Goal: Information Seeking & Learning: Check status

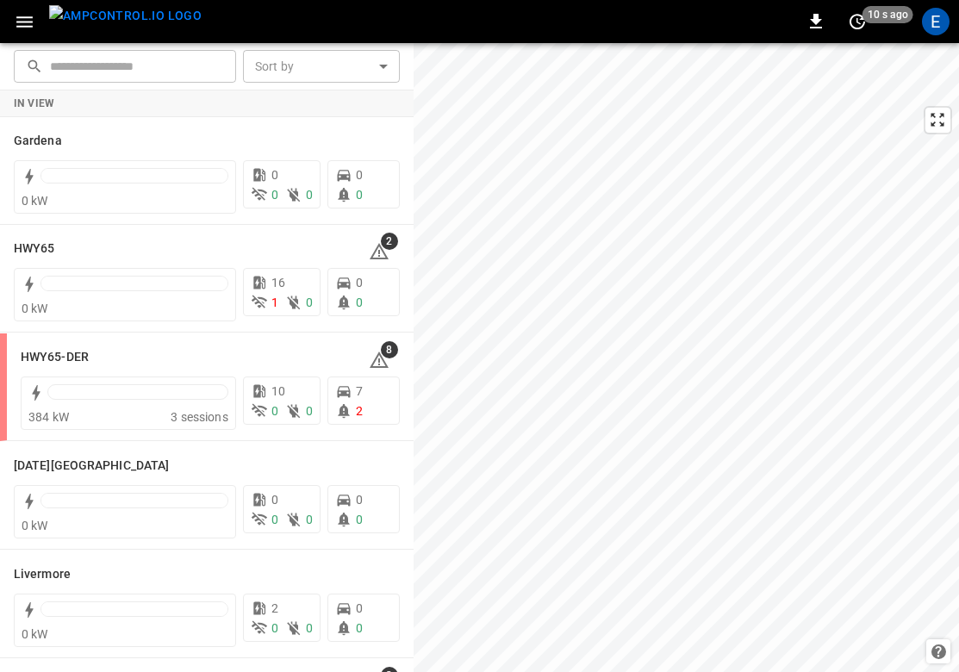
click at [138, 27] on img "menu" at bounding box center [125, 16] width 153 height 22
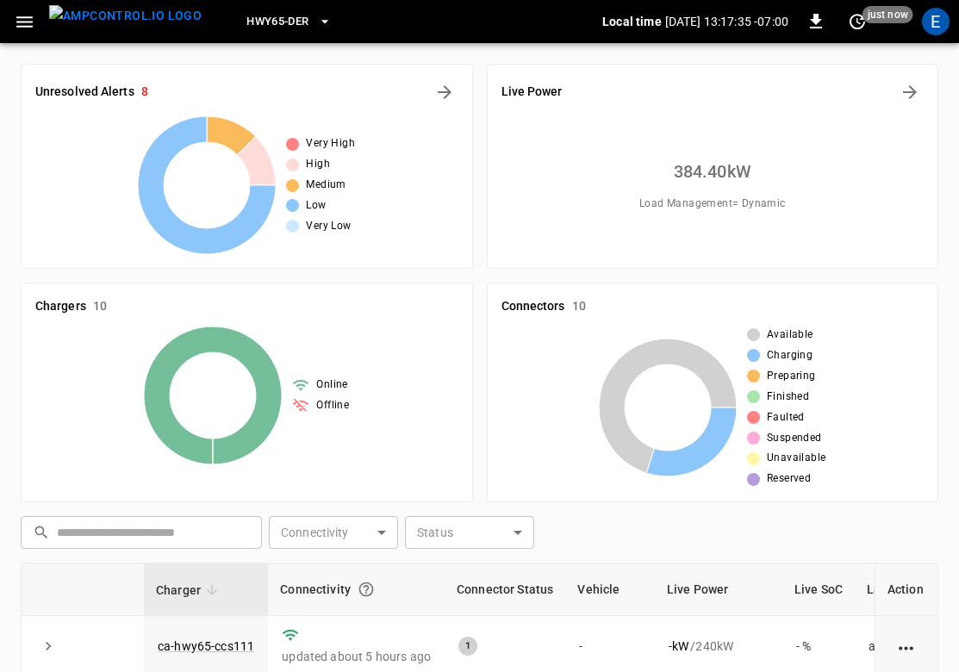
click at [264, 12] on span "HWY65-DER" at bounding box center [277, 22] width 62 height 20
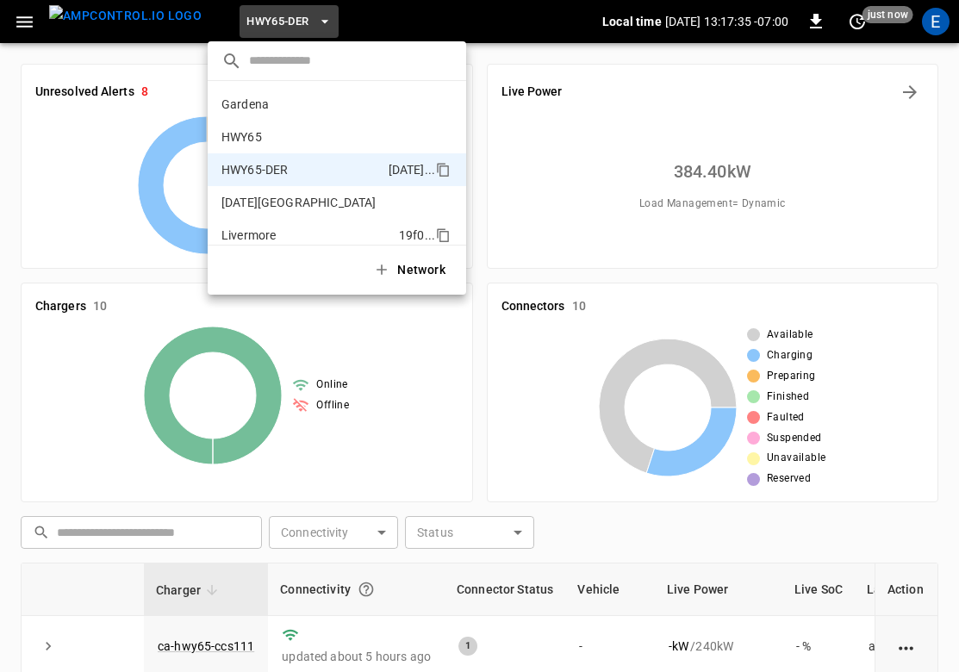
scroll to position [60, 0]
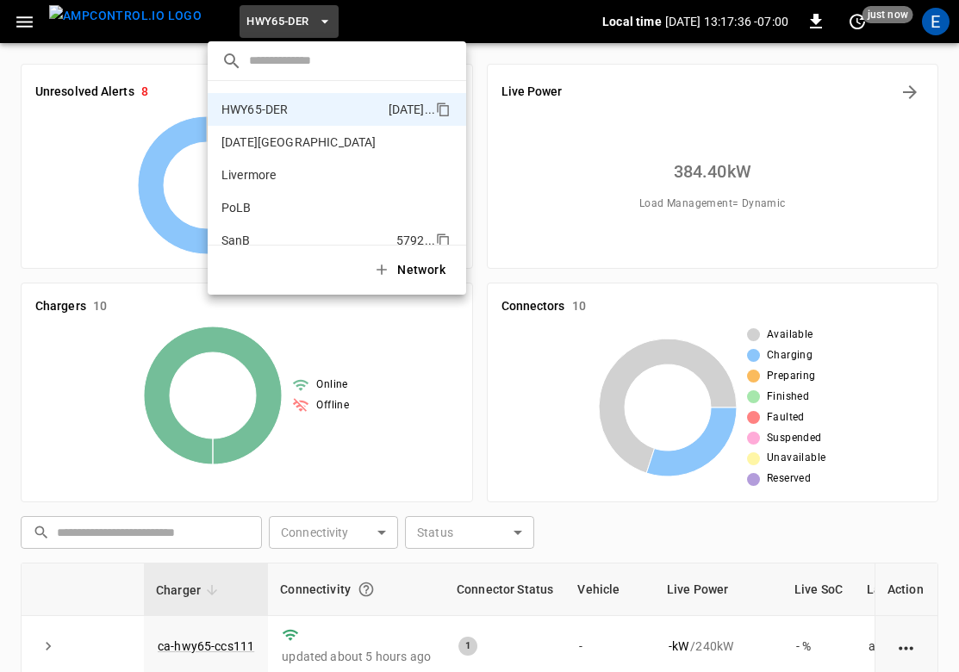
click at [259, 231] on li "SanB 5792 ..." at bounding box center [337, 240] width 259 height 33
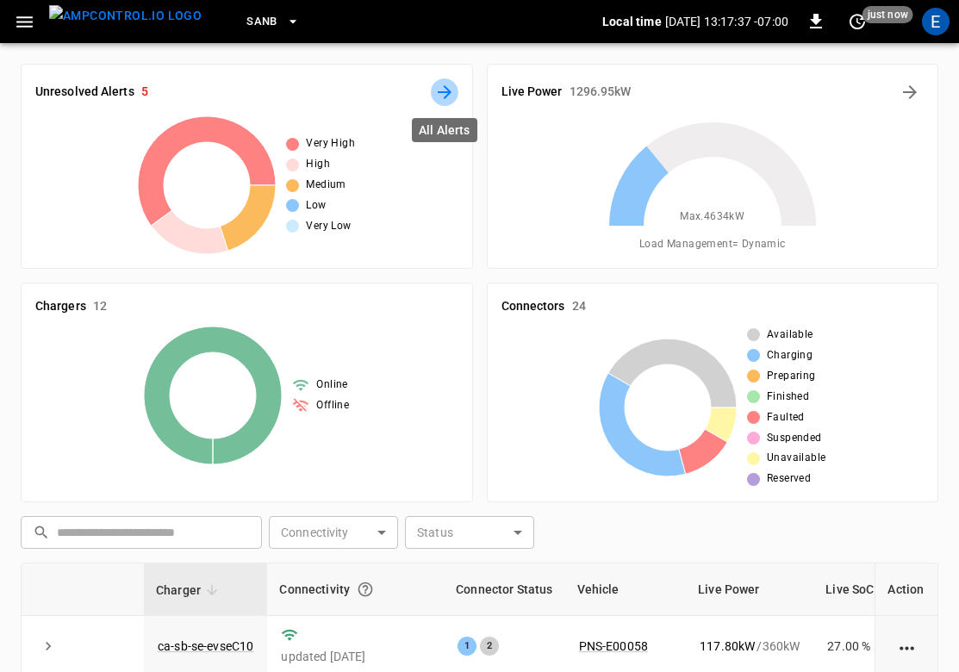
click at [436, 89] on icon "All Alerts" at bounding box center [444, 92] width 21 height 21
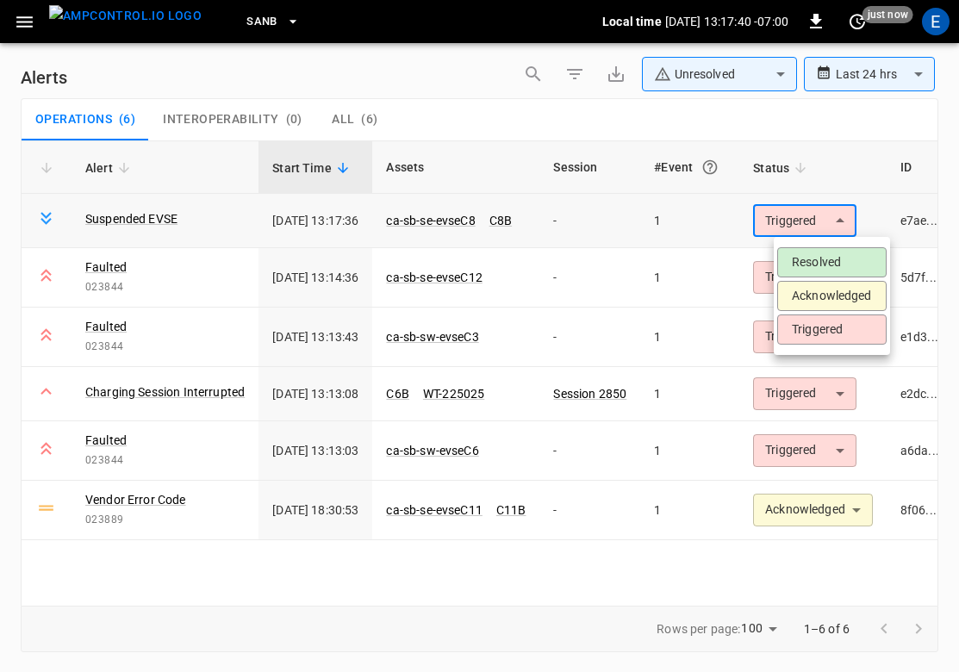
click at [806, 217] on body "**********" at bounding box center [479, 333] width 959 height 666
click at [808, 295] on li "Acknowledged" at bounding box center [831, 296] width 109 height 30
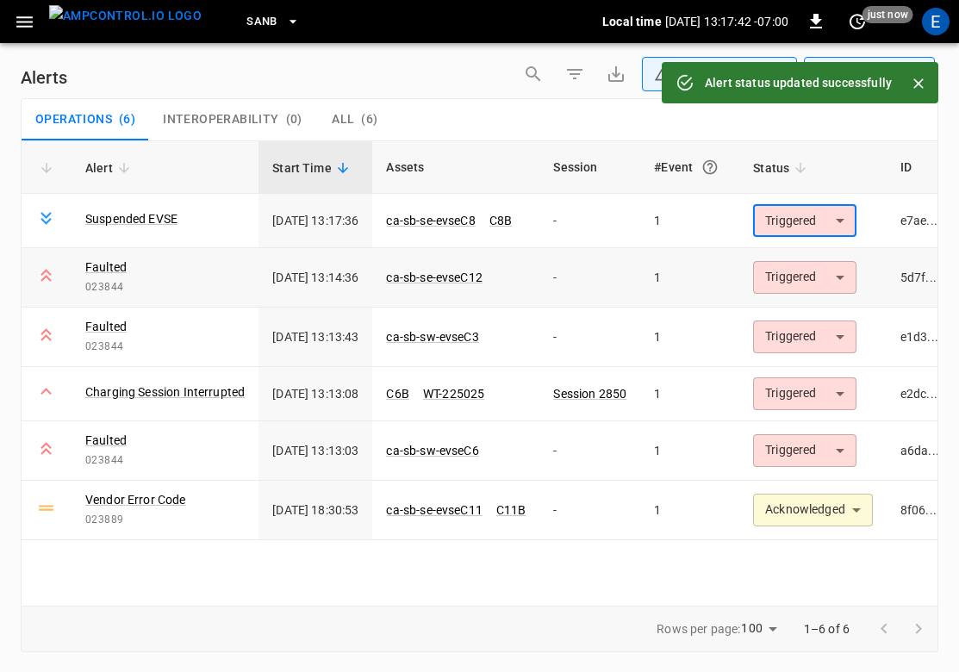
type input "**********"
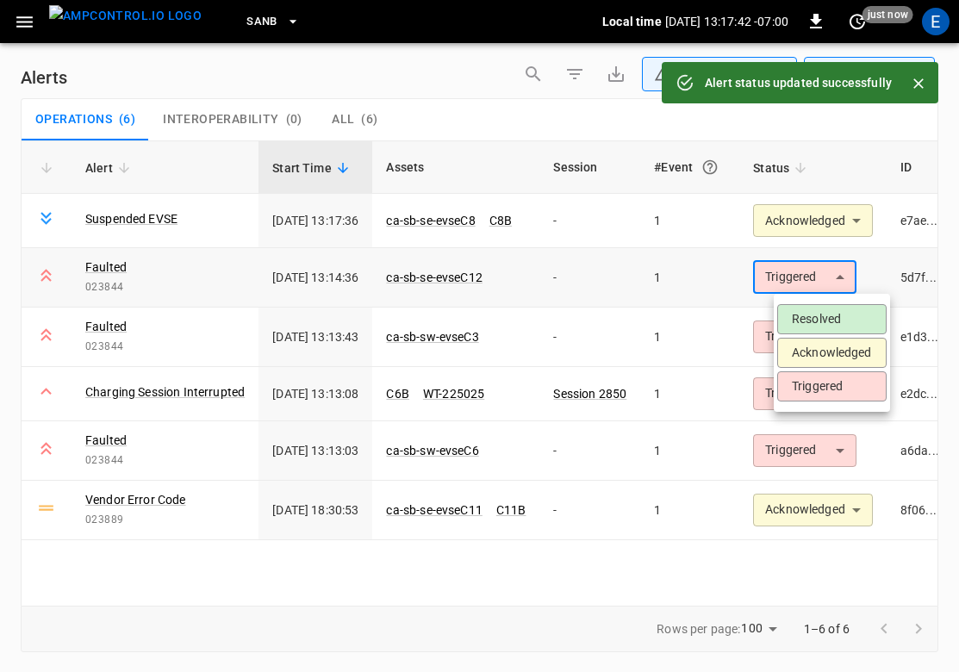
click at [812, 279] on body "**********" at bounding box center [479, 333] width 959 height 666
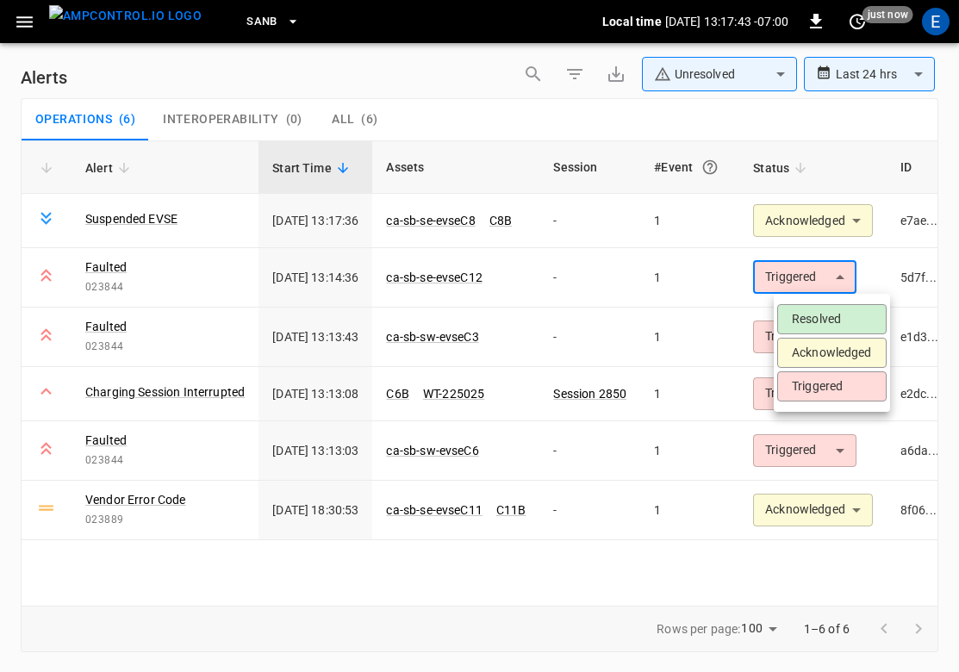
click at [799, 355] on li "Acknowledged" at bounding box center [831, 353] width 109 height 30
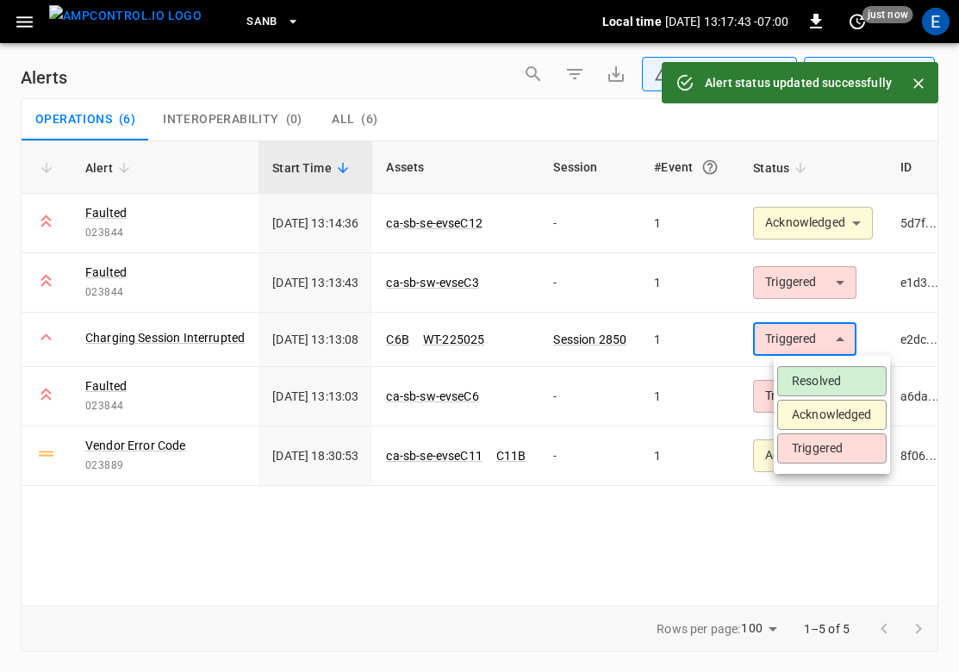
click at [808, 339] on body "**********" at bounding box center [479, 333] width 959 height 666
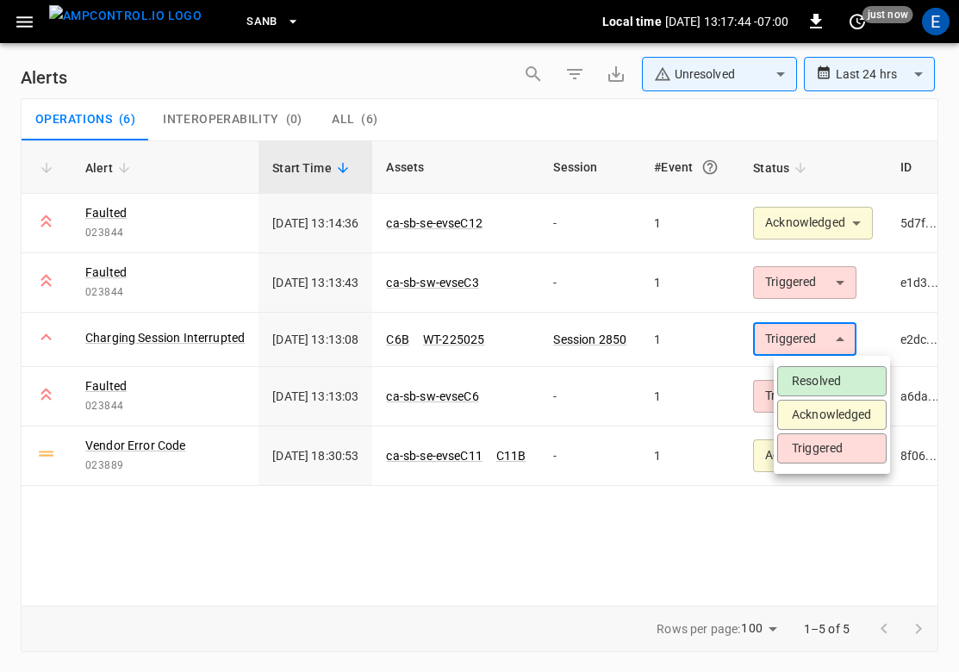
click at [809, 411] on li "Acknowledged" at bounding box center [831, 415] width 109 height 30
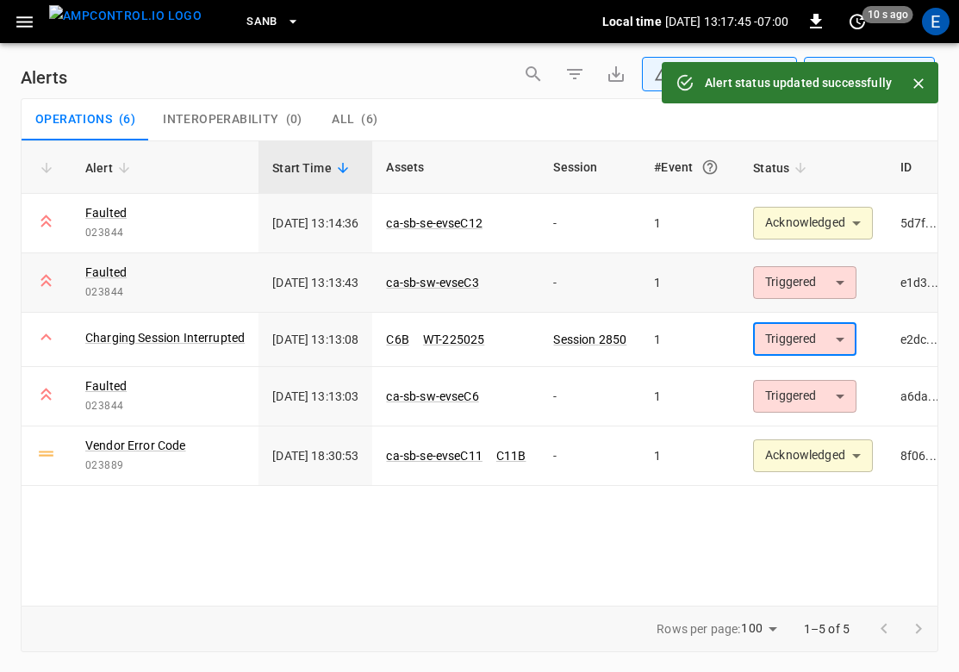
type input "**********"
click at [836, 299] on td "Triggered ********* ​" at bounding box center [812, 282] width 147 height 59
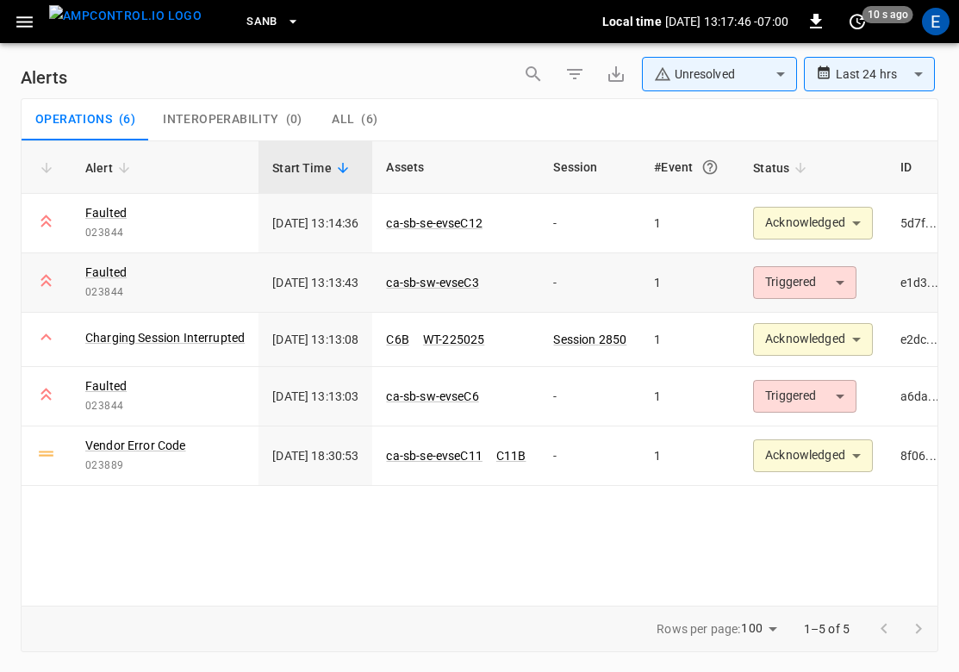
click at [836, 272] on body "**********" at bounding box center [479, 333] width 959 height 666
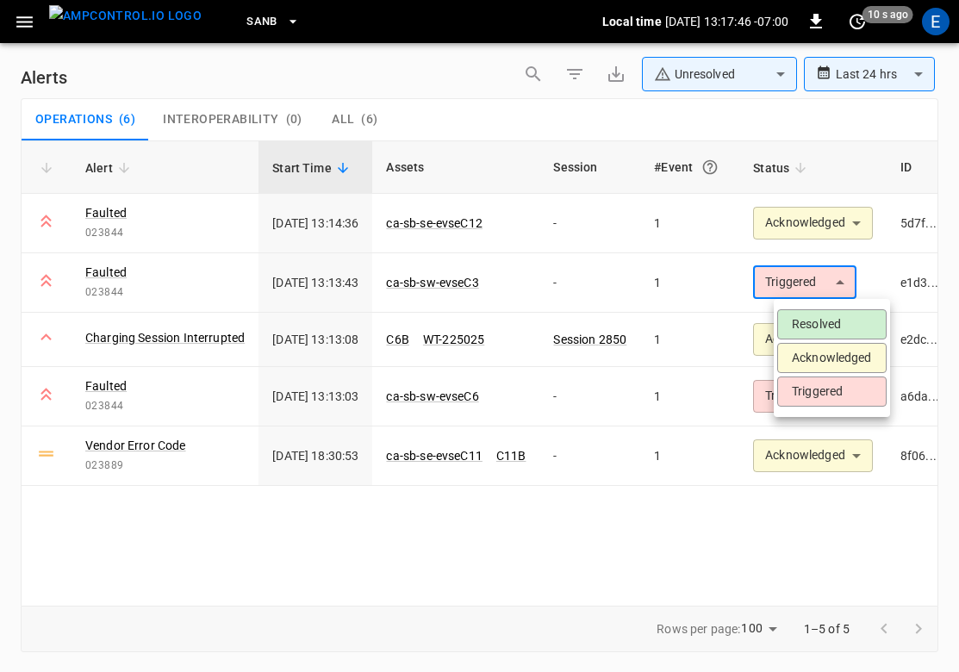
click at [822, 358] on li "Acknowledged" at bounding box center [831, 358] width 109 height 30
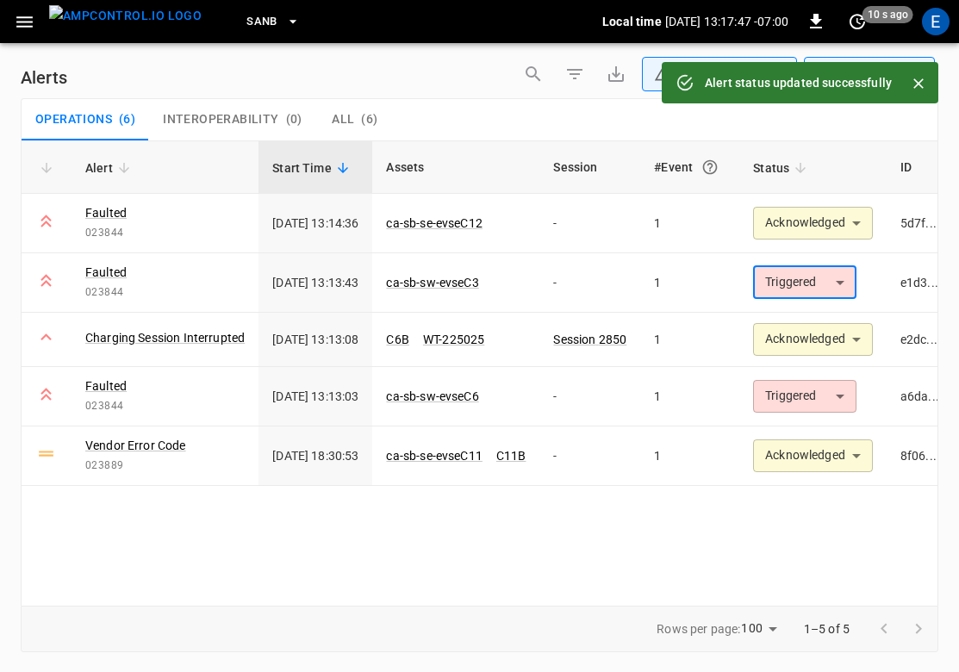
type input "**********"
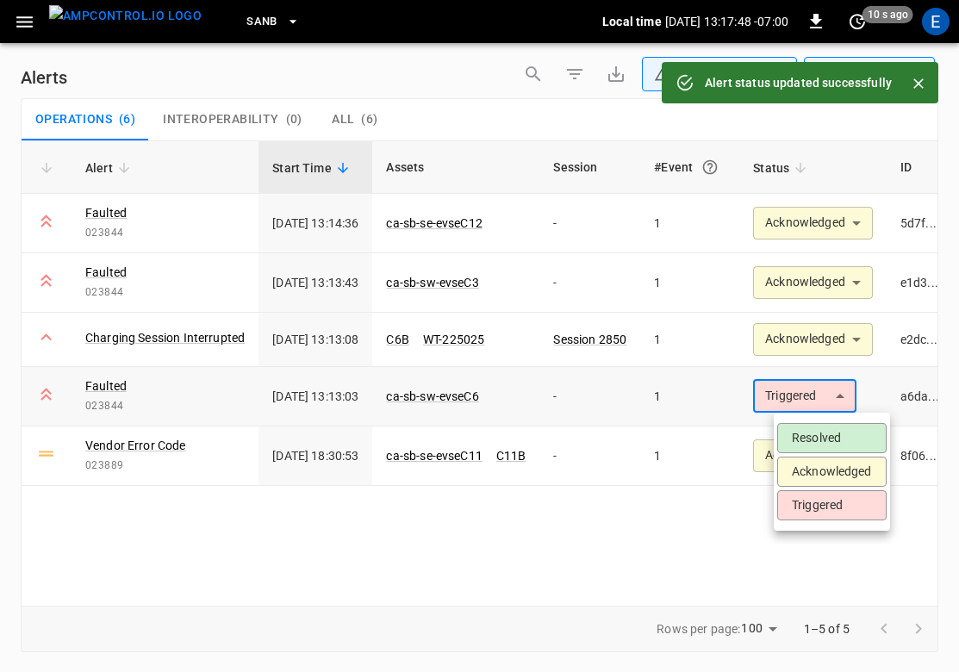
click at [820, 393] on body "**********" at bounding box center [479, 333] width 959 height 666
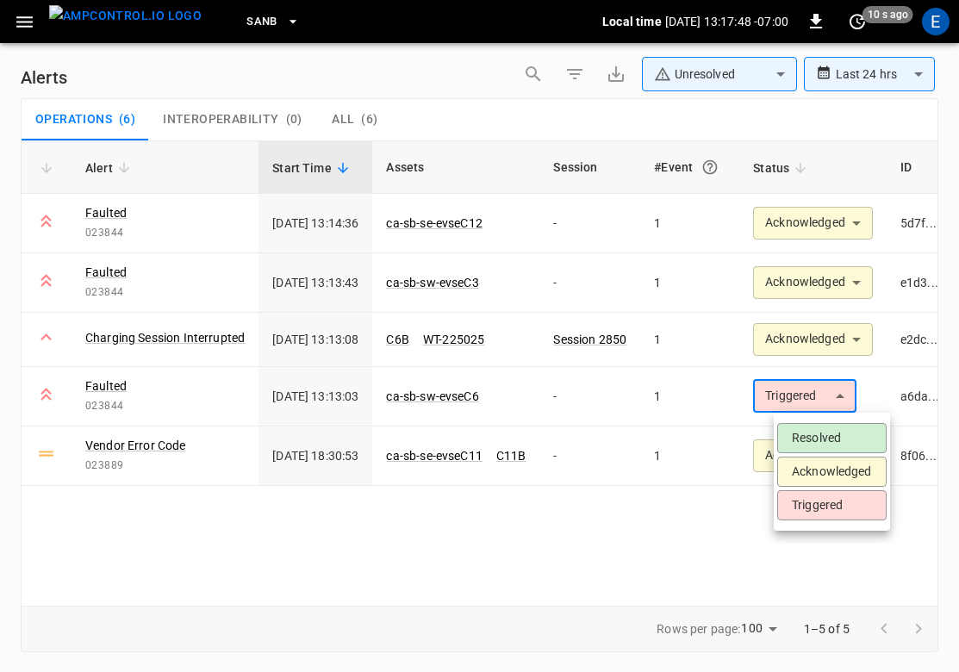
click at [807, 475] on li "Acknowledged" at bounding box center [831, 472] width 109 height 30
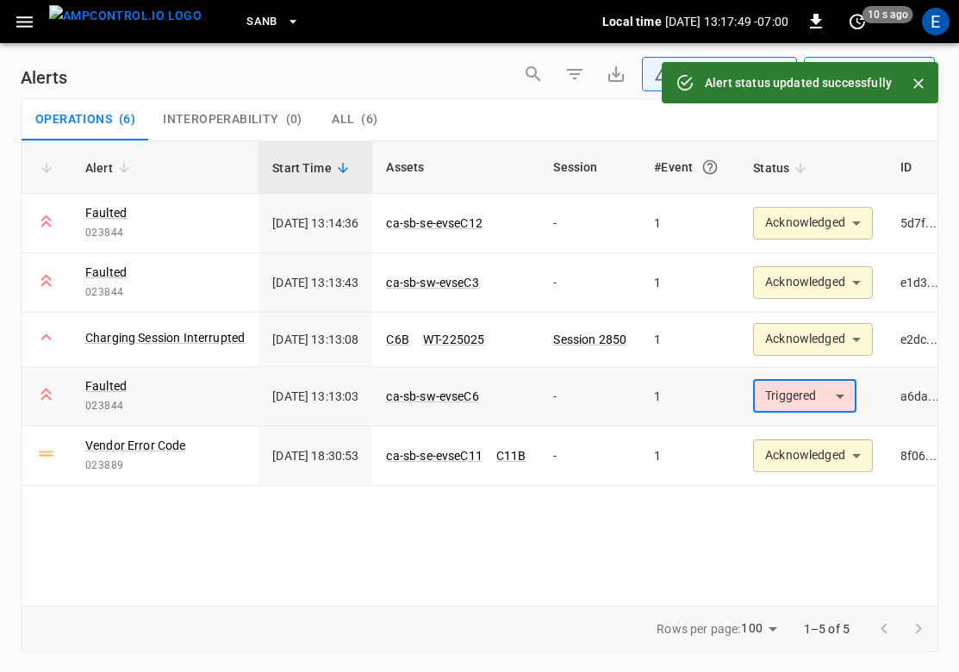
type input "**********"
click at [482, 402] on link "ca-sb-sw-evseC6" at bounding box center [432, 396] width 99 height 21
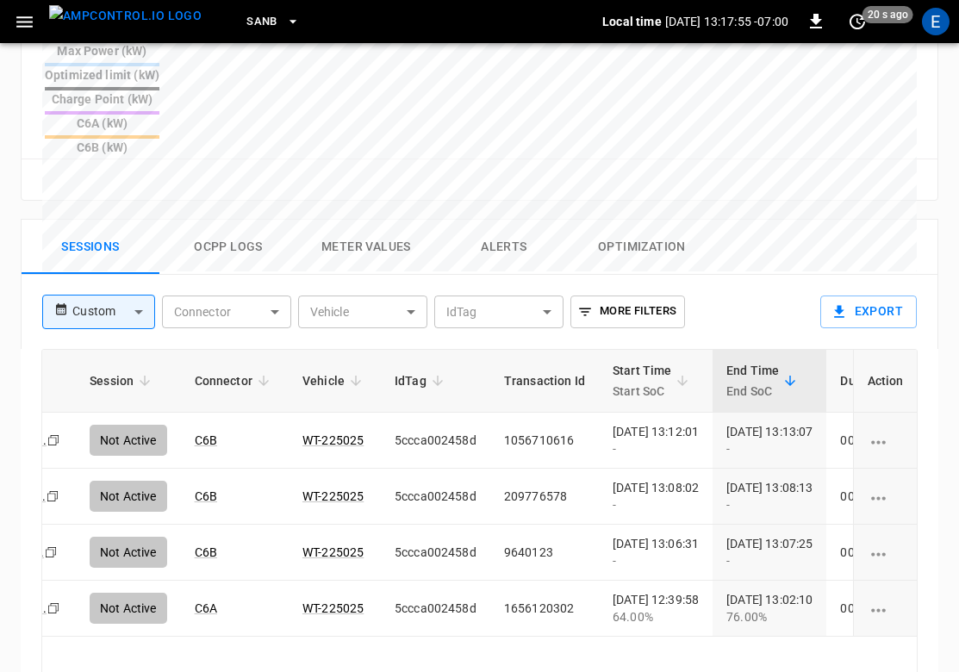
scroll to position [0, 52]
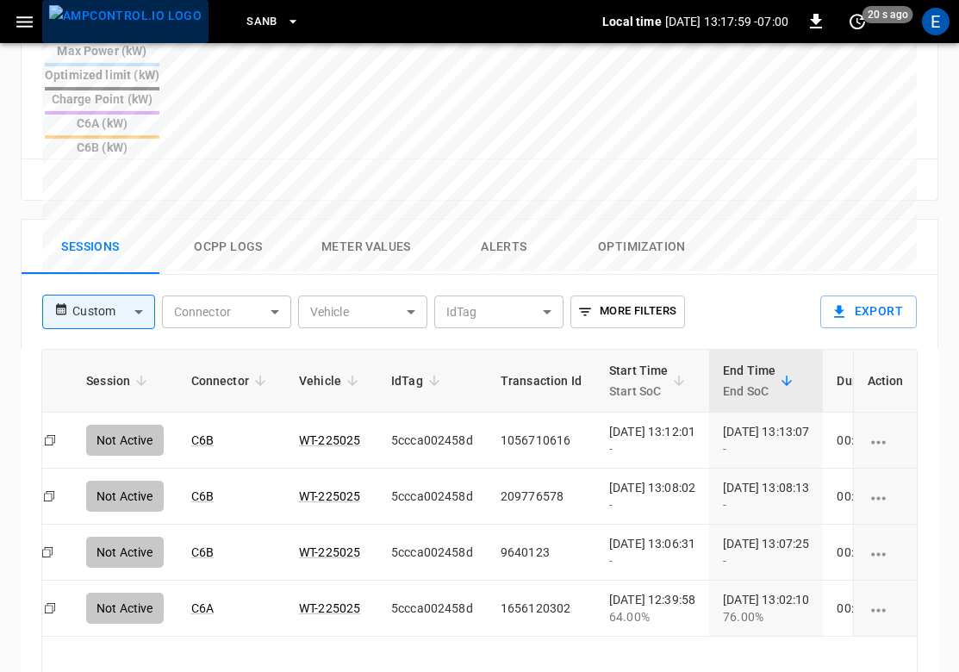
click at [128, 27] on img "menu" at bounding box center [125, 16] width 153 height 22
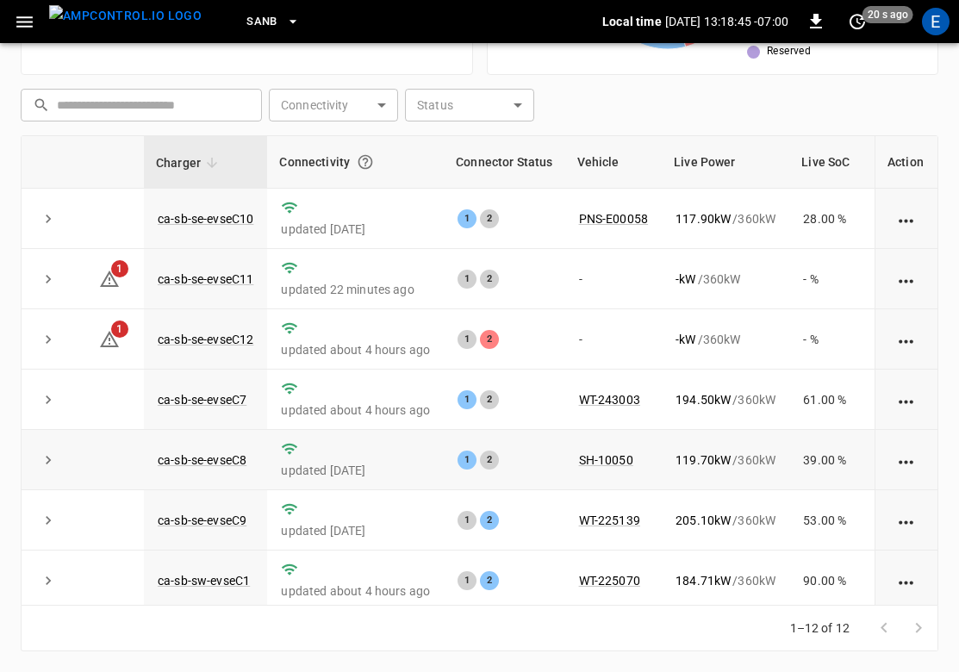
scroll to position [313, 0]
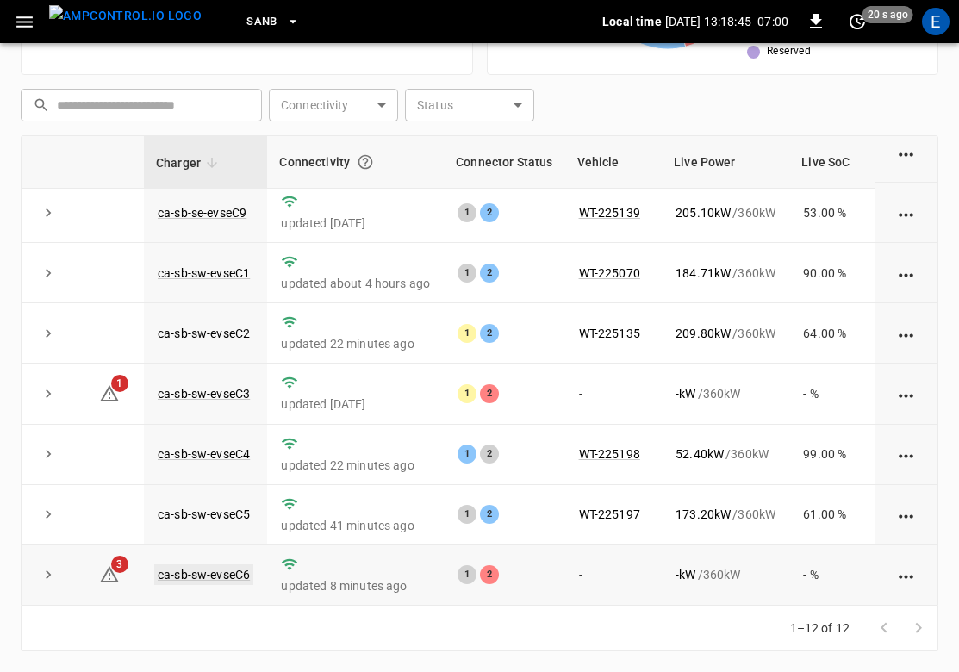
click at [230, 575] on link "ca-sb-sw-evseC6" at bounding box center [203, 574] width 99 height 21
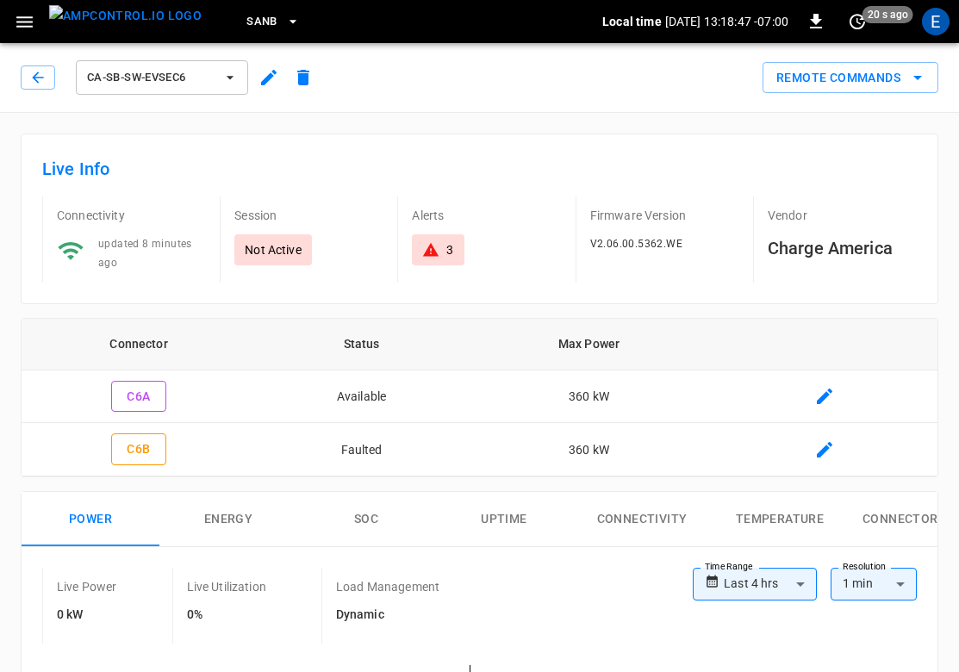
click at [142, 21] on img "menu" at bounding box center [125, 16] width 153 height 22
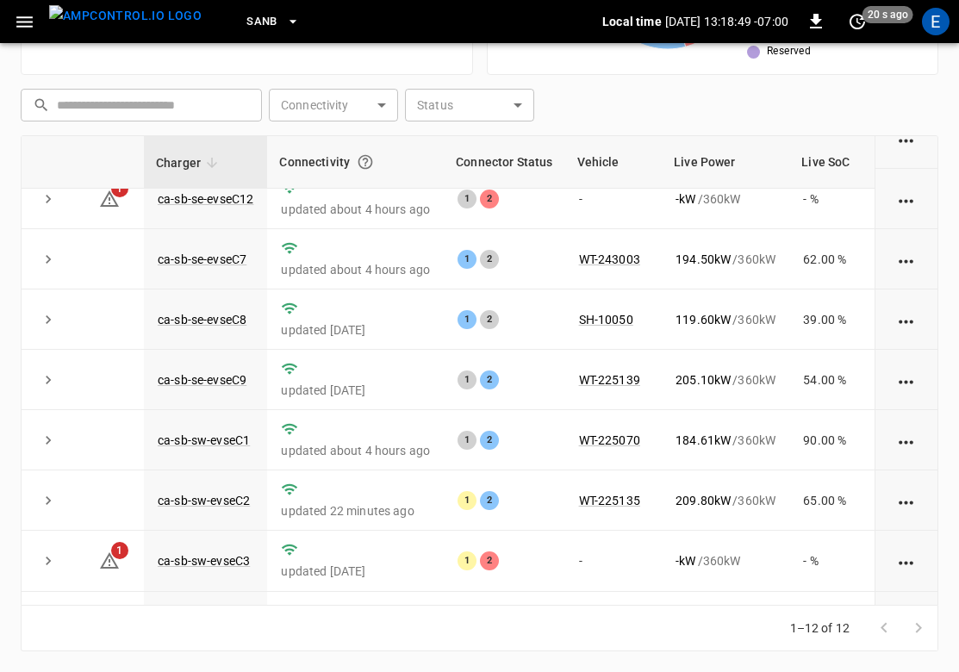
scroll to position [313, 0]
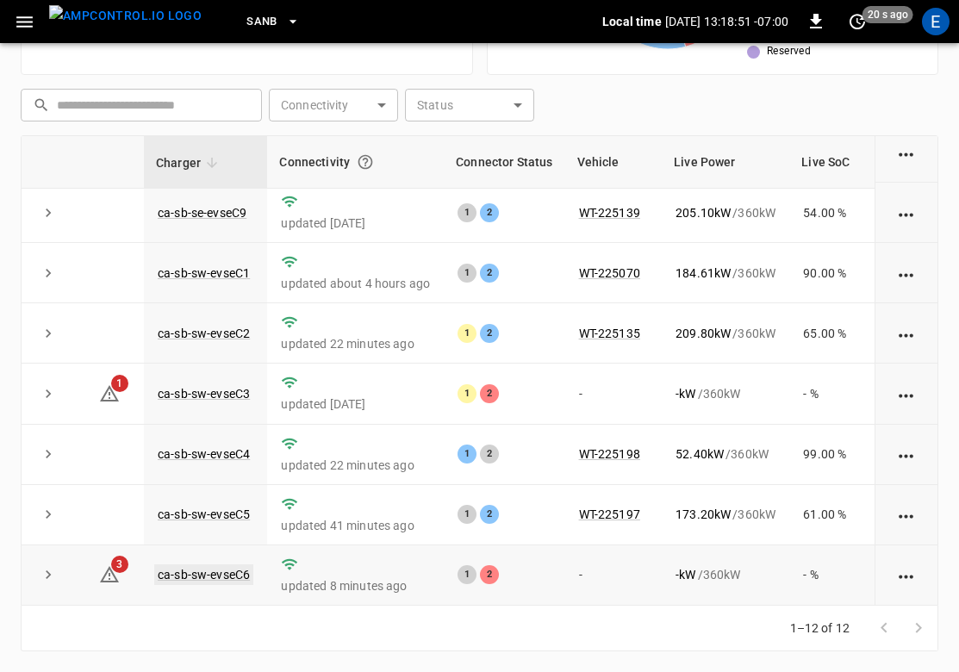
click at [233, 570] on link "ca-sb-sw-evseC6" at bounding box center [203, 574] width 99 height 21
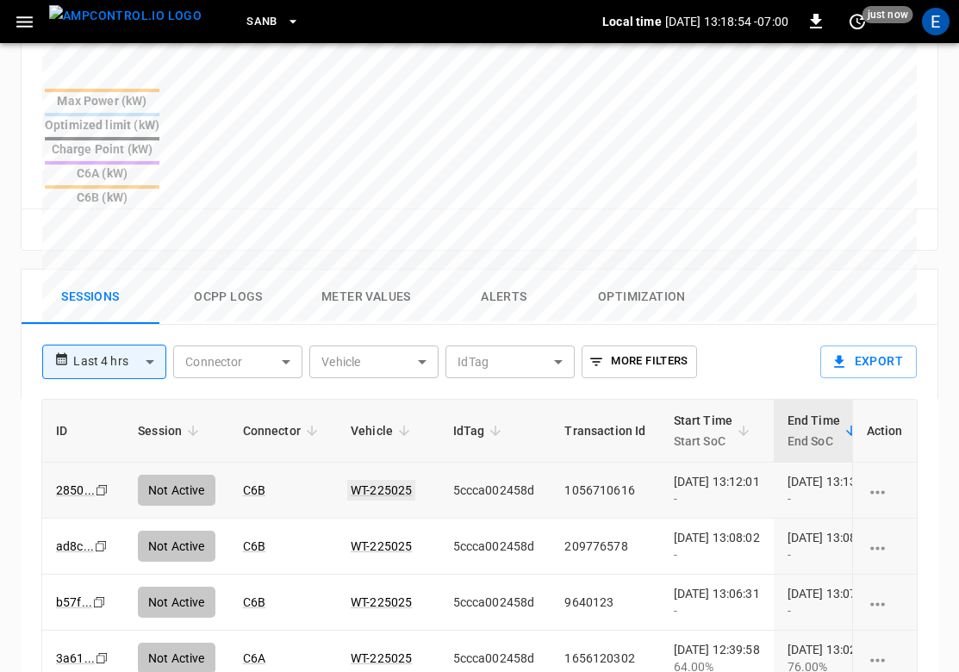
click at [396, 480] on link "WT-225025" at bounding box center [381, 490] width 68 height 21
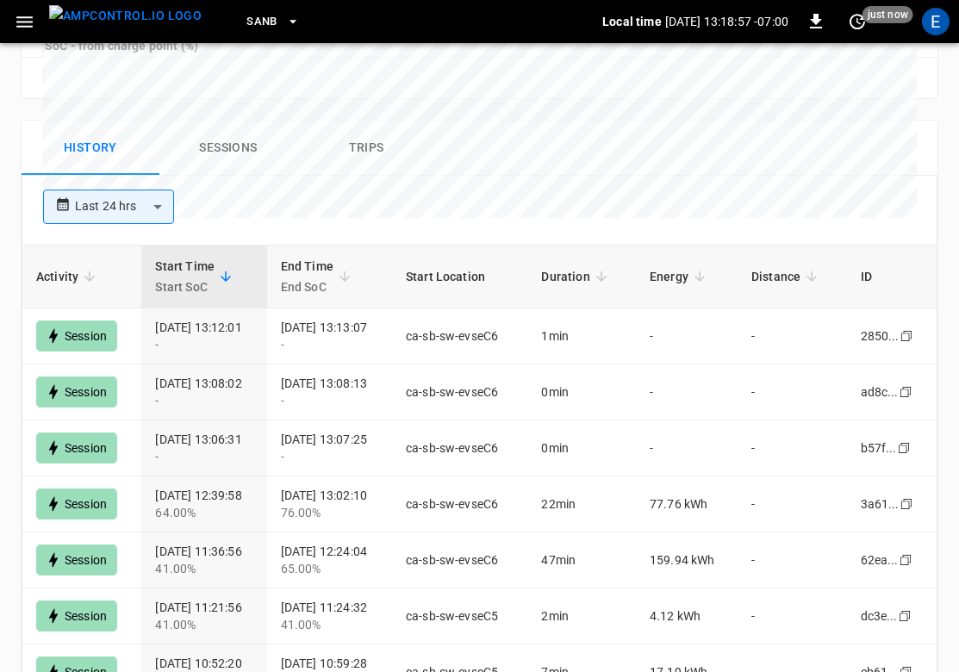
scroll to position [266, 0]
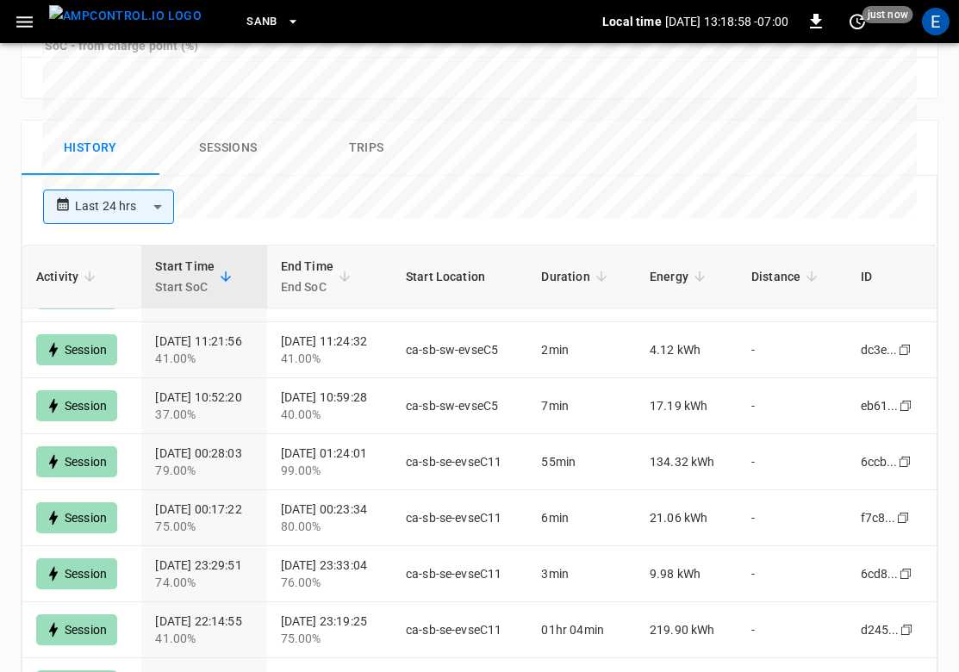
click at [252, 121] on button "Sessions" at bounding box center [228, 148] width 138 height 55
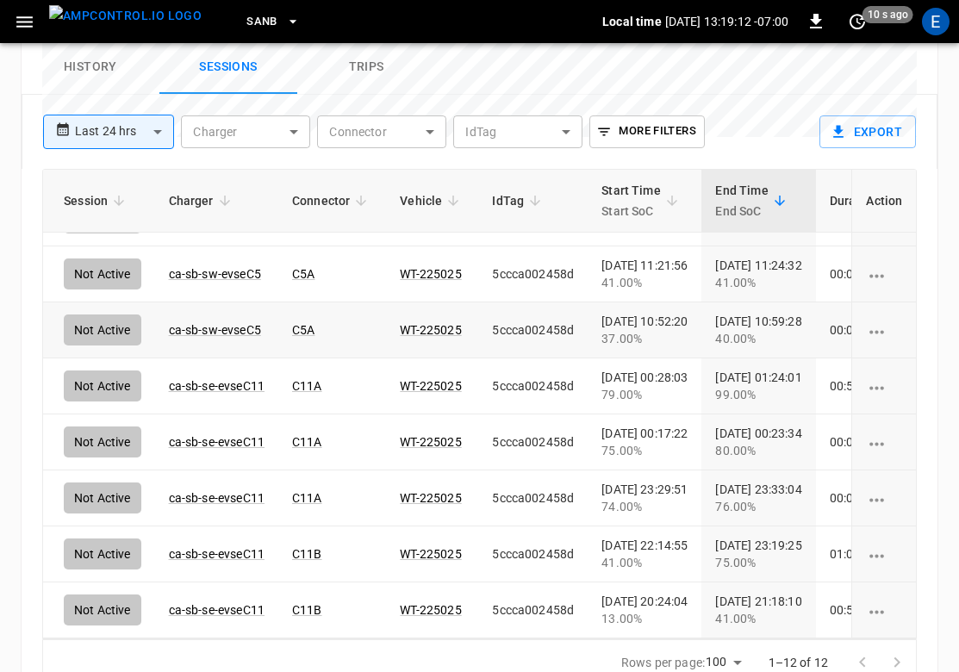
scroll to position [0, 75]
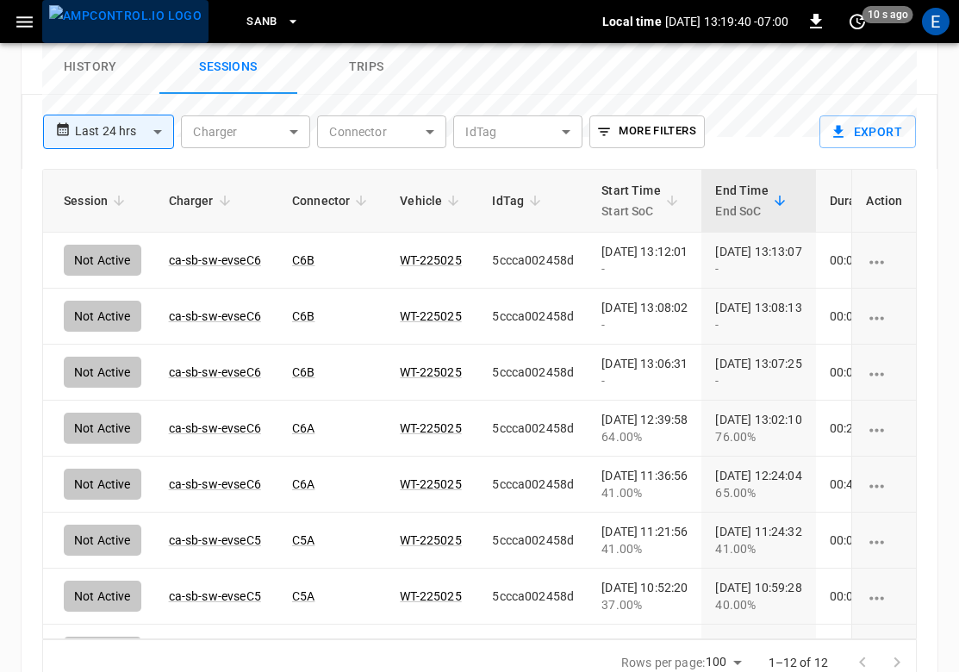
click at [142, 26] on img "menu" at bounding box center [125, 16] width 153 height 22
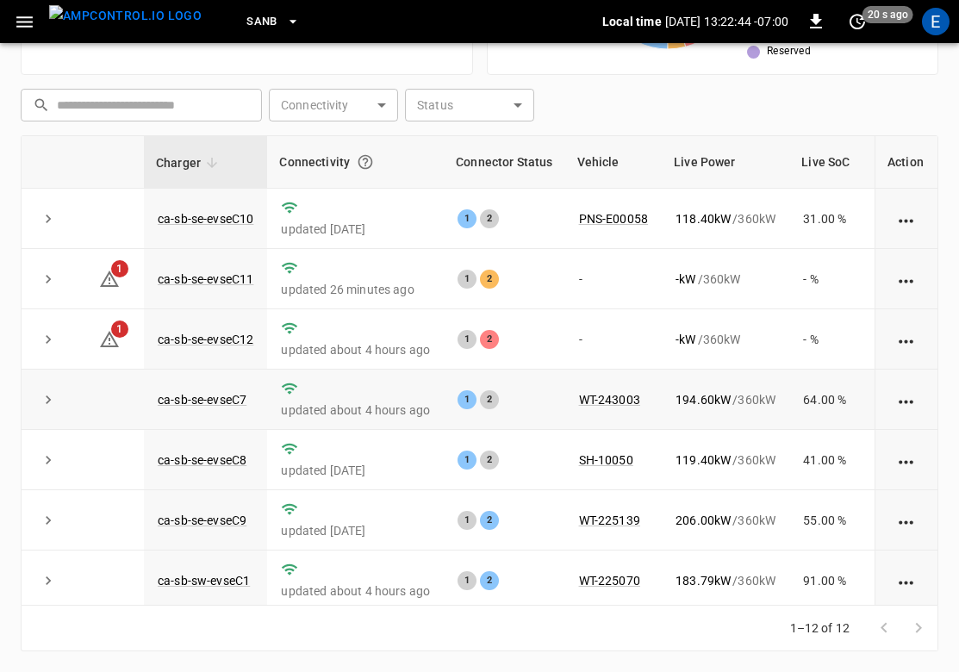
scroll to position [313, 0]
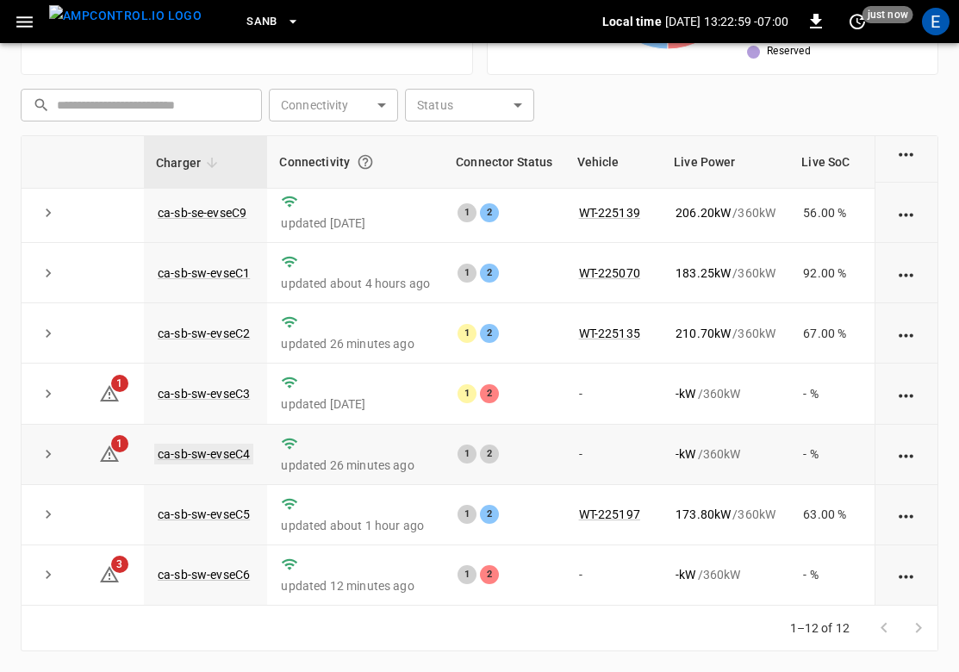
click at [228, 452] on link "ca-sb-sw-evseC4" at bounding box center [203, 454] width 99 height 21
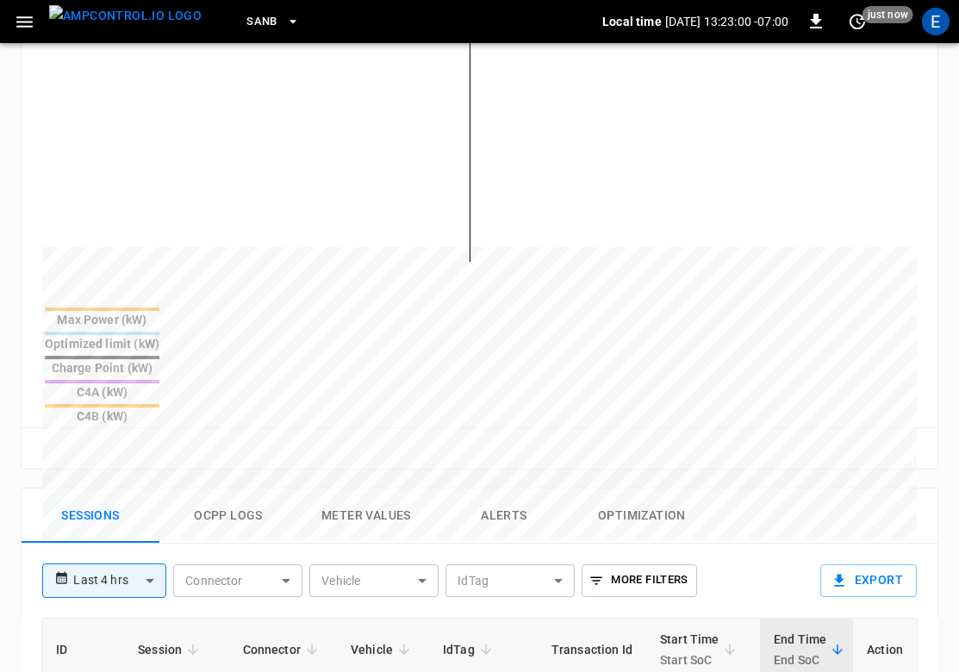
scroll to position [913, 0]
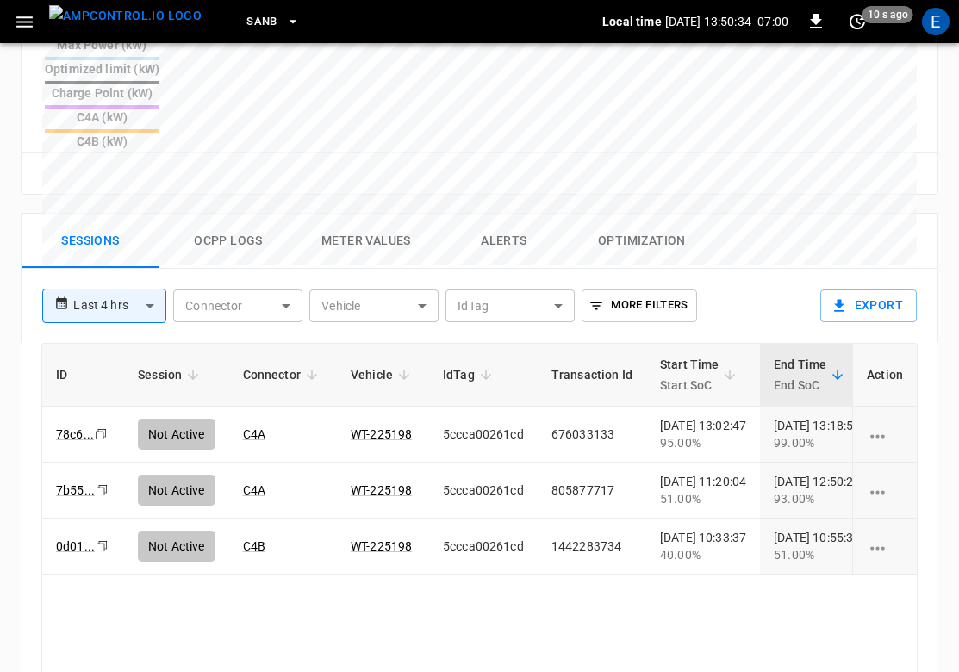
click at [257, 537] on div "ID Session Connector Vehicle IdTag Transaction Id Start Time Start SoC End Time…" at bounding box center [479, 578] width 876 height 471
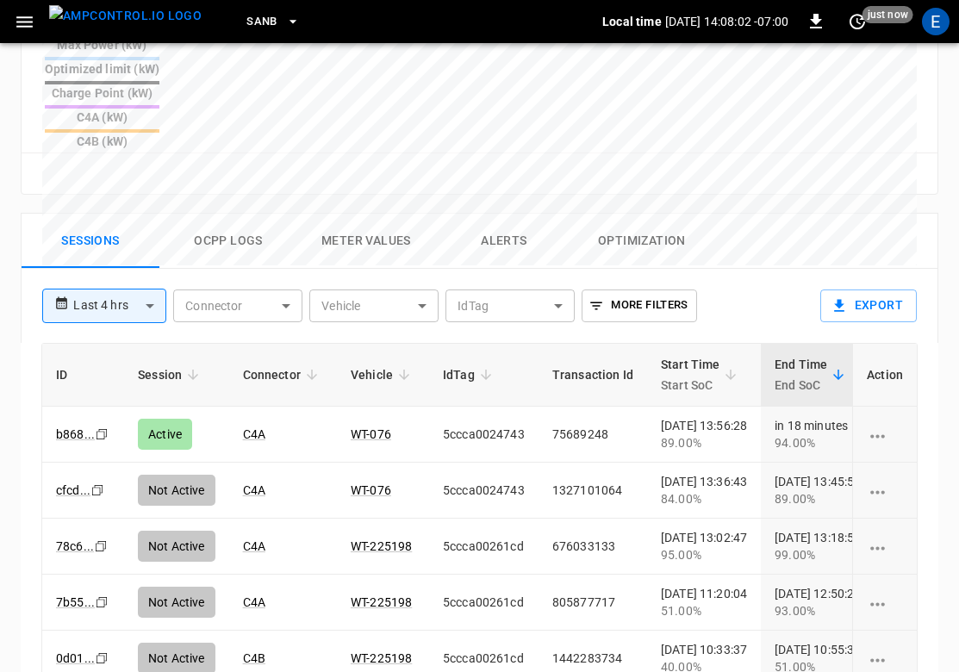
click at [527, 199] on div "**********" at bounding box center [473, 529] width 932 height 661
click at [140, 21] on img "menu" at bounding box center [125, 16] width 153 height 22
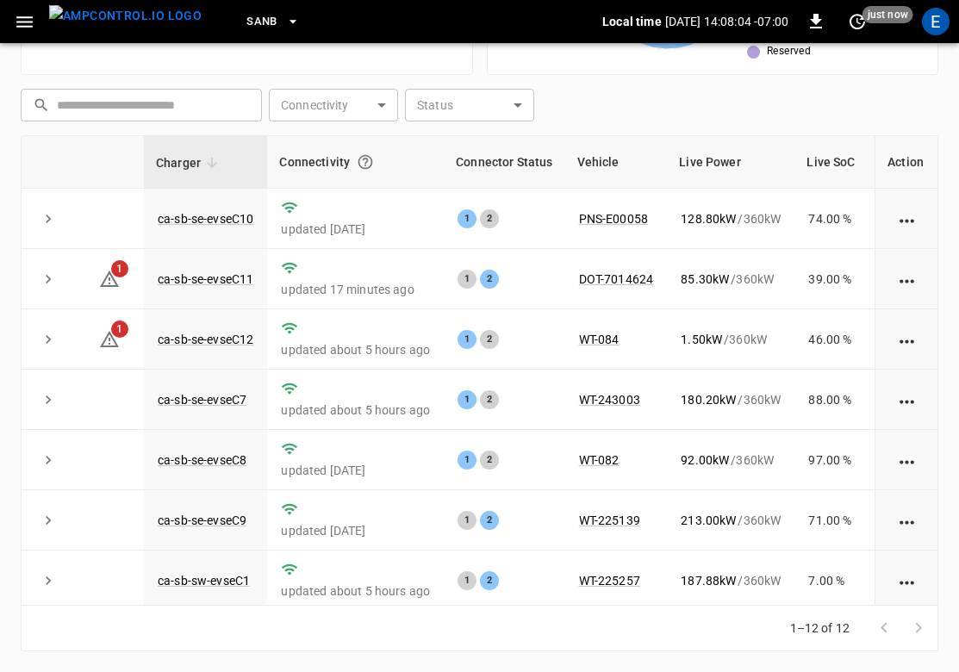
scroll to position [313, 0]
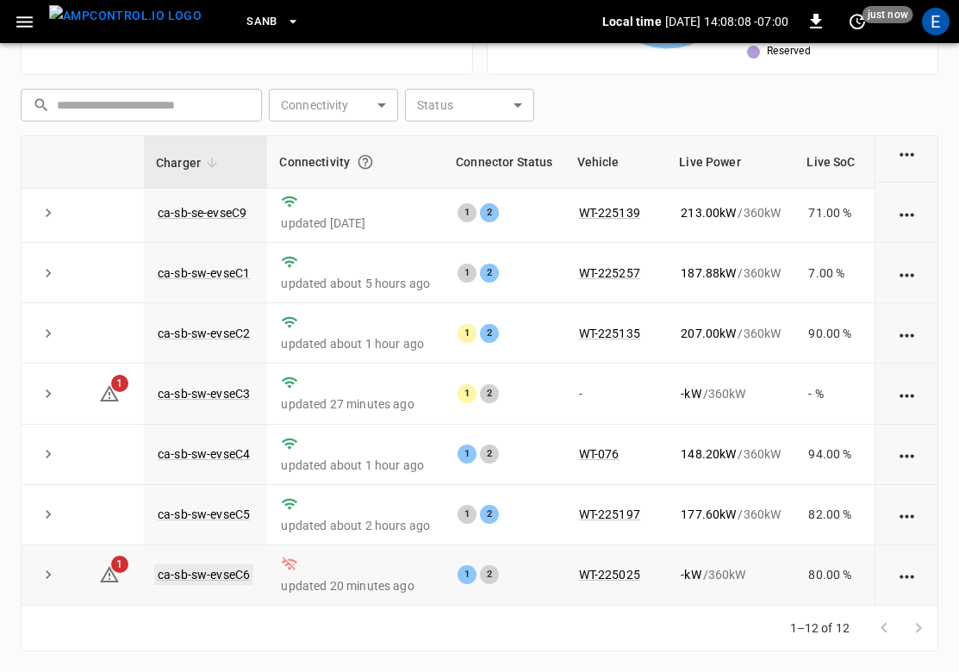
click at [230, 578] on link "ca-sb-sw-evseC6" at bounding box center [203, 574] width 99 height 21
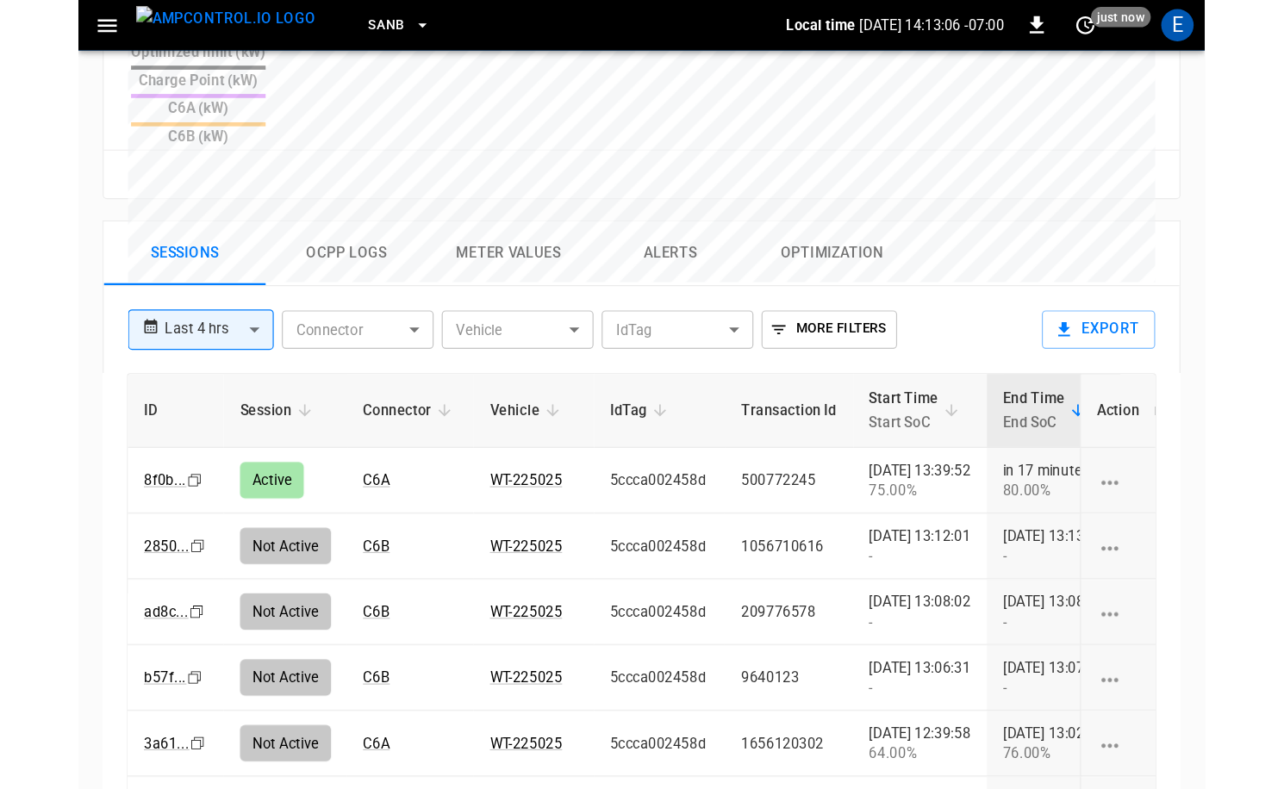
scroll to position [765, 0]
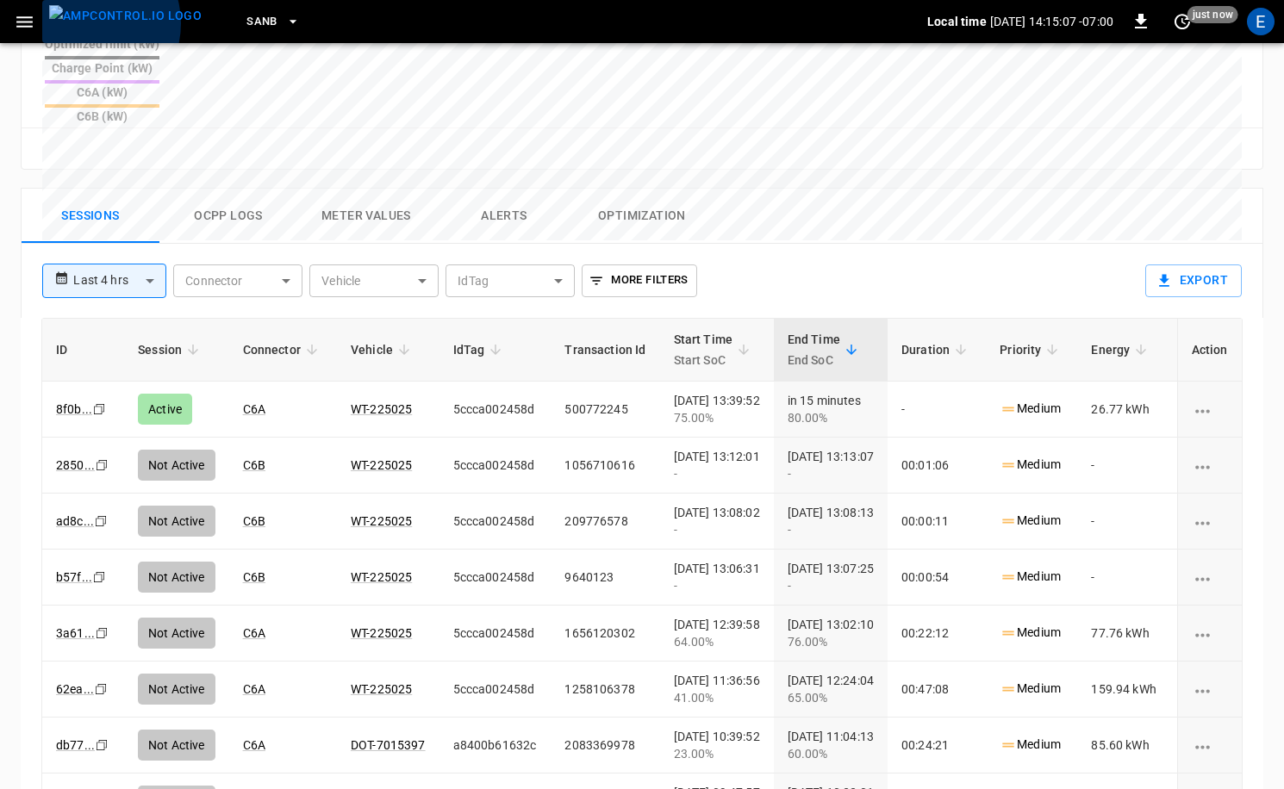
click at [88, 23] on img "menu" at bounding box center [125, 16] width 153 height 22
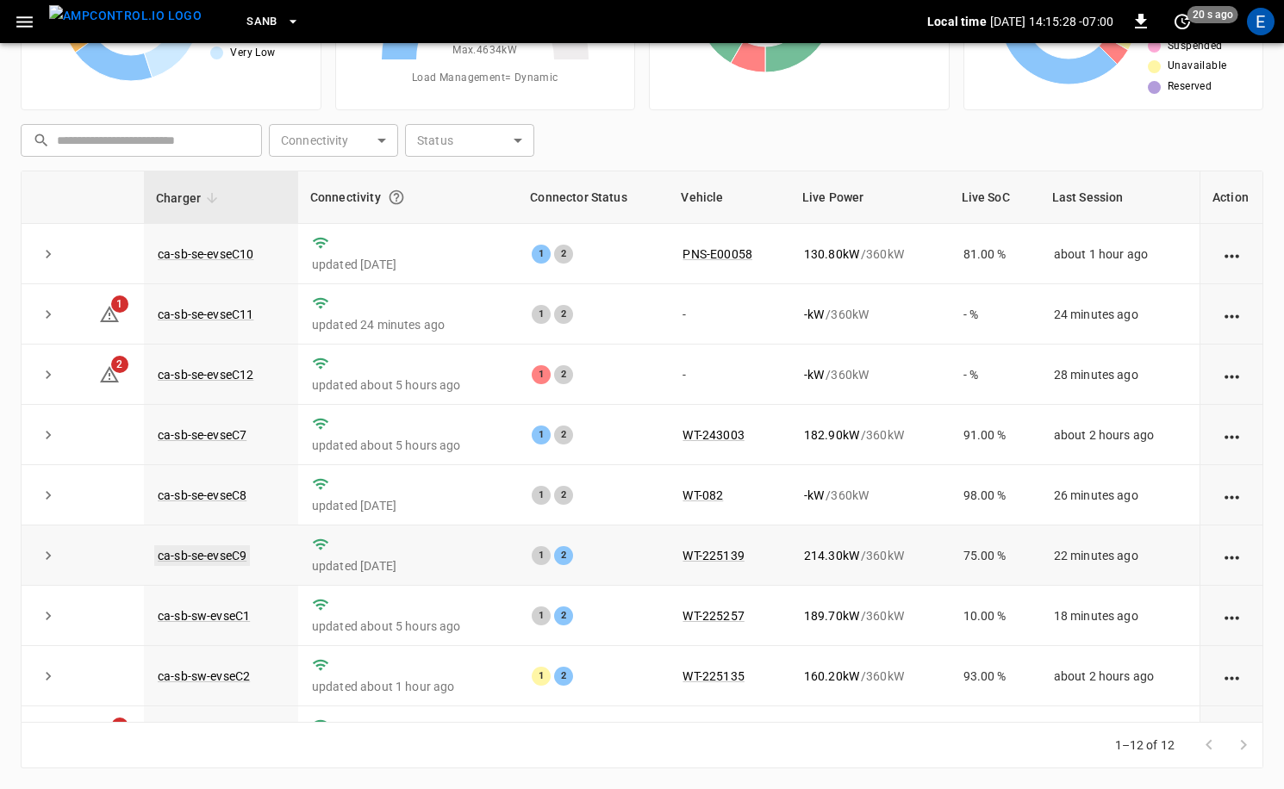
click at [234, 552] on link "ca-sb-se-evseC9" at bounding box center [202, 555] width 96 height 21
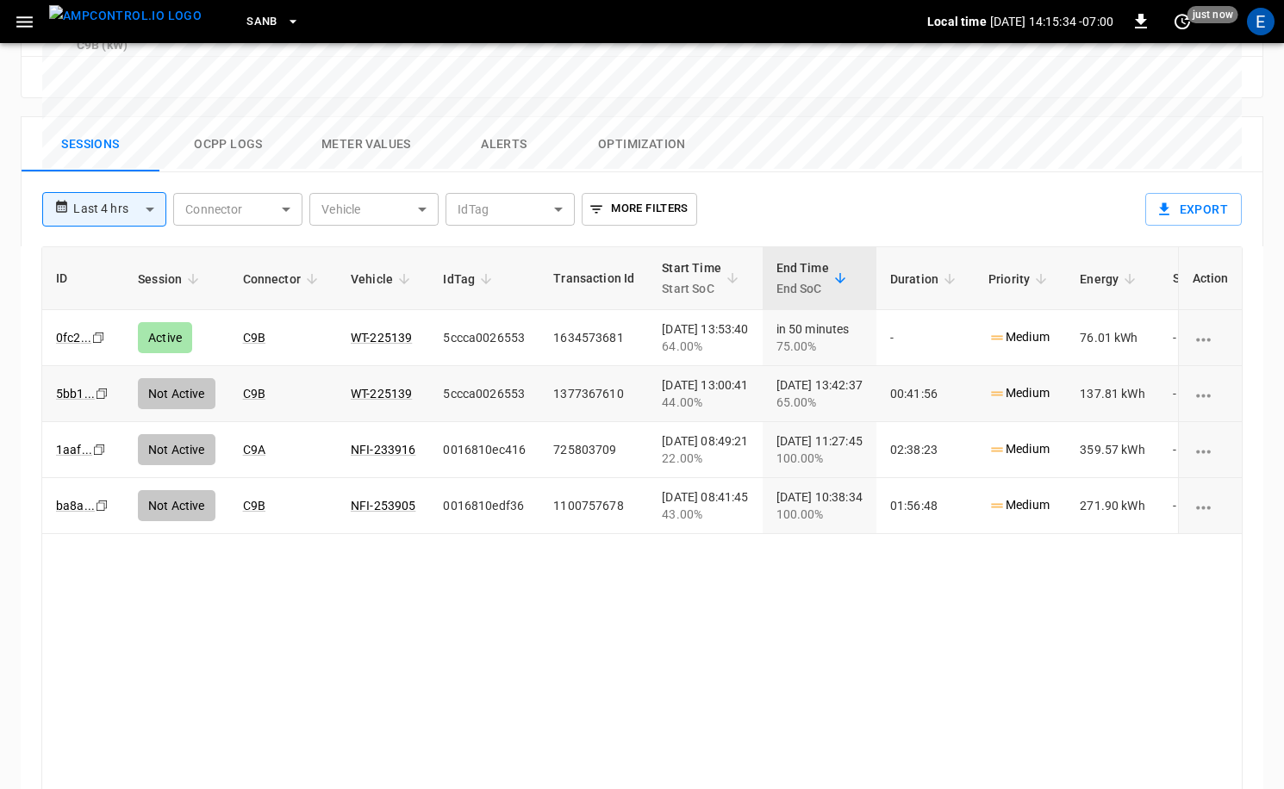
scroll to position [827, 0]
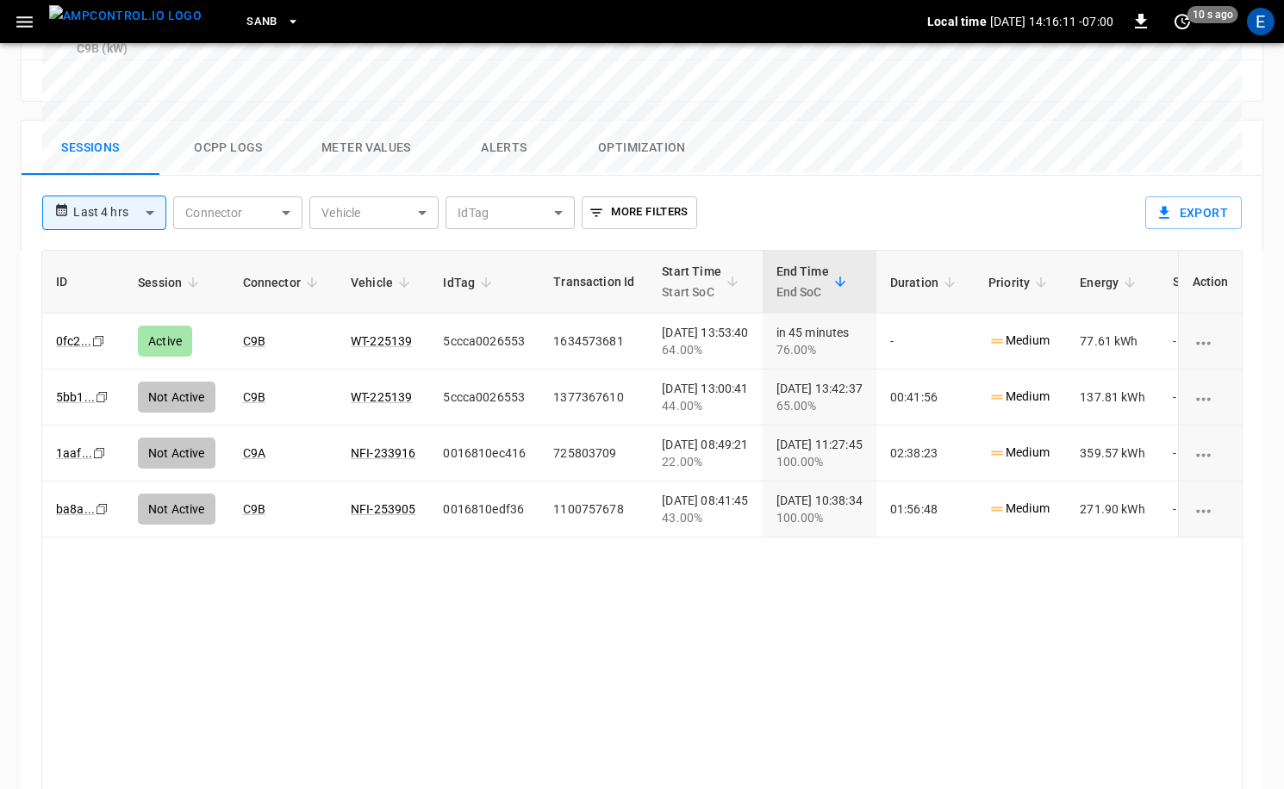
click at [162, 27] on img "menu" at bounding box center [125, 16] width 153 height 22
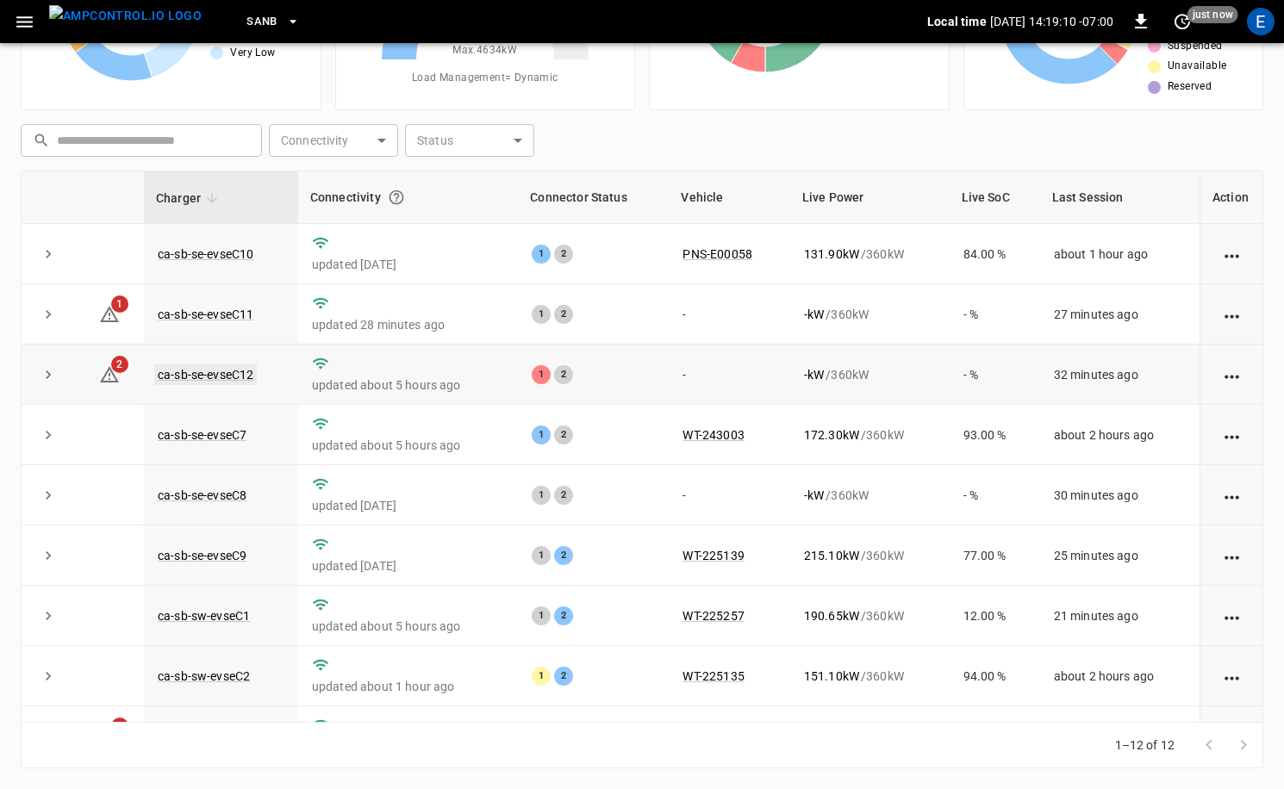
click at [252, 372] on link "ca-sb-se-evseC12" at bounding box center [205, 375] width 103 height 21
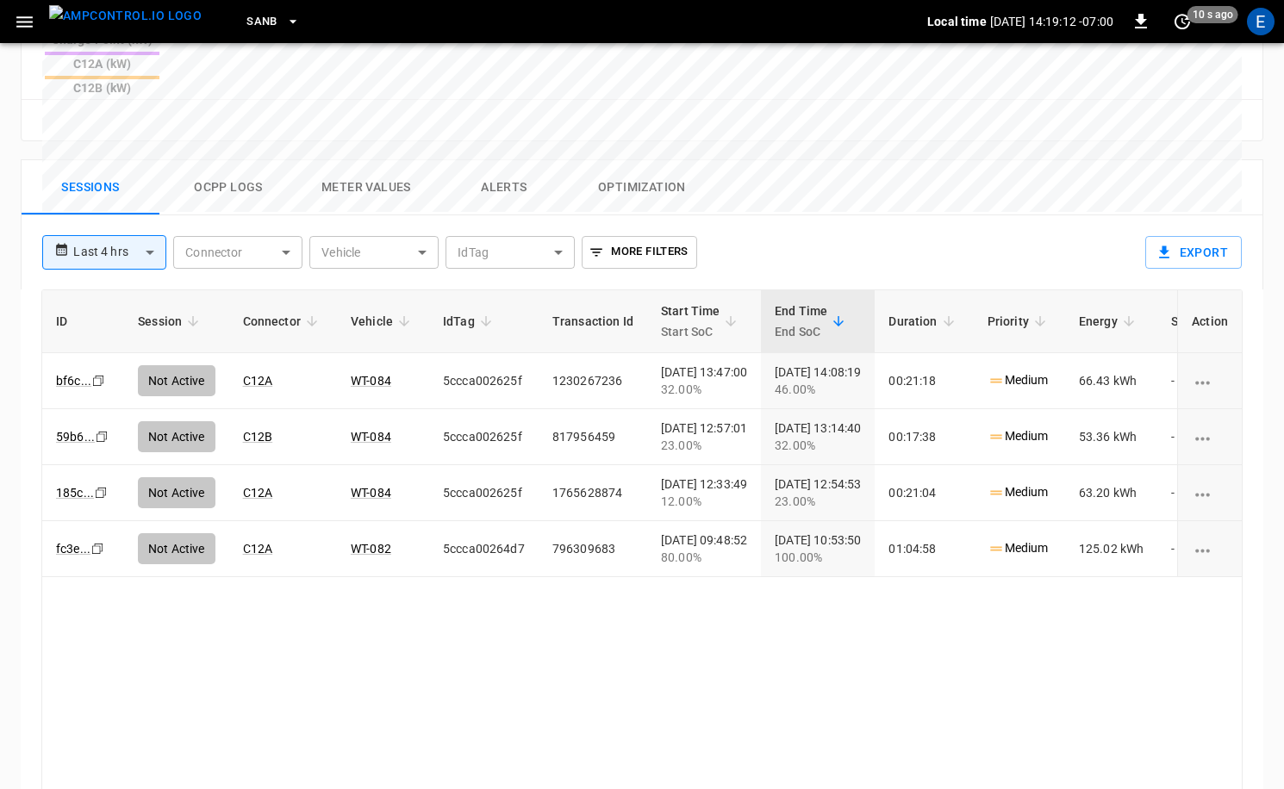
scroll to position [848, 0]
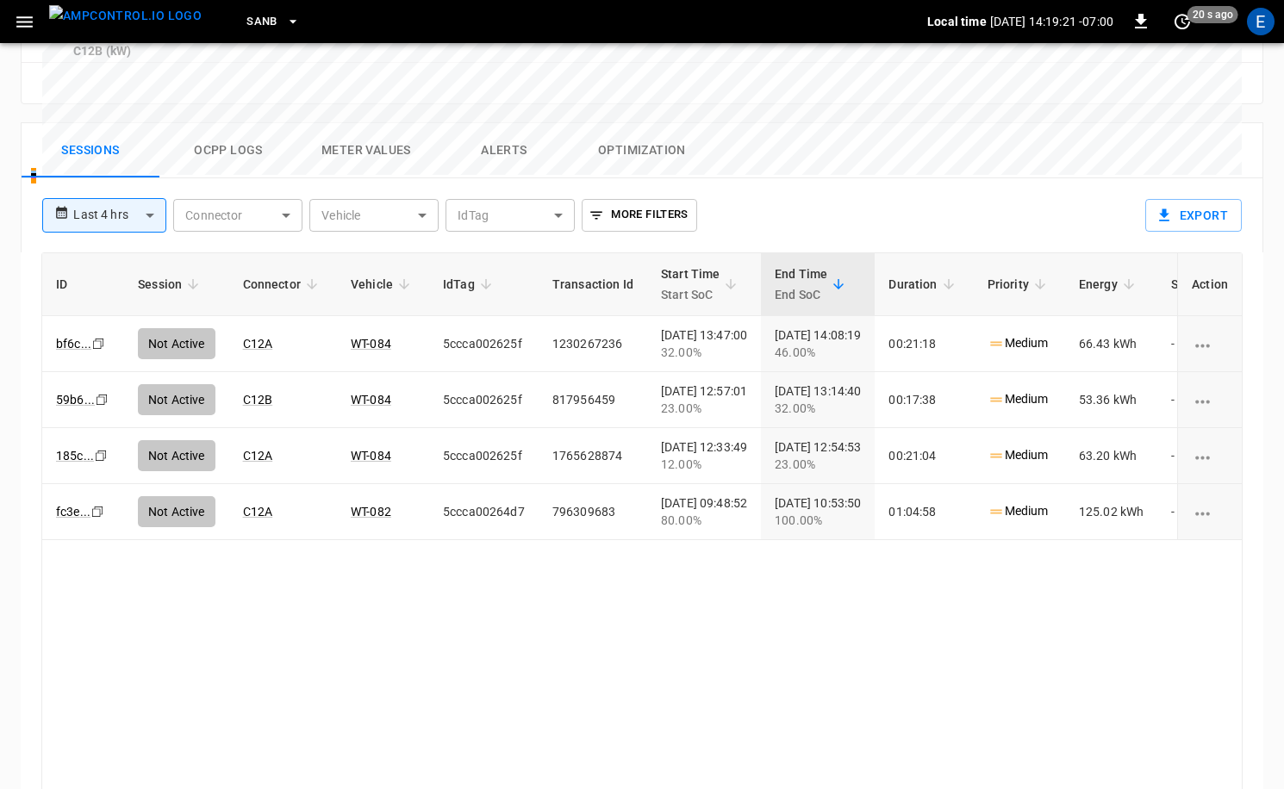
drag, startPoint x: 206, startPoint y: 21, endPoint x: 223, endPoint y: 21, distance: 17.2
click at [215, 21] on div "SanB" at bounding box center [571, 22] width 712 height 41
click at [246, 21] on span "SanB" at bounding box center [261, 22] width 31 height 20
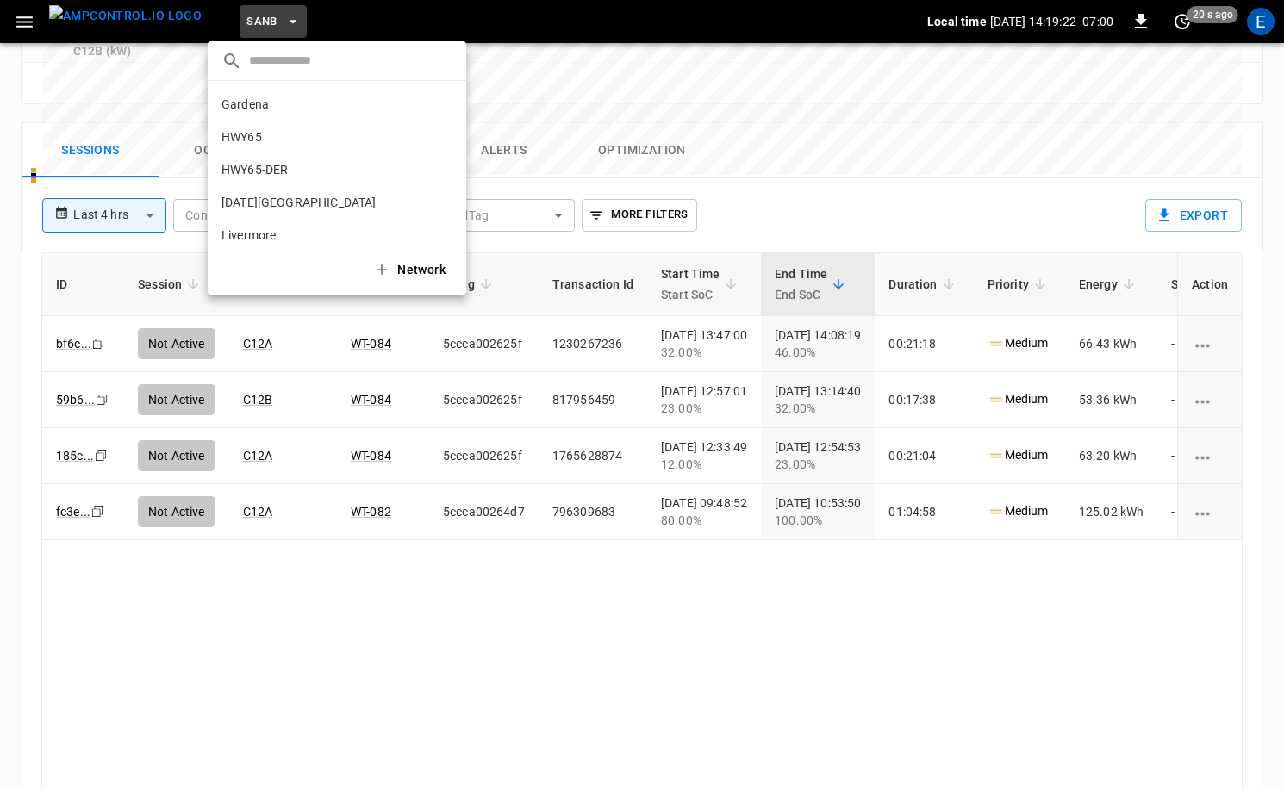
scroll to position [145, 0]
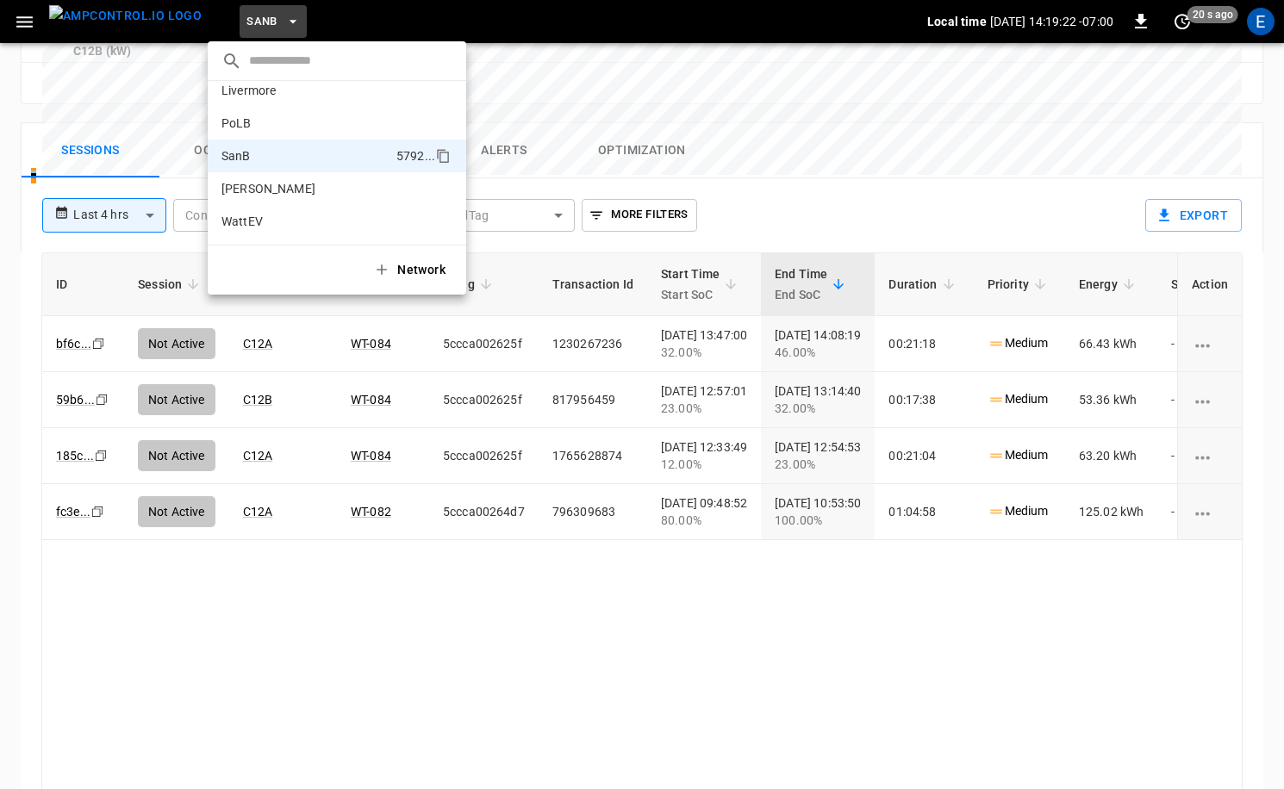
click at [132, 17] on div at bounding box center [642, 394] width 1284 height 789
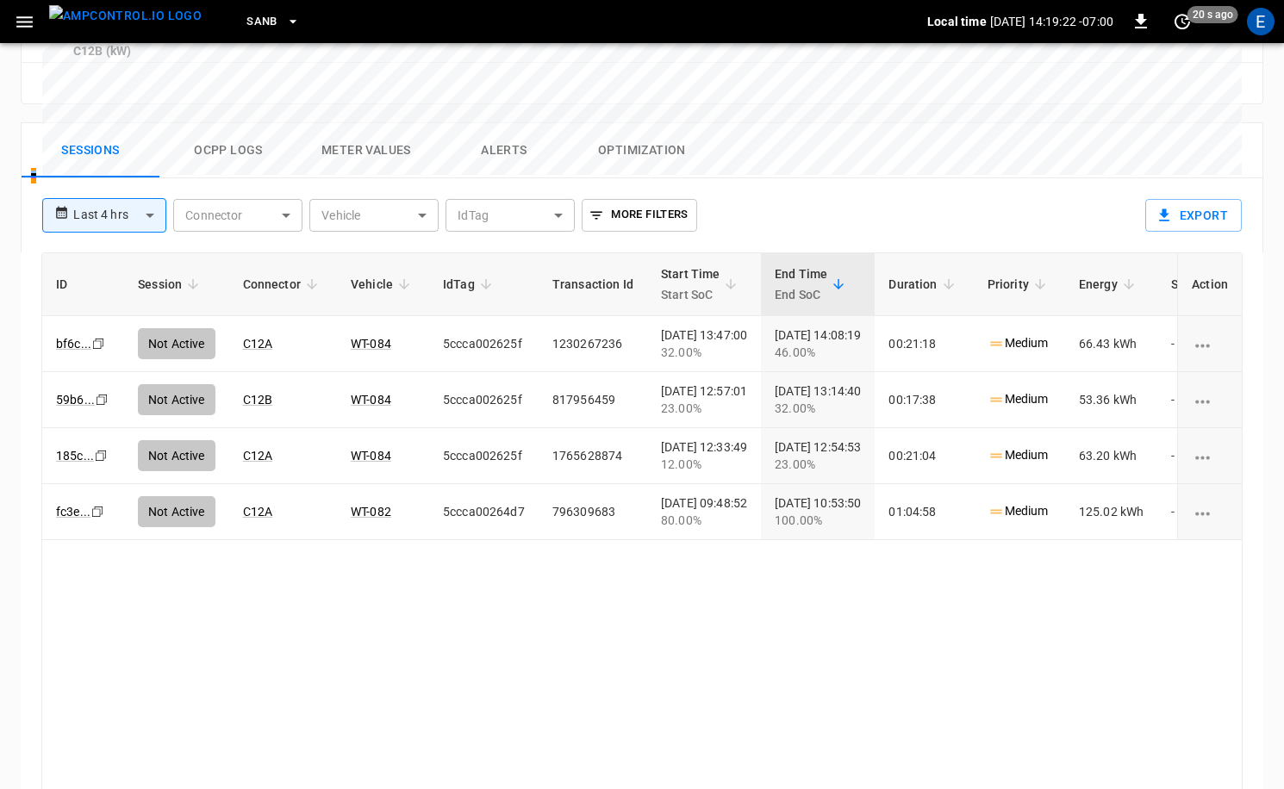
click at [132, 17] on div "​ Gardena 0b5e ... HWY65 26fb ... HWY65-DER [DATE].. [DATE][GEOGRAPHIC_DATA] c8…" at bounding box center [642, 394] width 1284 height 789
click at [132, 17] on img "menu" at bounding box center [125, 16] width 153 height 22
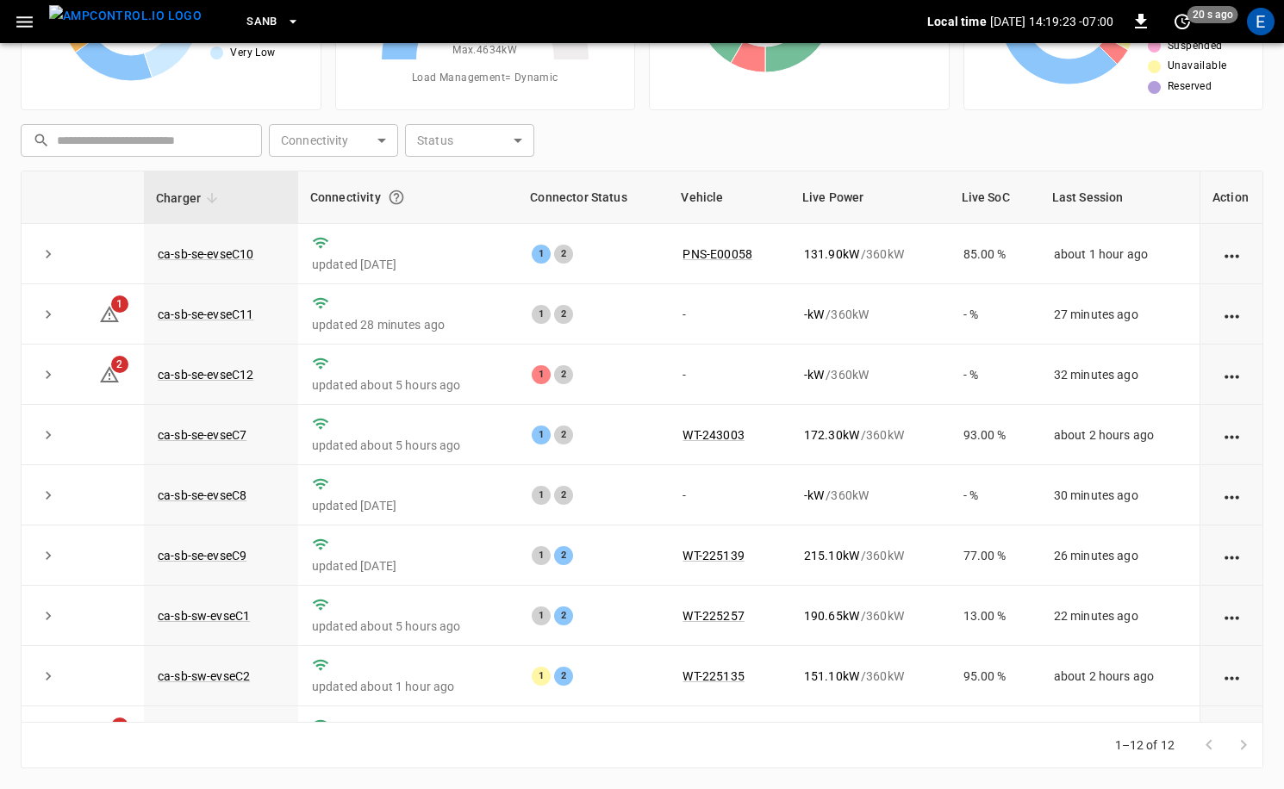
scroll to position [173, 0]
click at [250, 21] on button "SanB" at bounding box center [273, 22] width 67 height 34
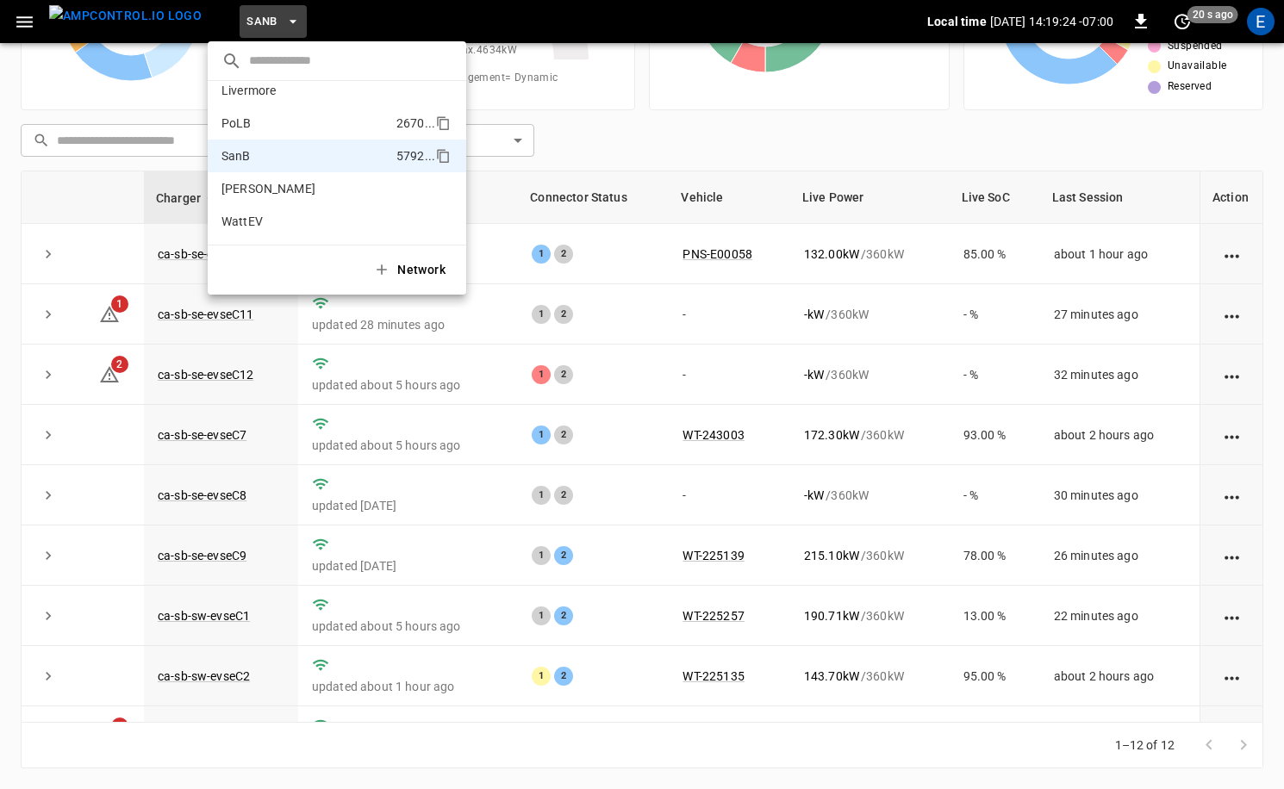
scroll to position [38, 0]
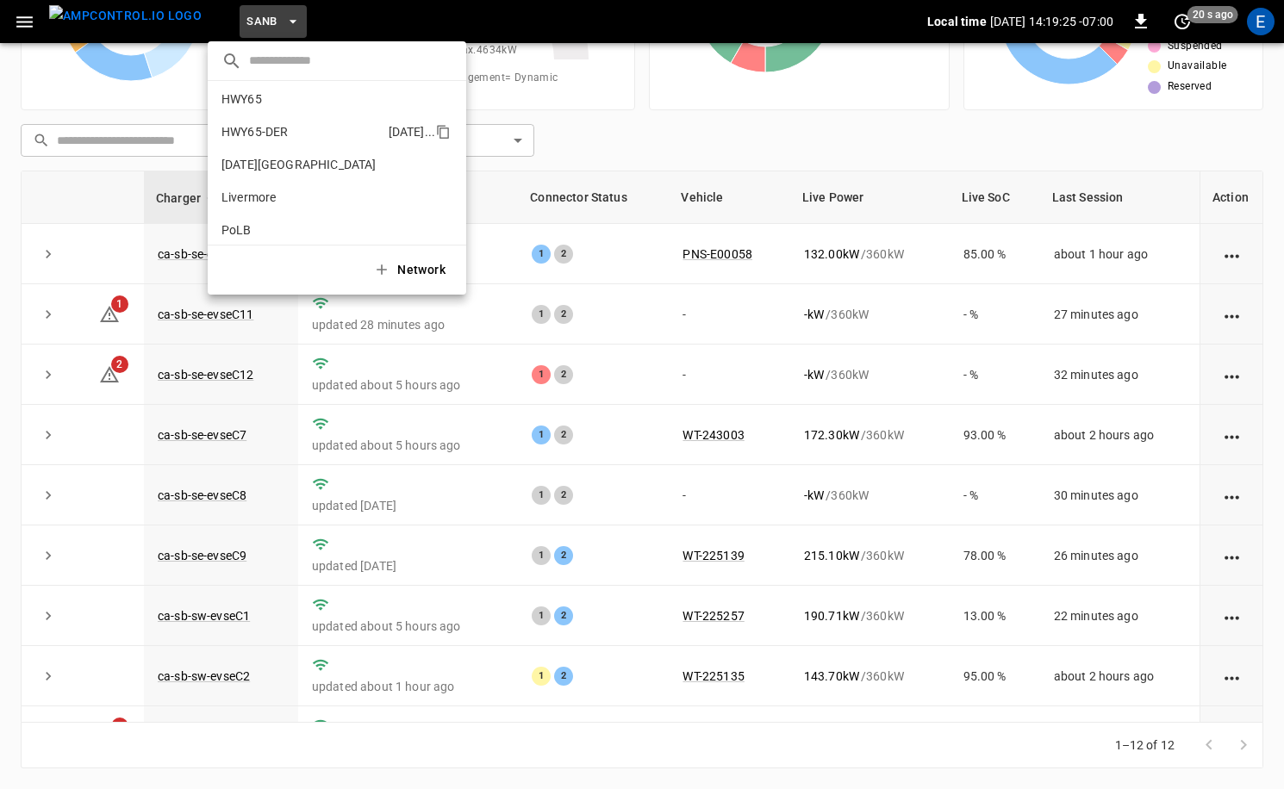
click at [297, 129] on p "HWY65-DER" at bounding box center [301, 131] width 160 height 17
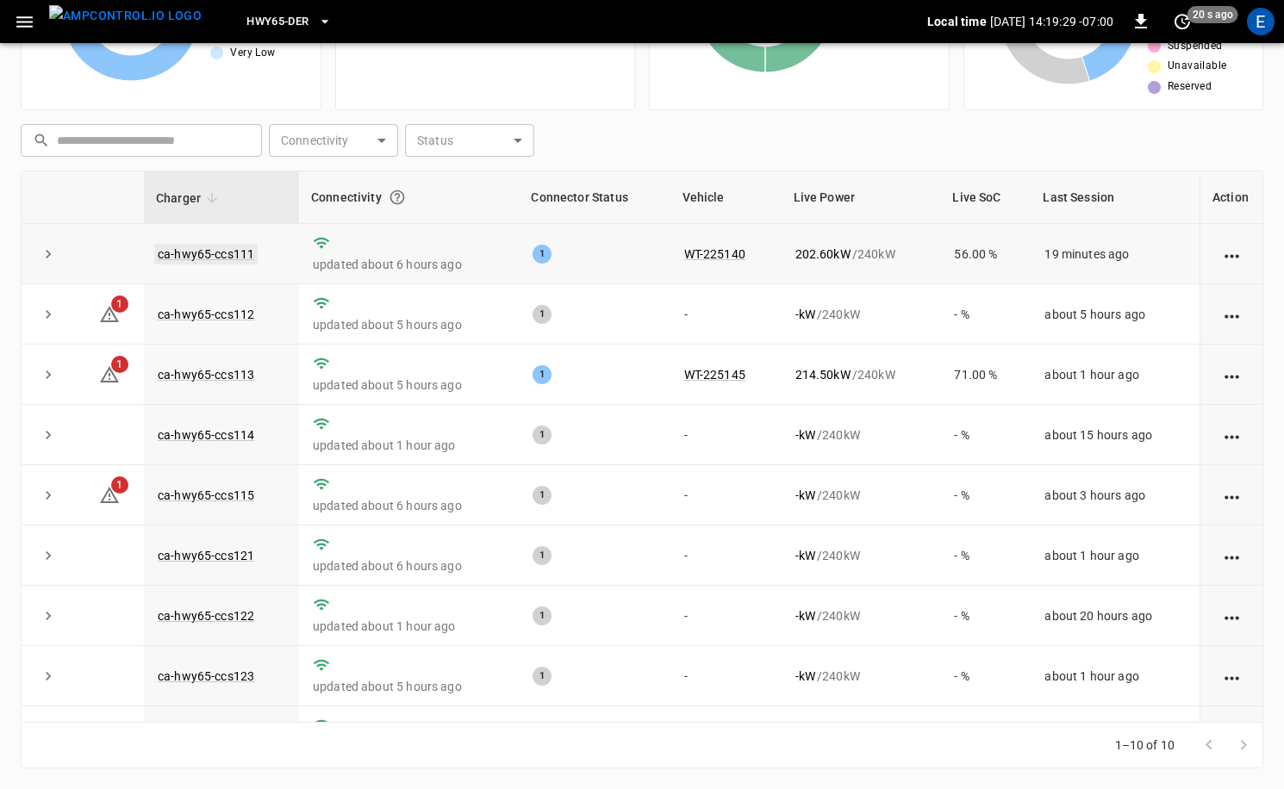
click at [216, 246] on link "ca-hwy65-ccs111" at bounding box center [205, 254] width 103 height 21
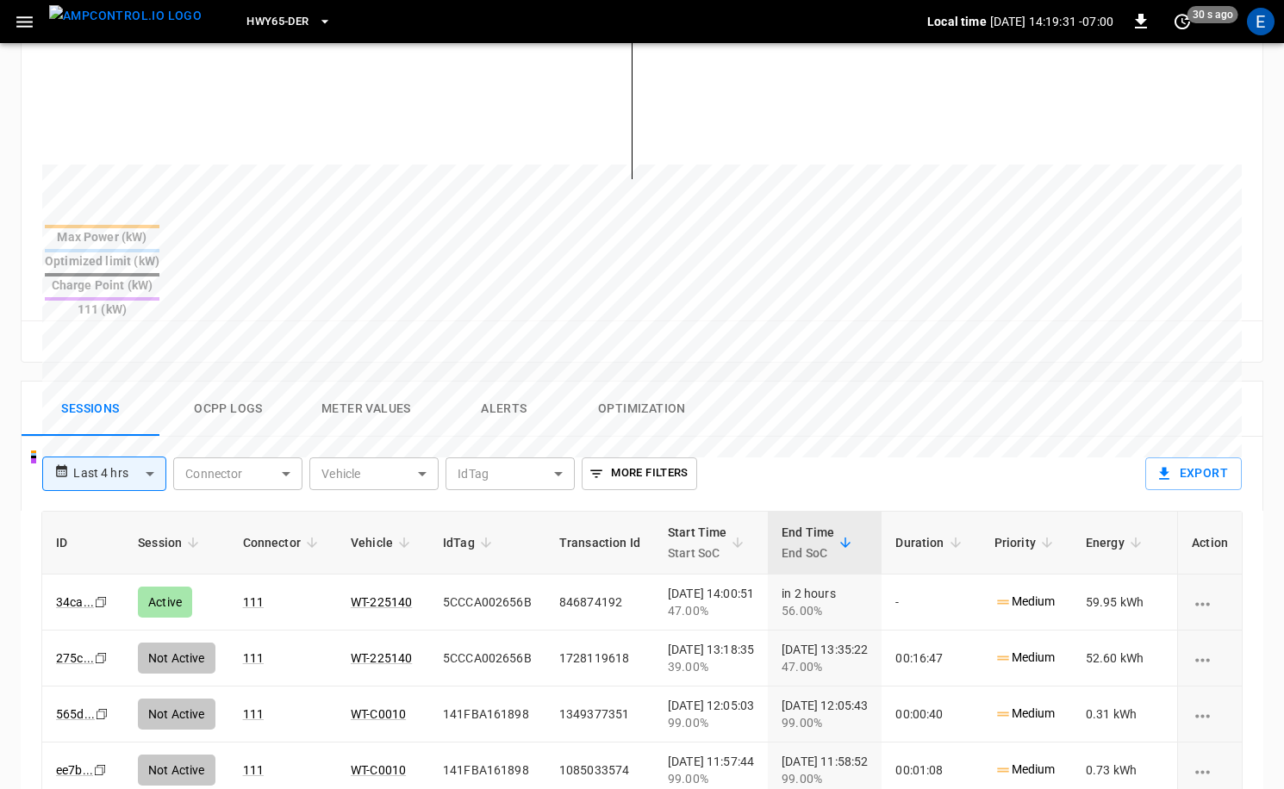
scroll to position [636, 0]
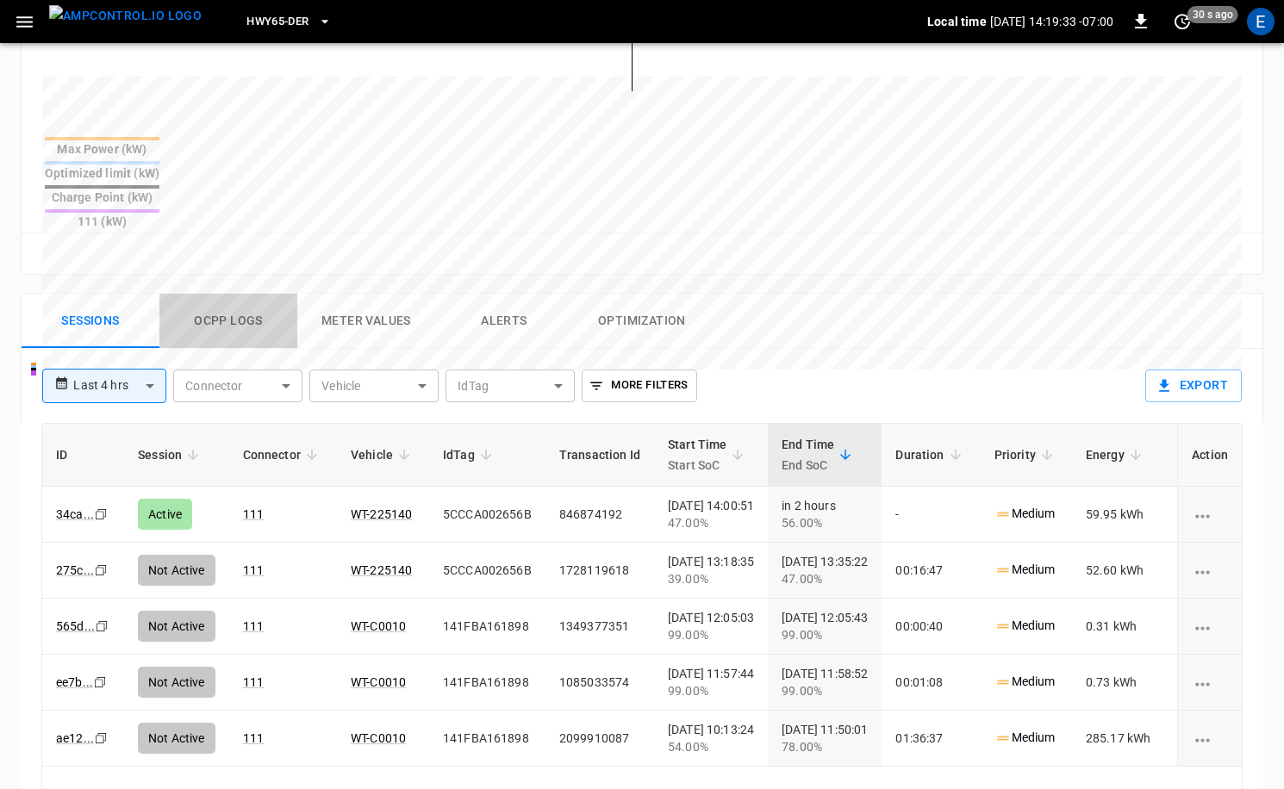
click at [214, 294] on button "Ocpp logs" at bounding box center [228, 321] width 138 height 55
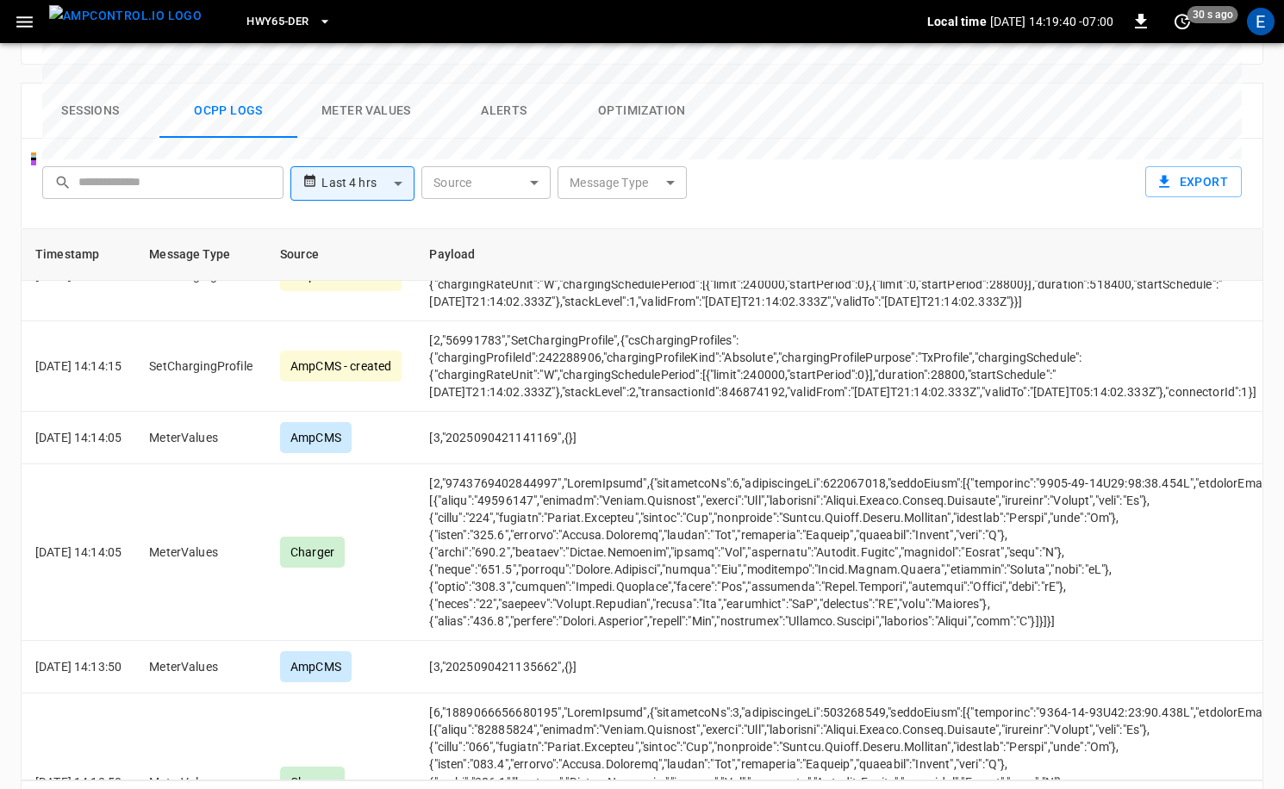
scroll to position [5354, 0]
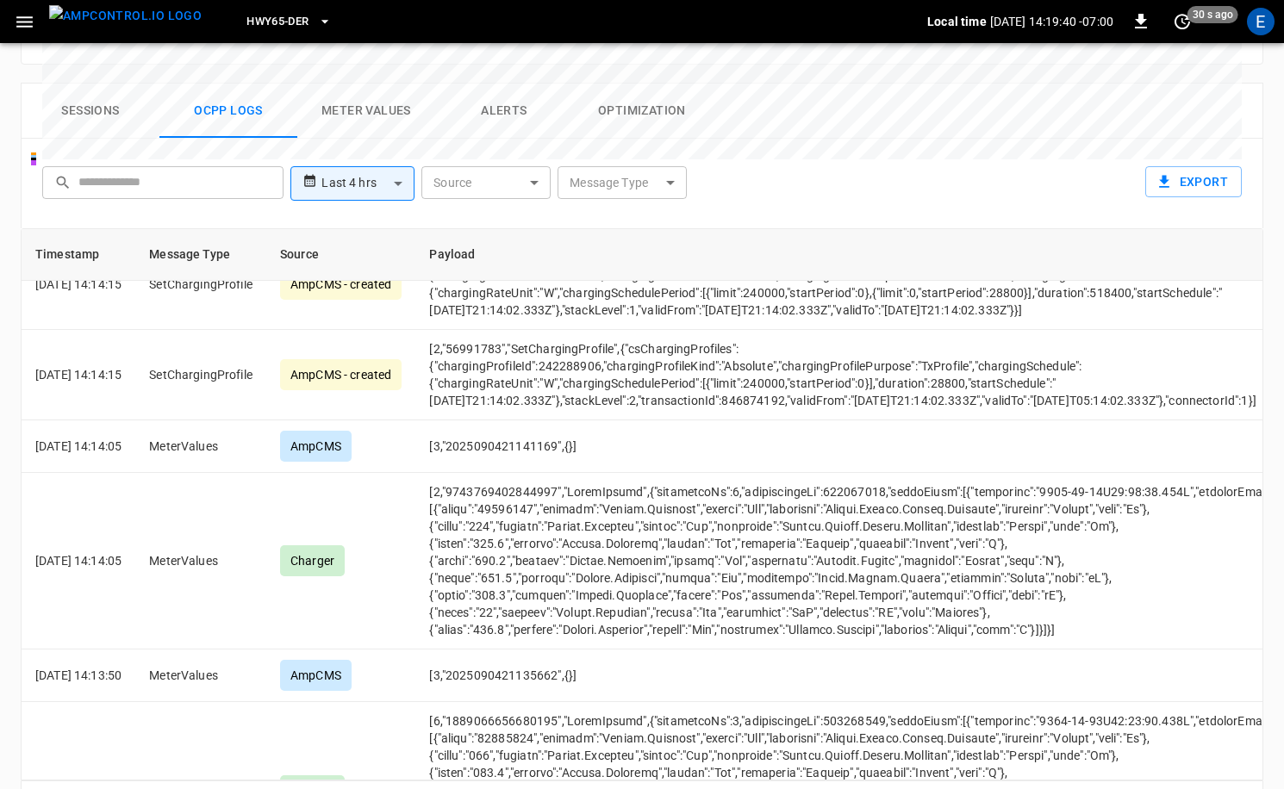
click at [653, 123] on body "**********" at bounding box center [642, 1] width 1284 height 1694
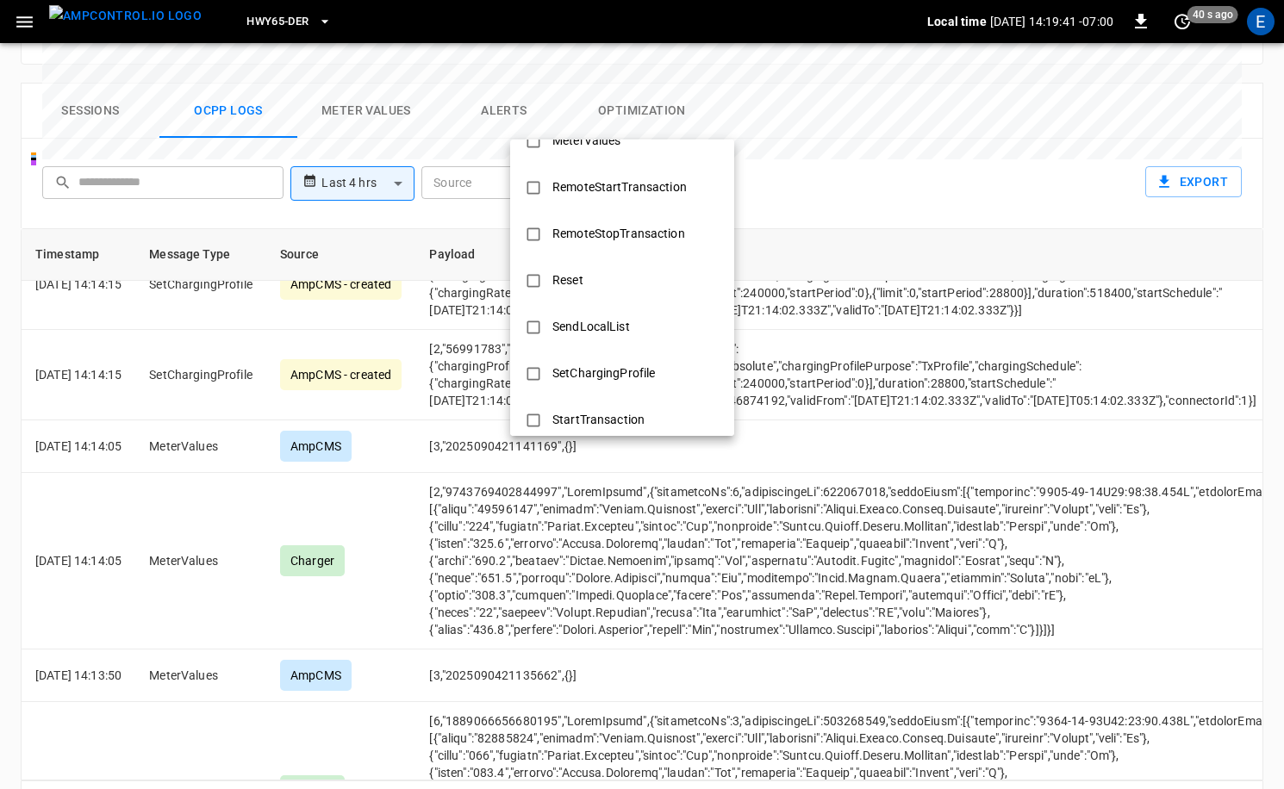
scroll to position [834, 0]
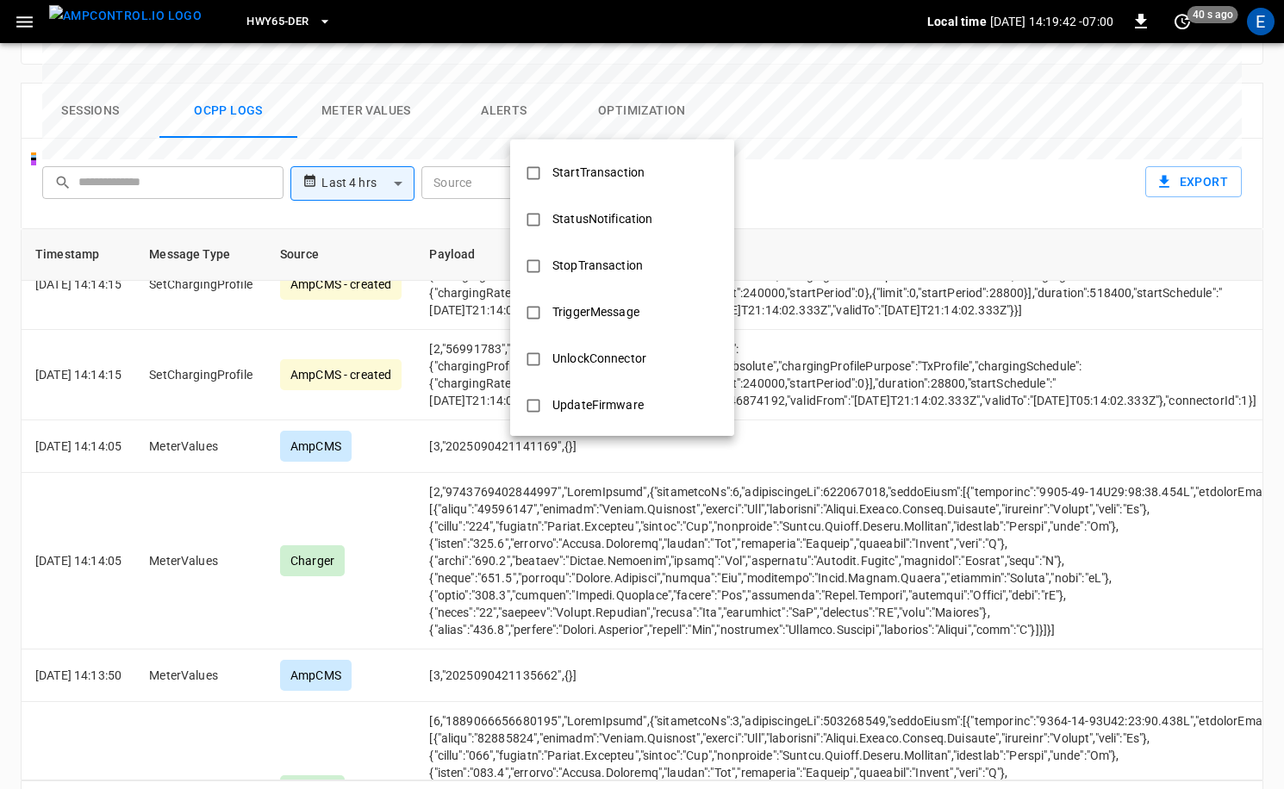
click at [614, 270] on div "StopTransaction" at bounding box center [597, 266] width 111 height 32
type input "**********"
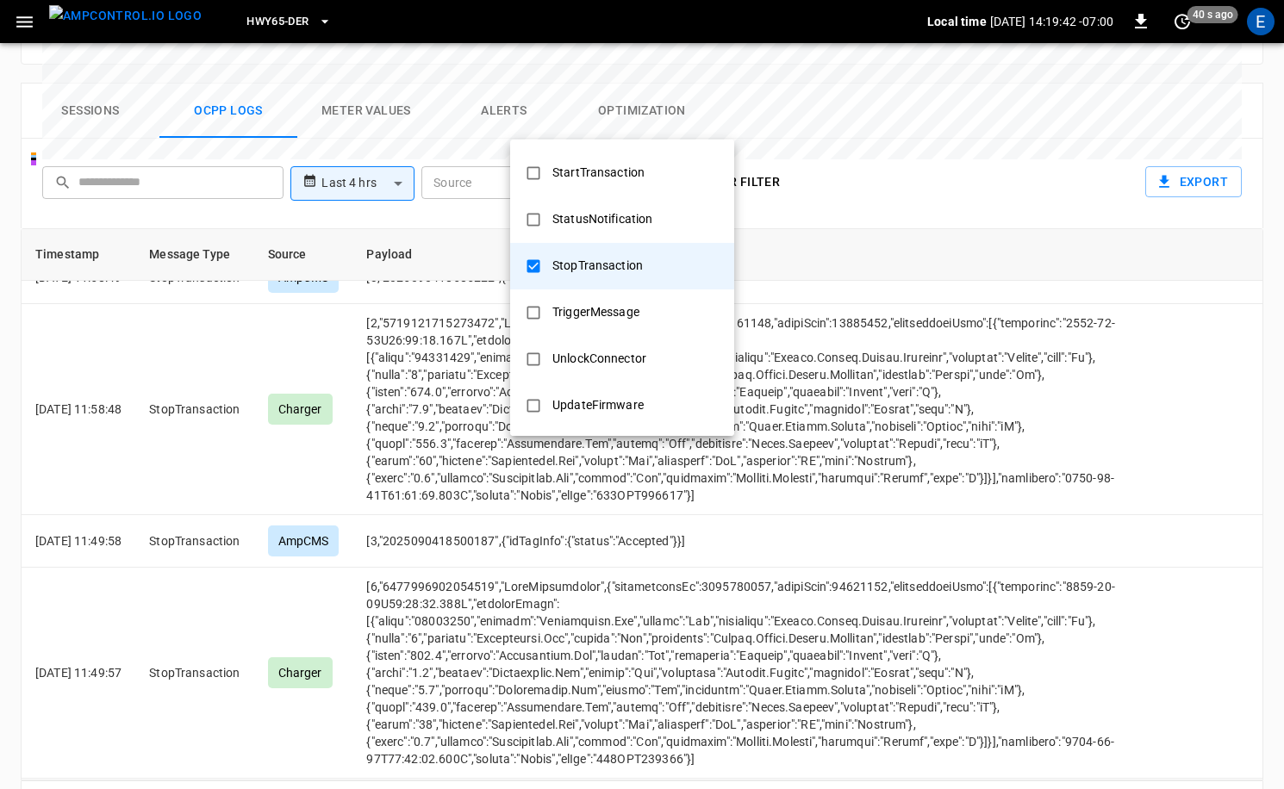
scroll to position [522, 0]
click at [402, 367] on div at bounding box center [642, 394] width 1284 height 789
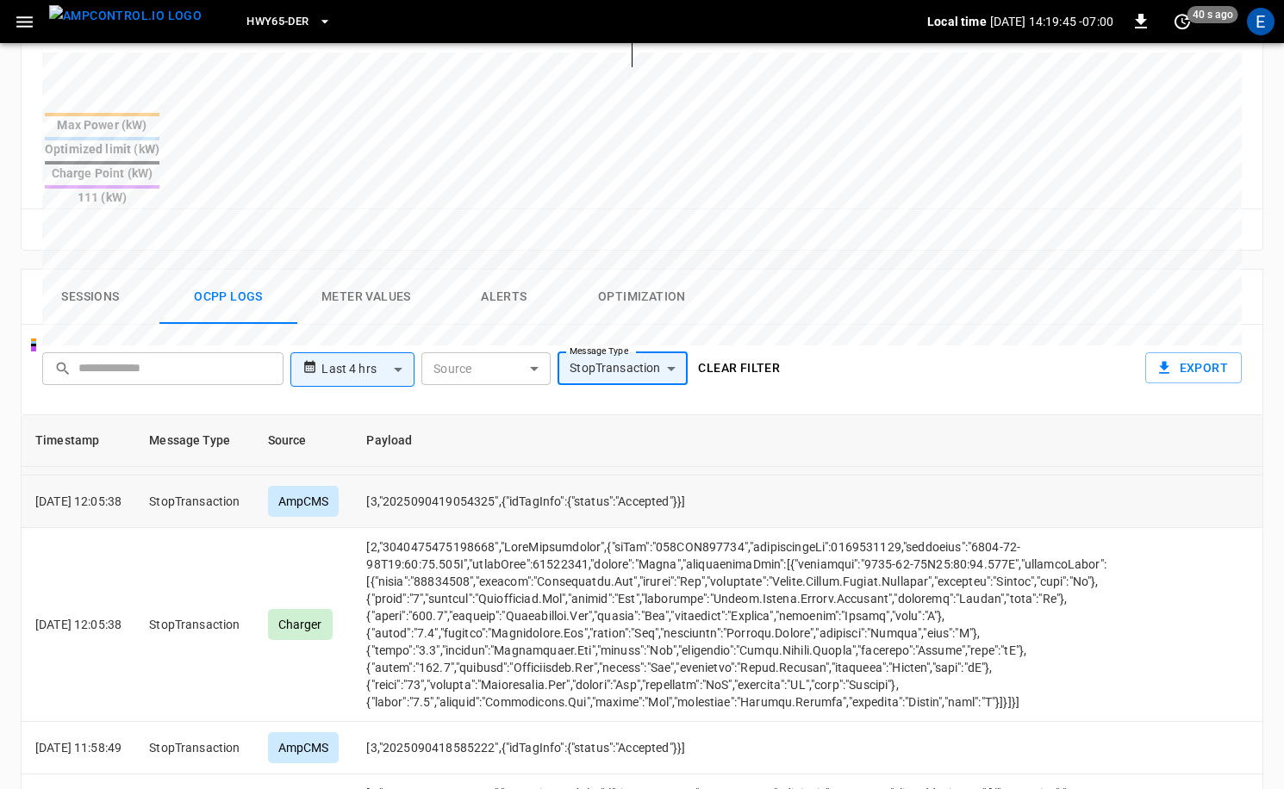
scroll to position [0, 0]
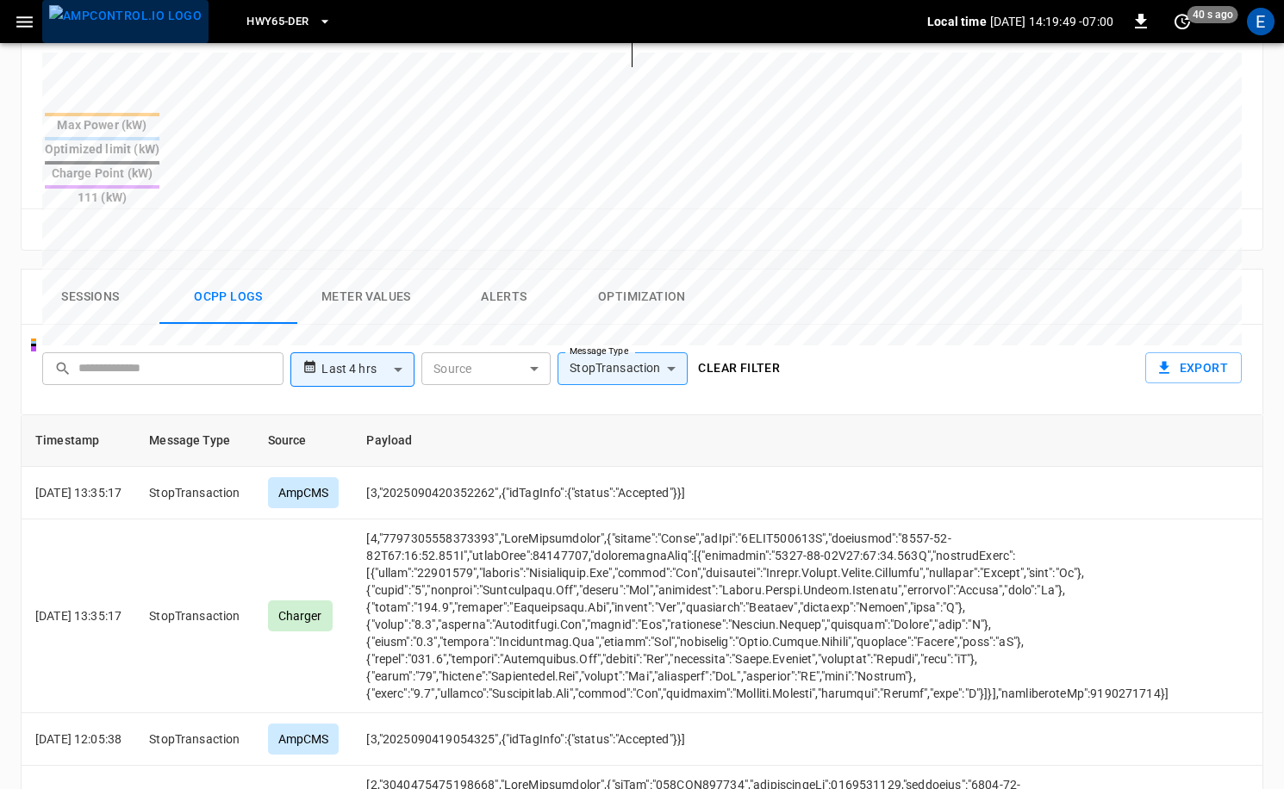
click at [128, 16] on img "menu" at bounding box center [125, 16] width 153 height 22
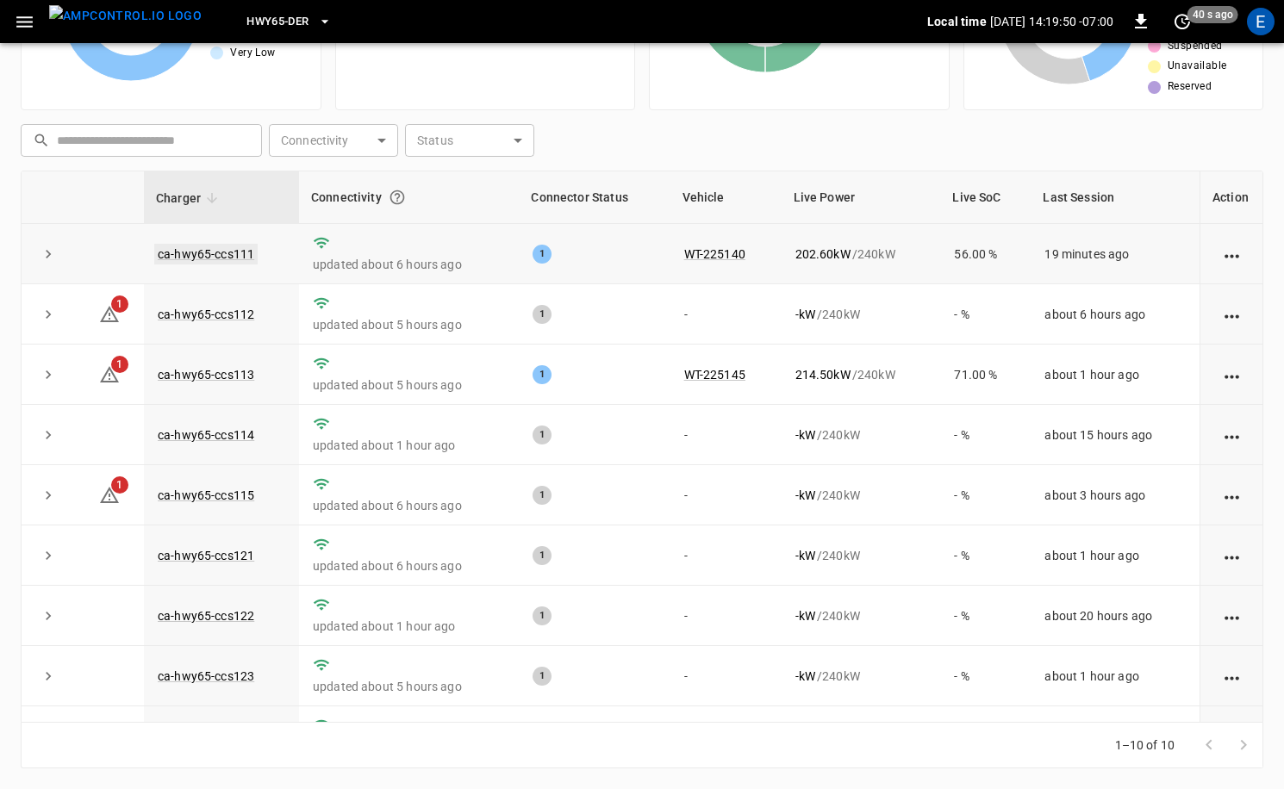
click at [226, 244] on link "ca-hwy65-ccs111" at bounding box center [205, 254] width 103 height 21
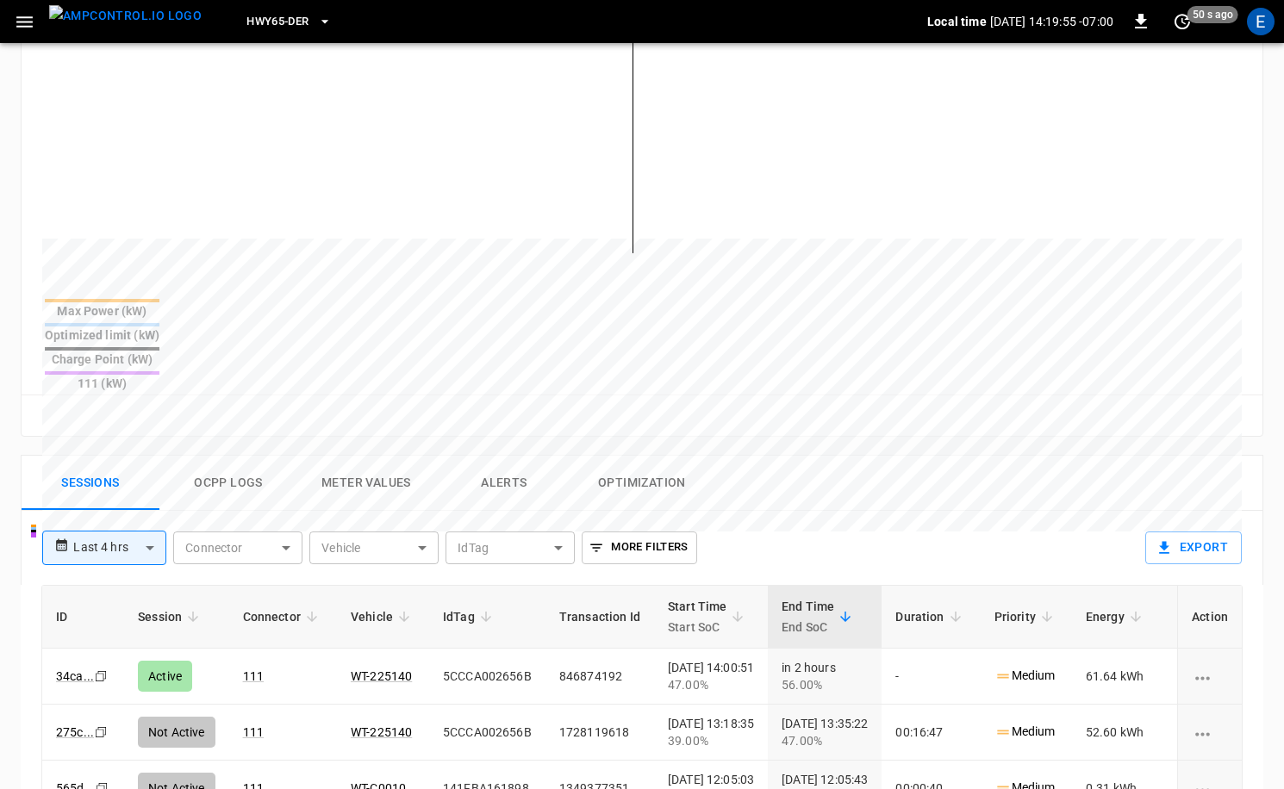
scroll to position [520, 0]
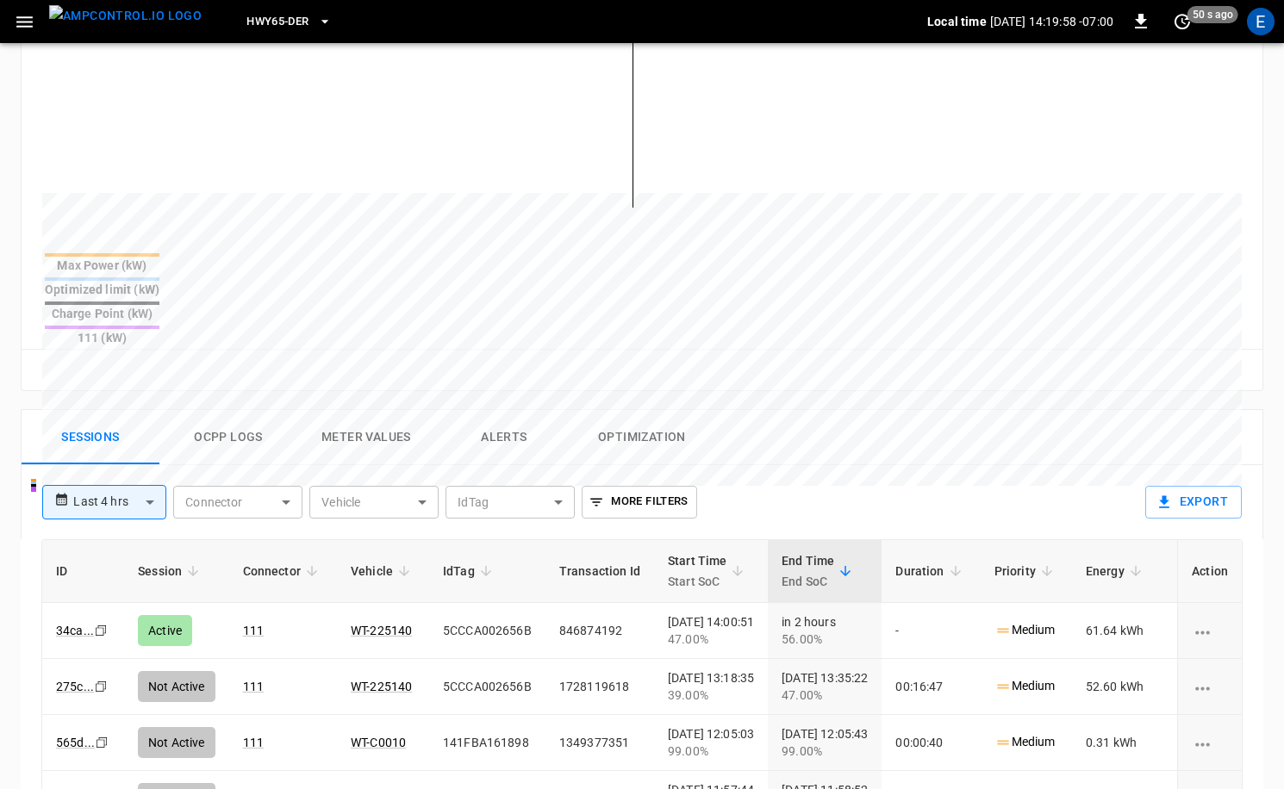
click at [223, 410] on button "Ocpp logs" at bounding box center [228, 437] width 138 height 55
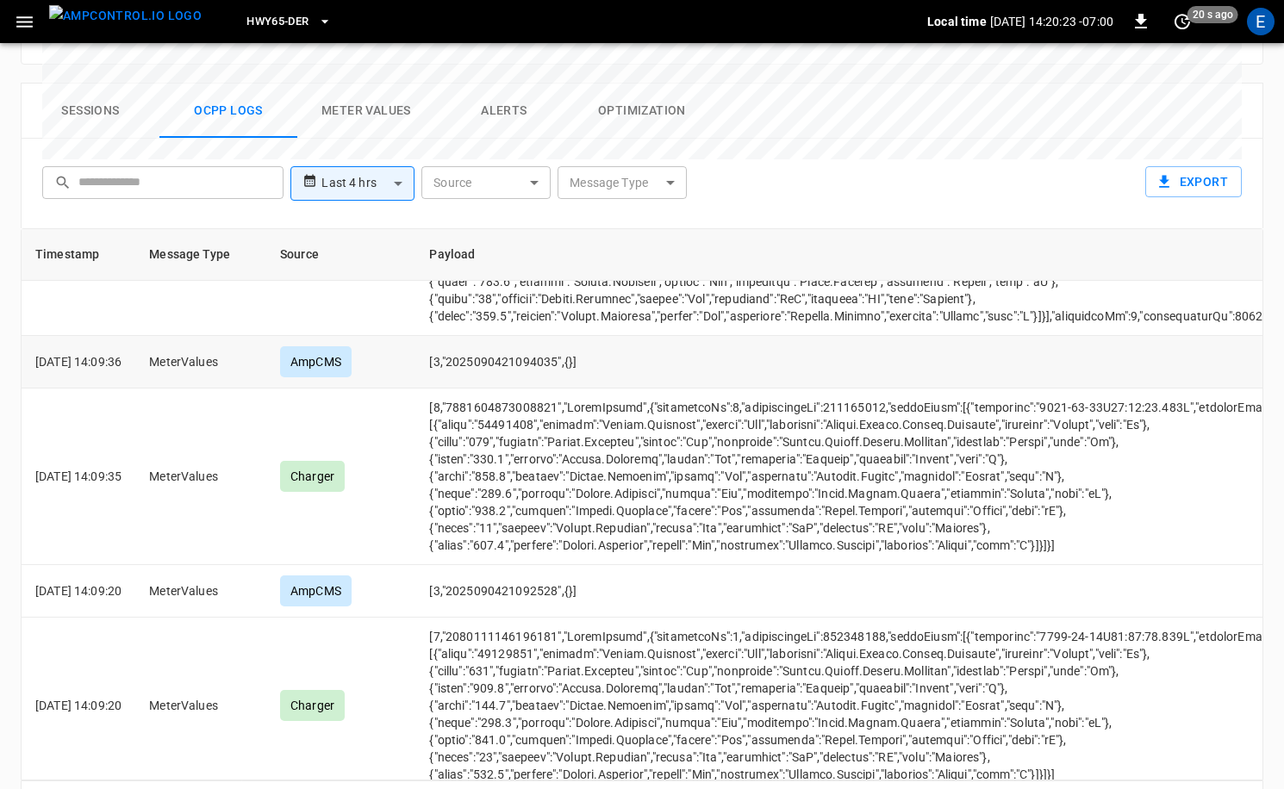
scroll to position [10327, 0]
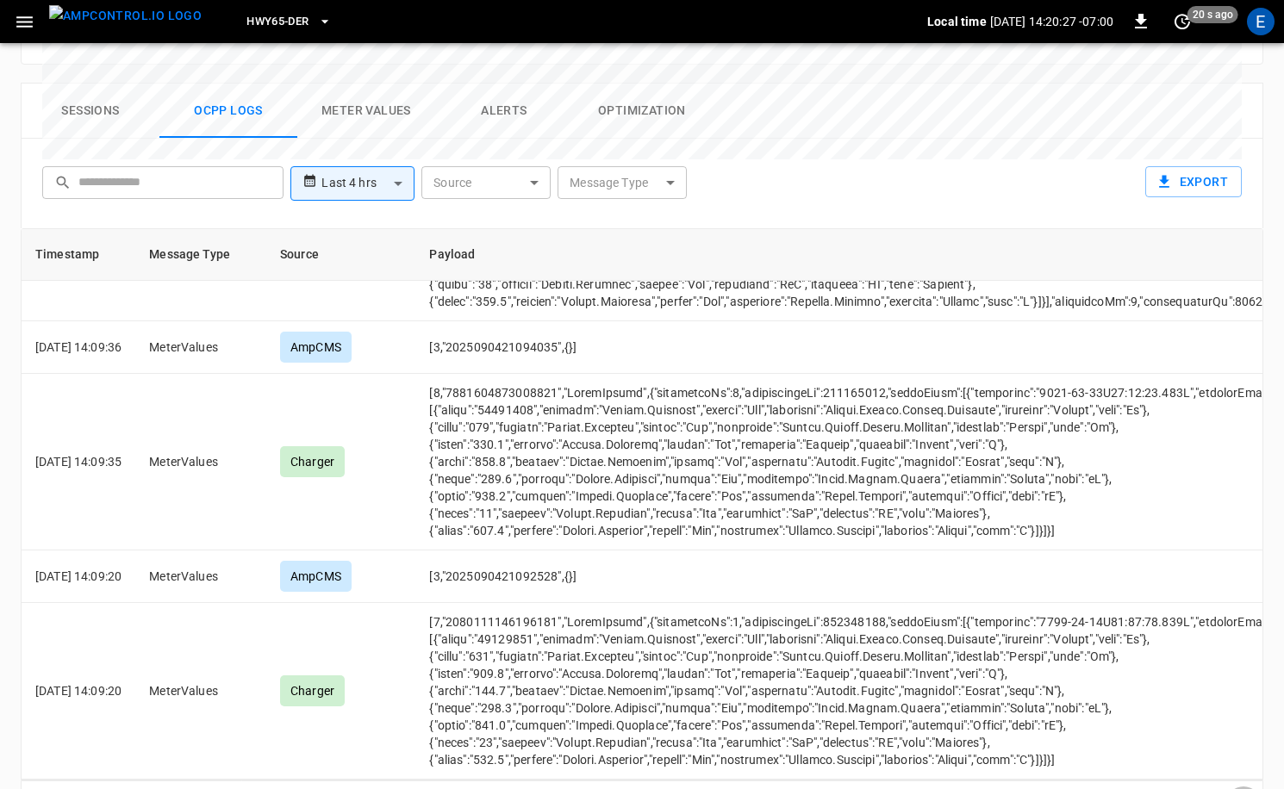
click at [1255, 787] on button "Go to next page" at bounding box center [1243, 804] width 34 height 34
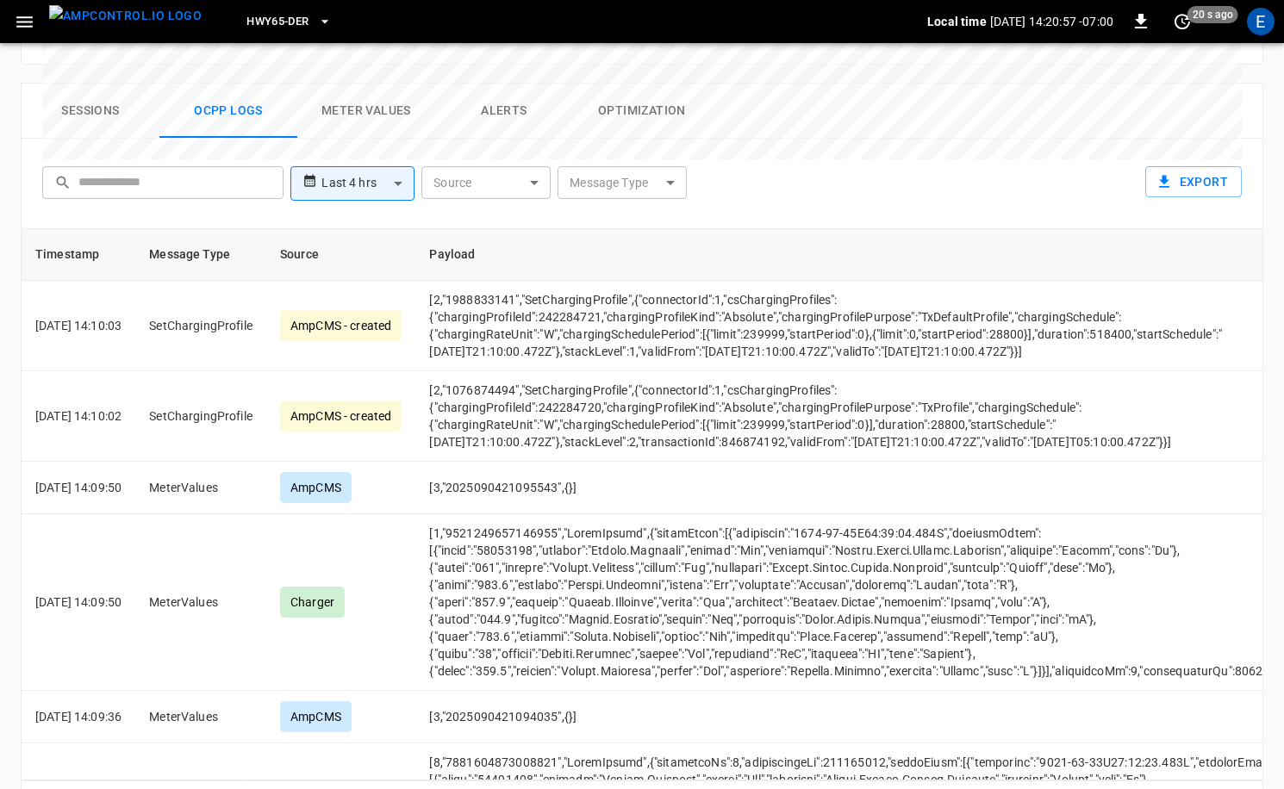
scroll to position [700, 0]
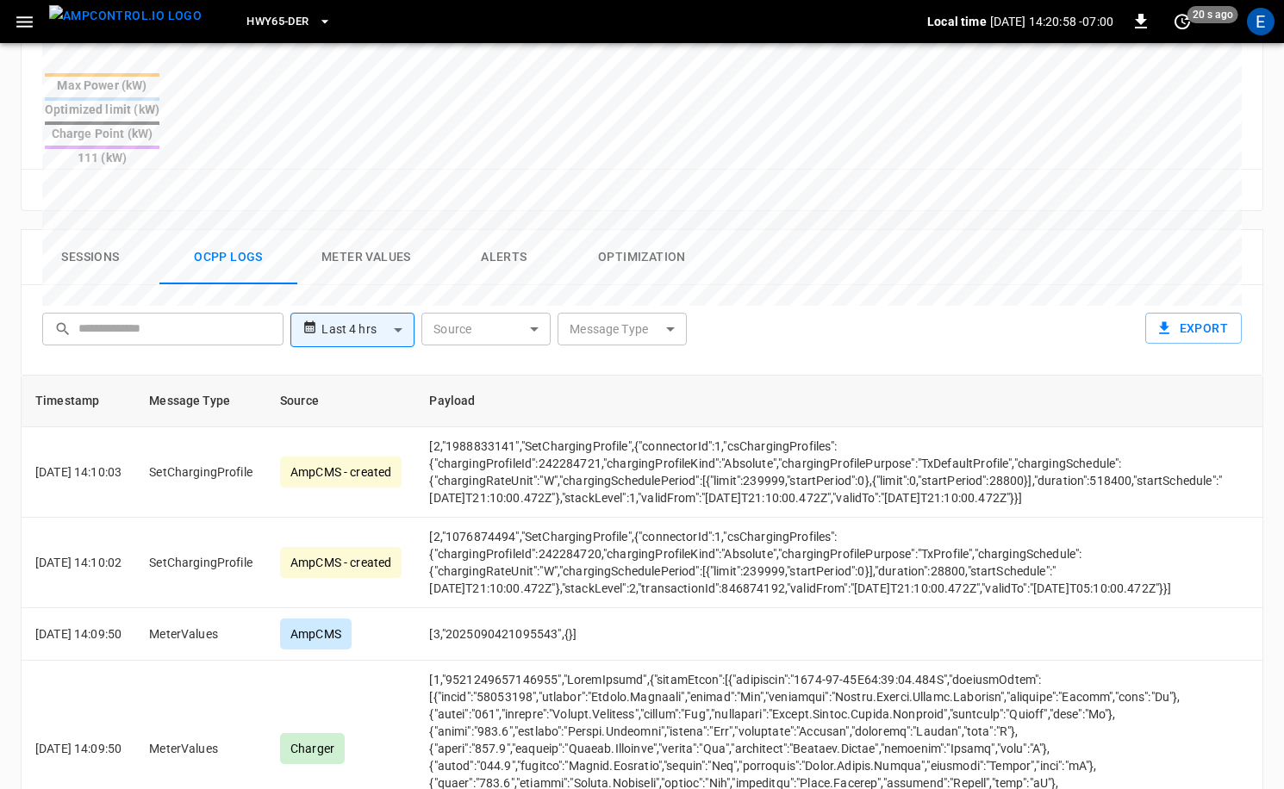
click at [128, 27] on img "menu" at bounding box center [125, 16] width 153 height 22
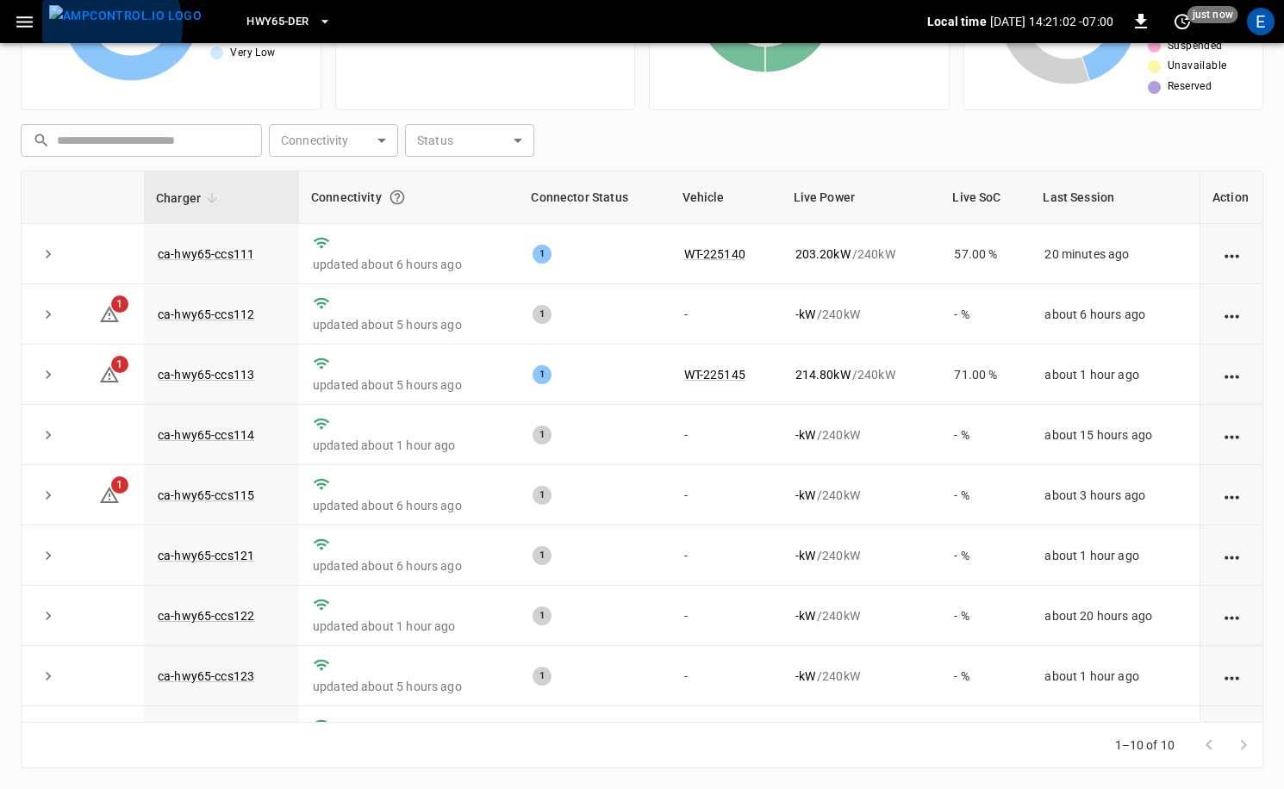
click at [107, 26] on img "menu" at bounding box center [125, 16] width 153 height 22
click at [246, 21] on span "HWY65-DER" at bounding box center [277, 22] width 62 height 20
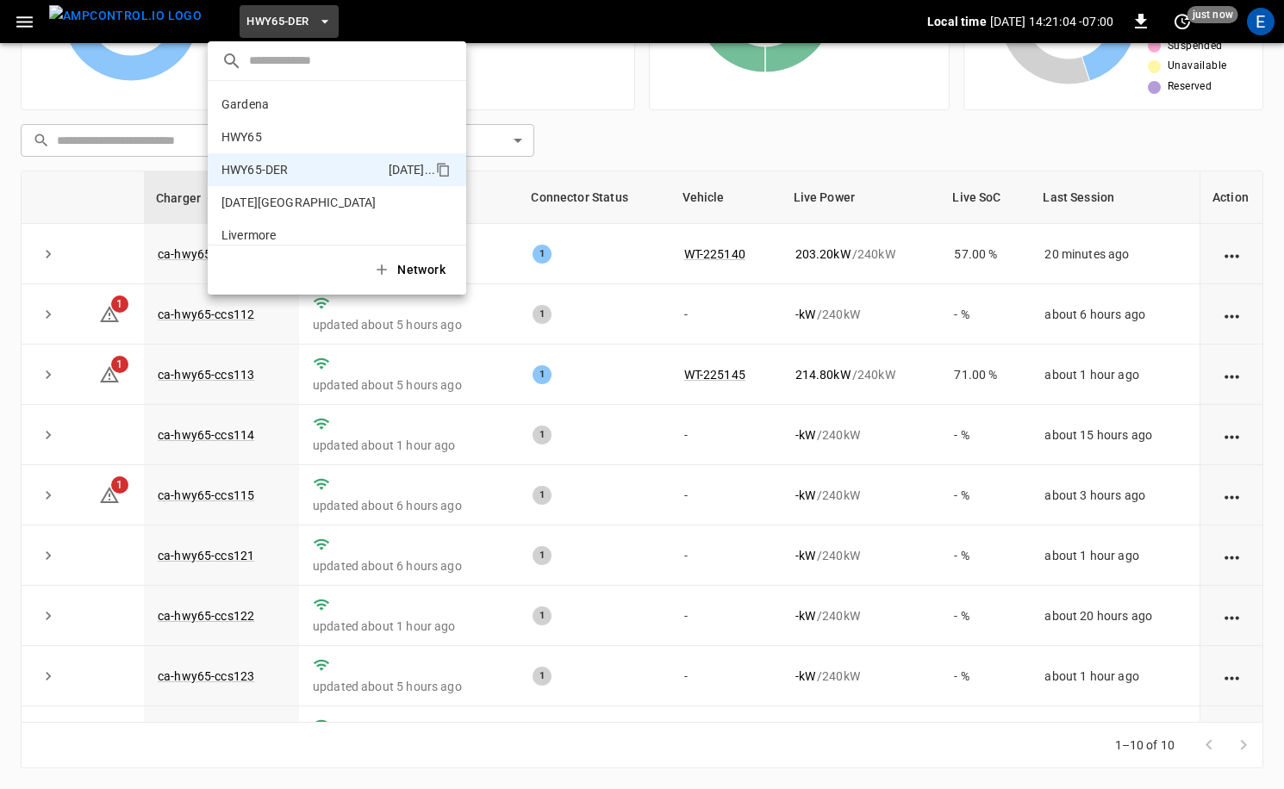
scroll to position [60, 0]
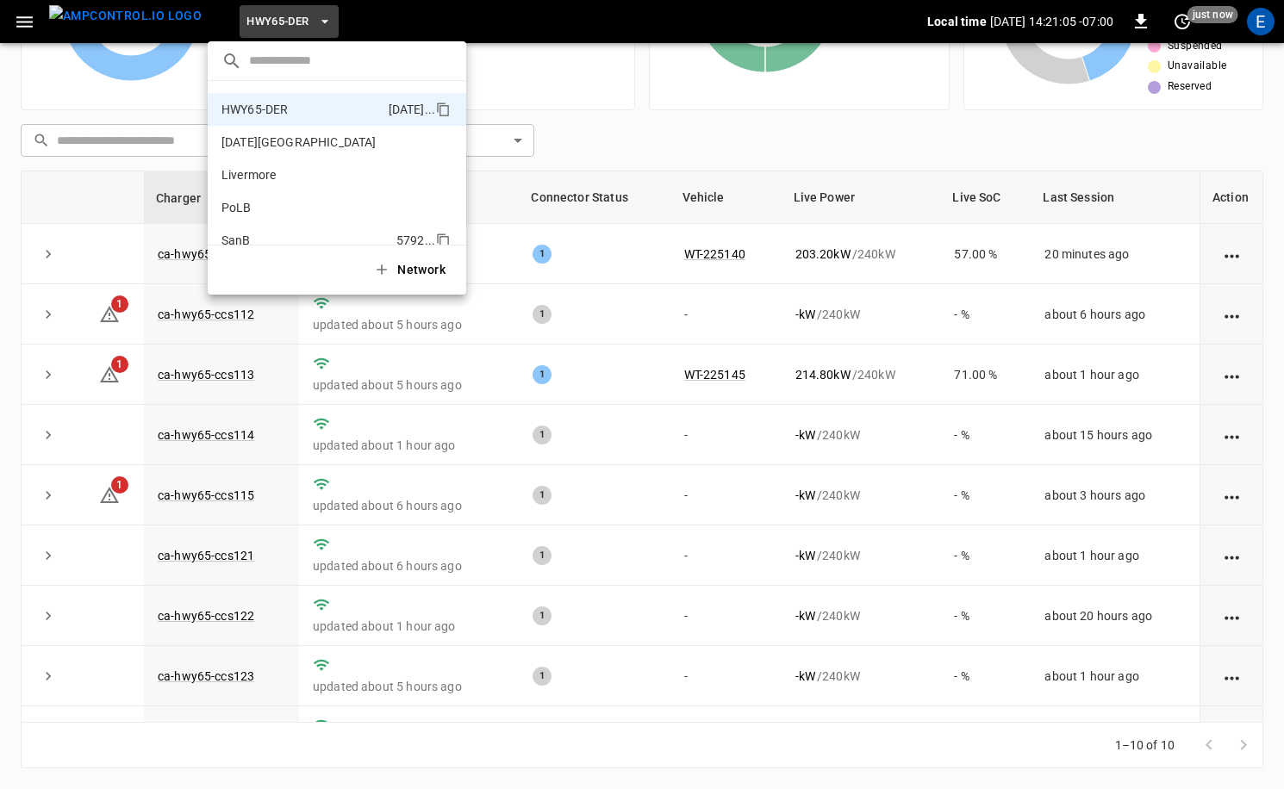
click at [284, 232] on p "SanB" at bounding box center [305, 240] width 168 height 17
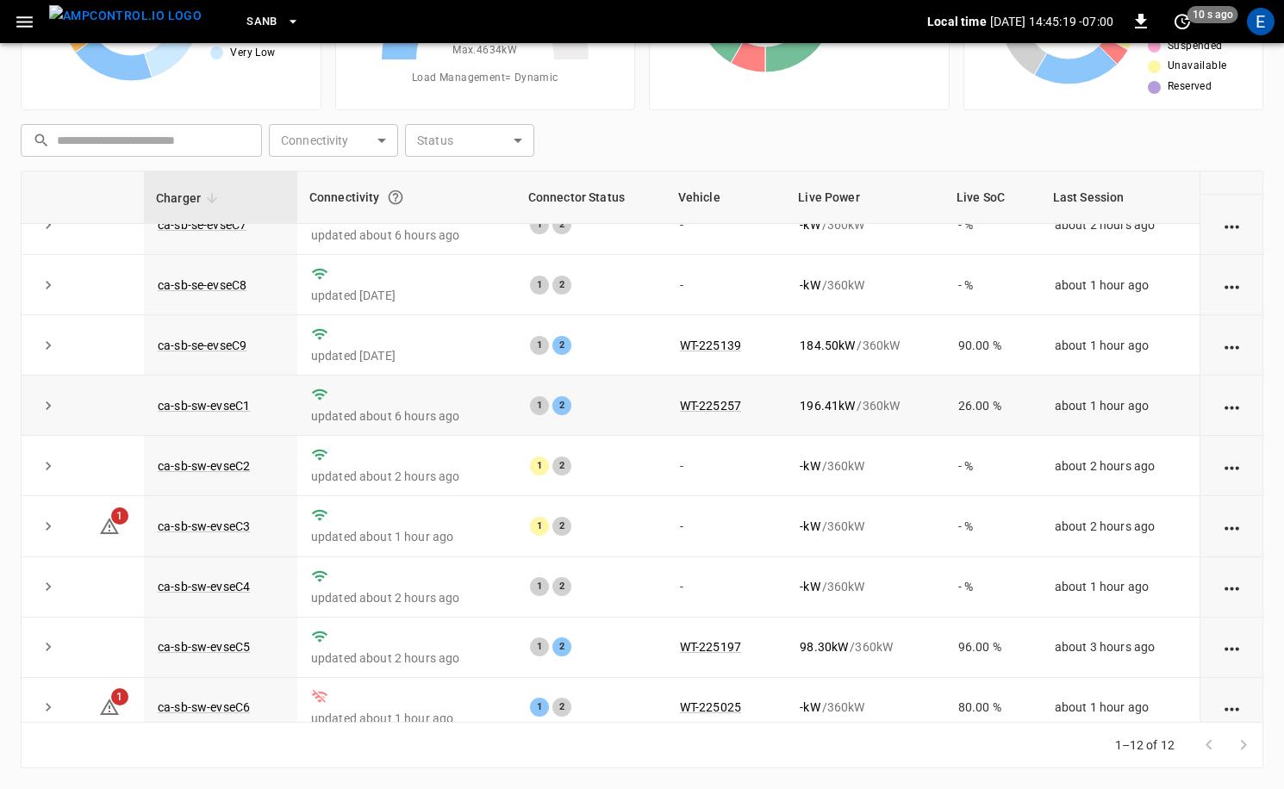
scroll to position [226, 0]
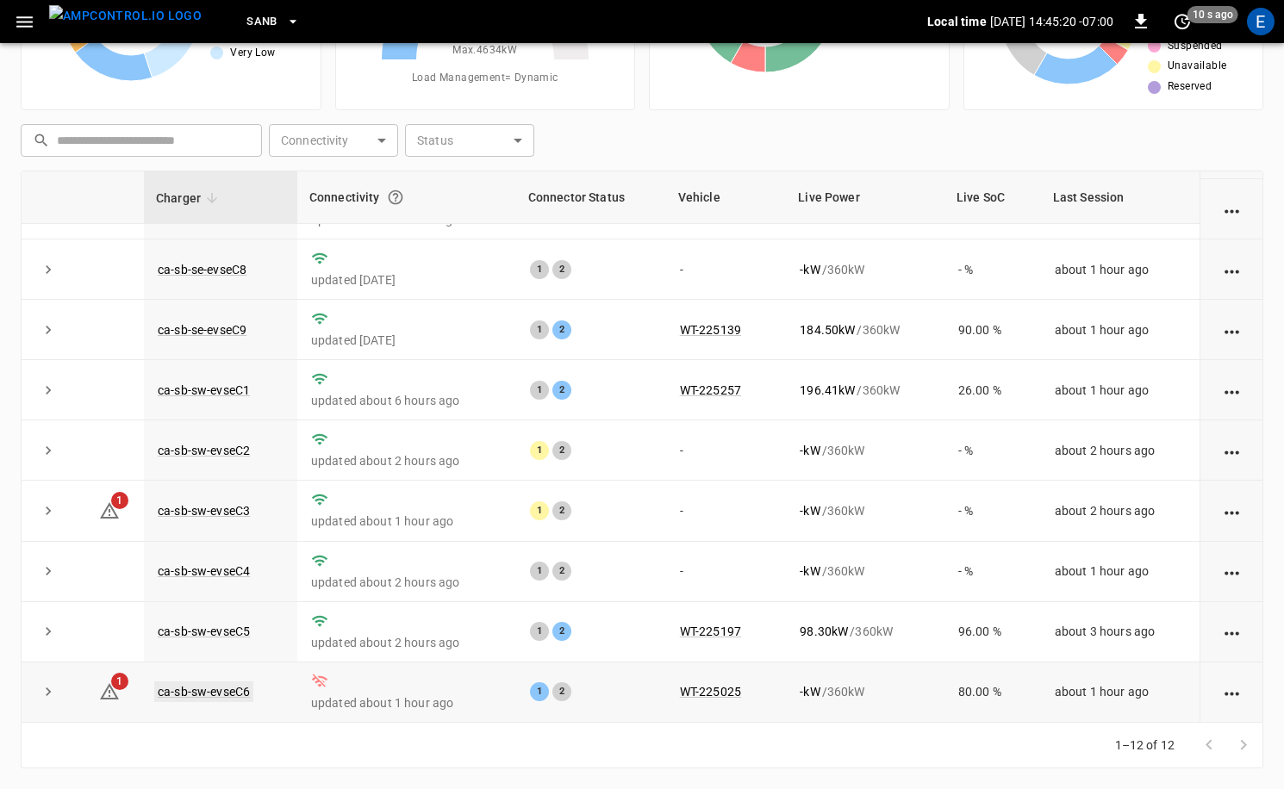
click at [221, 688] on link "ca-sb-sw-evseC6" at bounding box center [203, 692] width 99 height 21
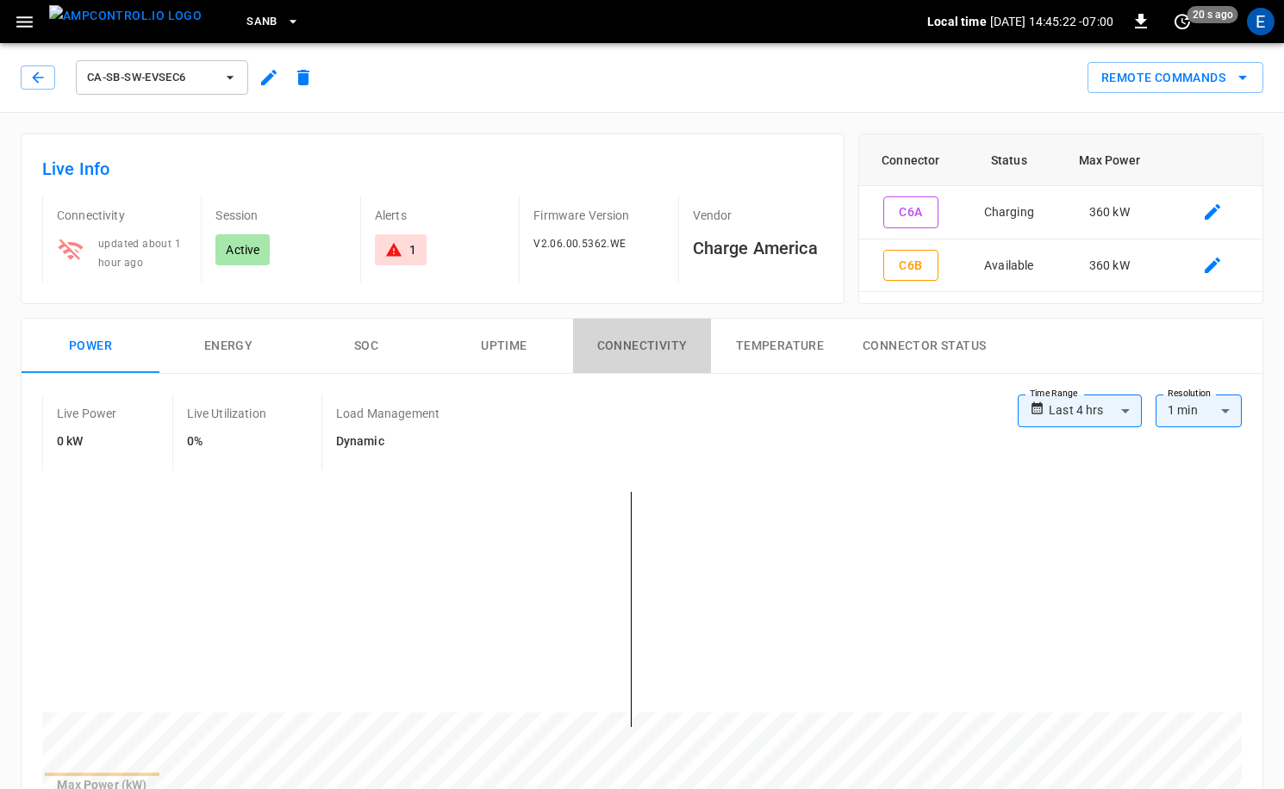
click at [643, 346] on button "Connectivity" at bounding box center [642, 346] width 138 height 55
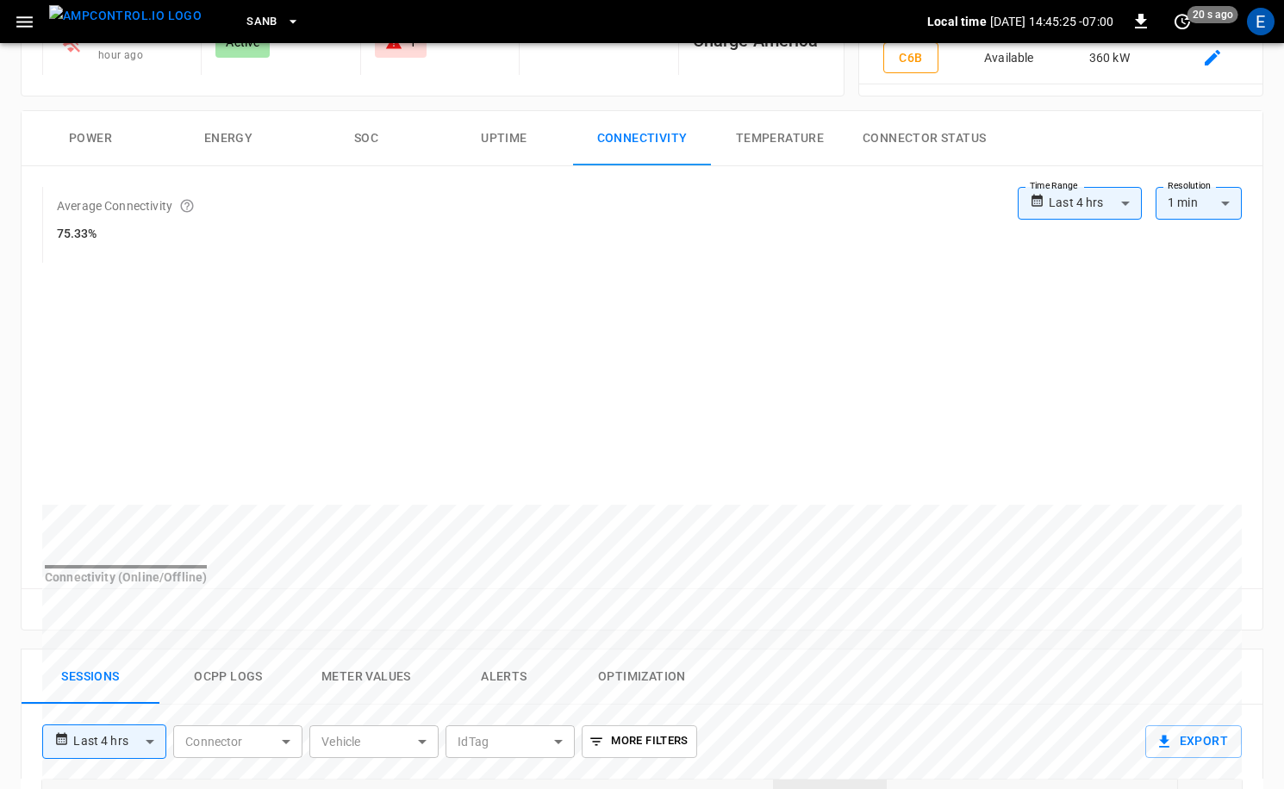
scroll to position [225, 0]
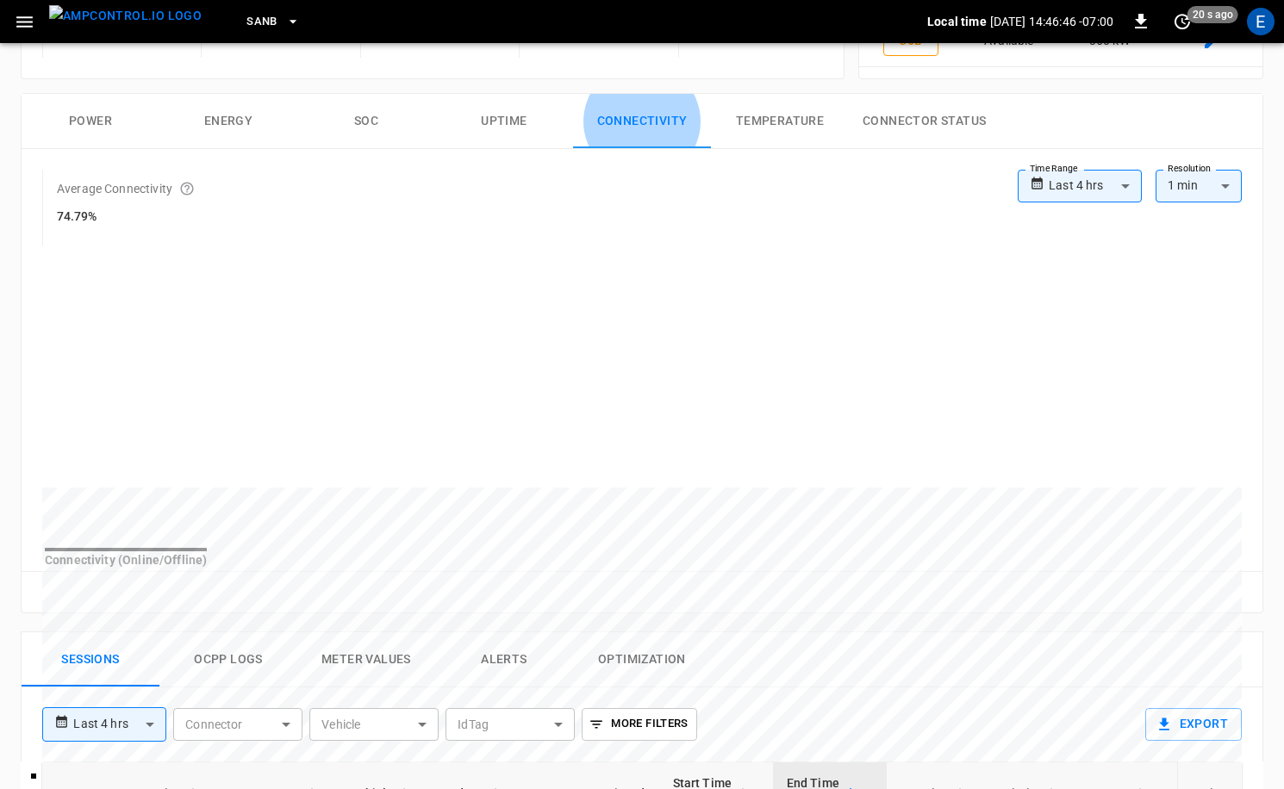
click at [166, 27] on img "menu" at bounding box center [125, 16] width 153 height 22
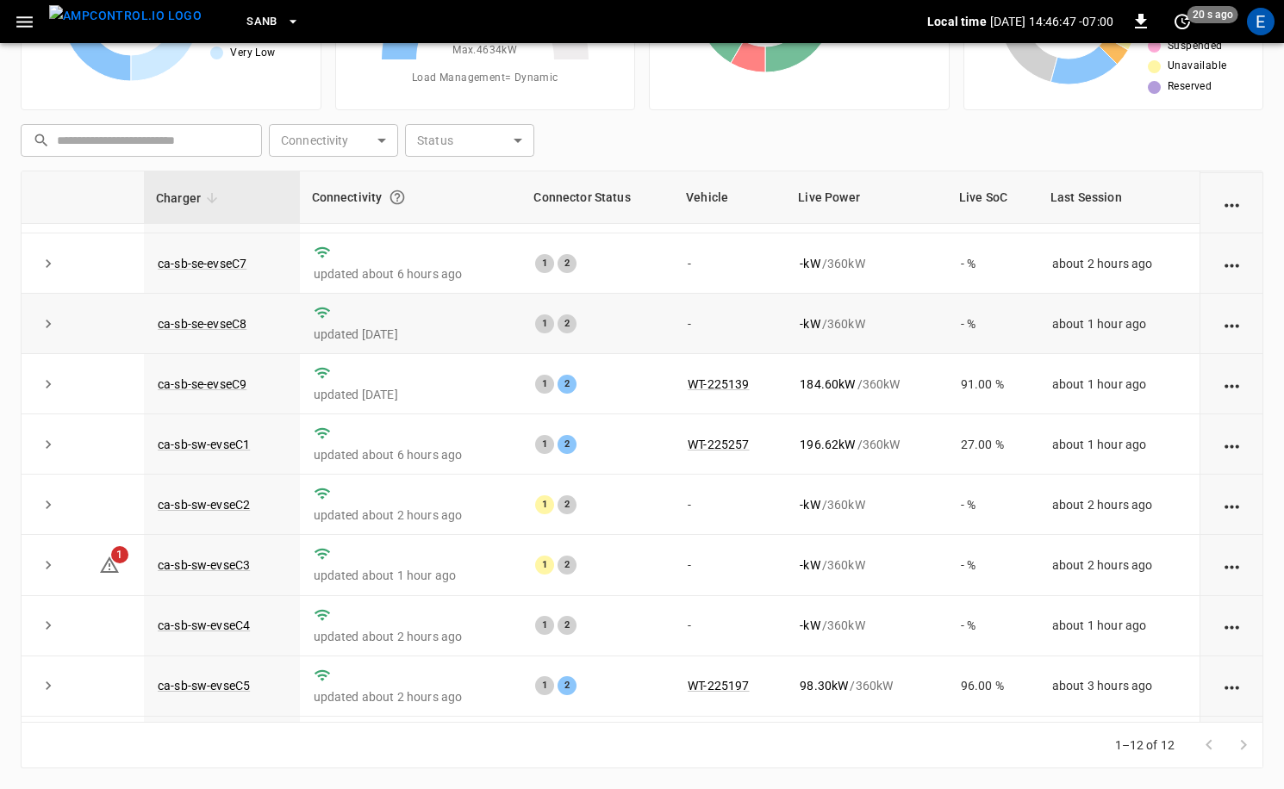
scroll to position [226, 0]
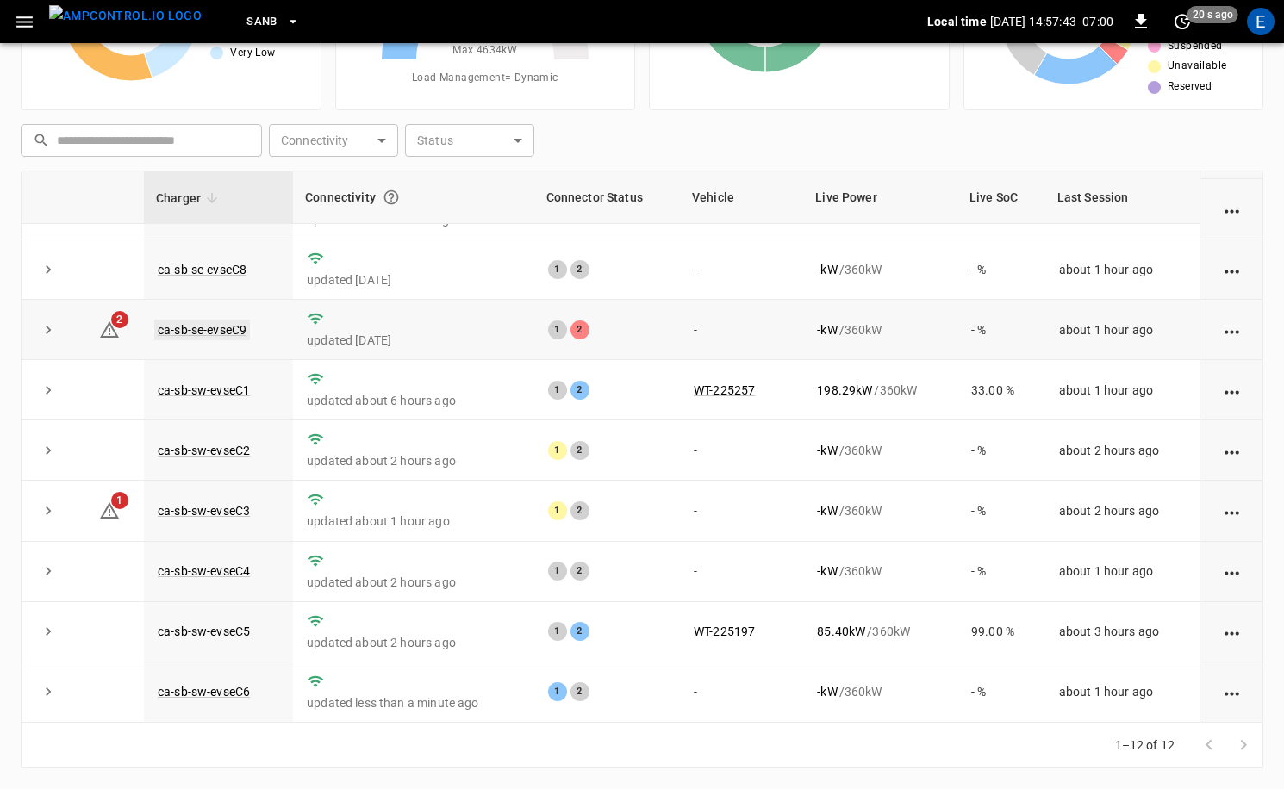
click at [244, 327] on link "ca-sb-se-evseC9" at bounding box center [202, 330] width 96 height 21
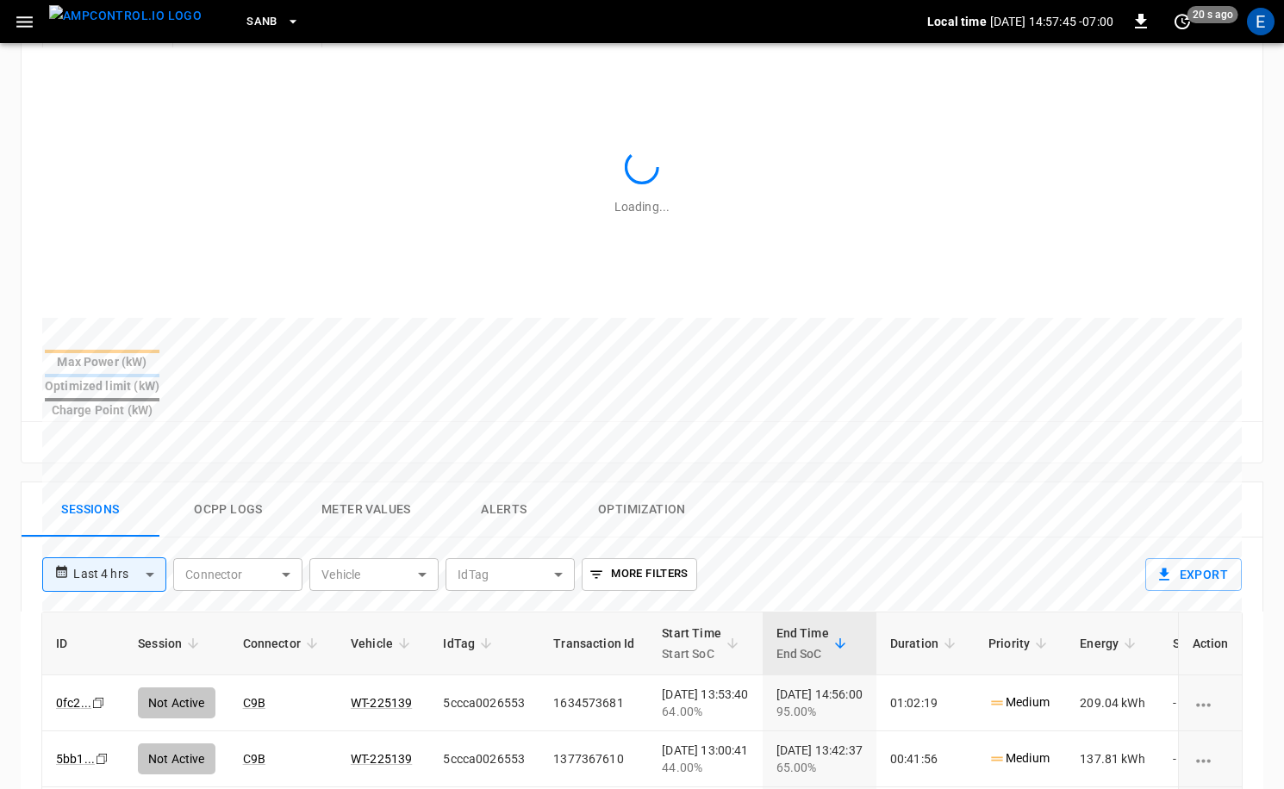
scroll to position [551, 0]
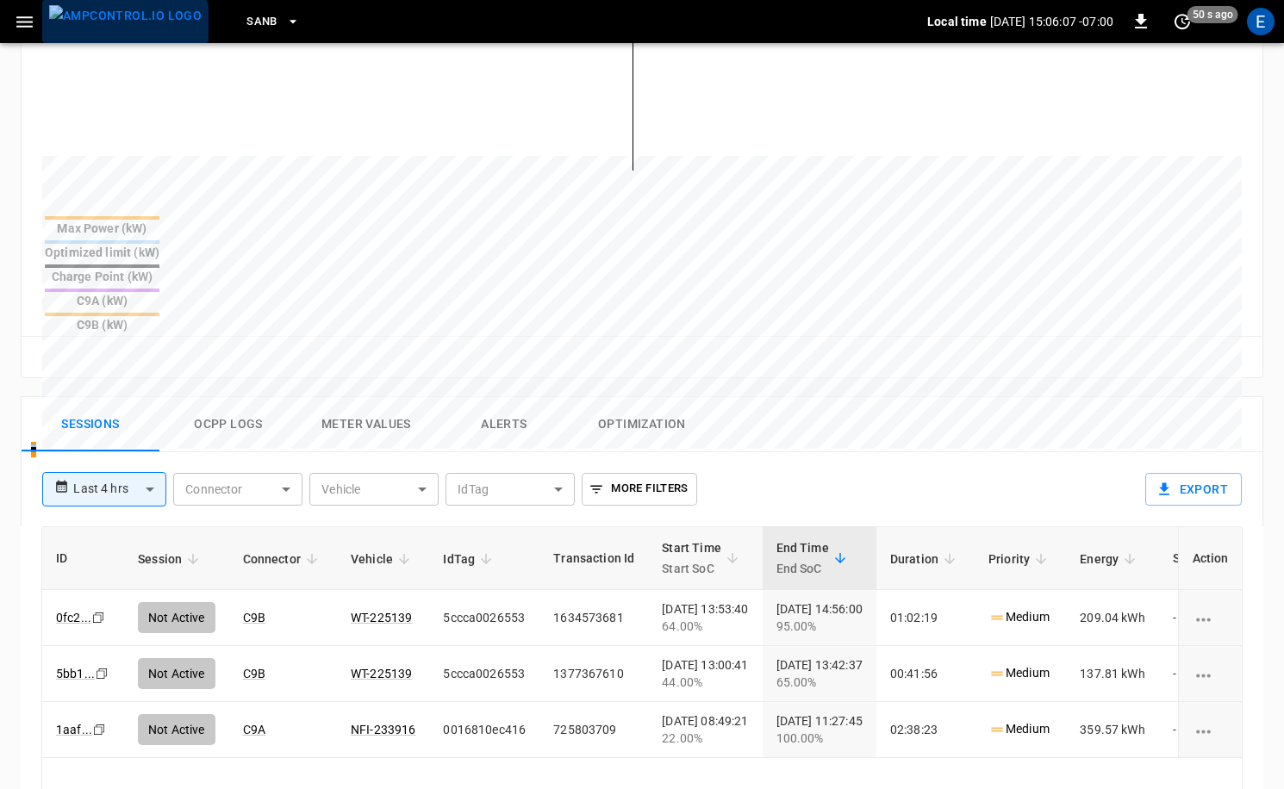
click at [124, 23] on img "menu" at bounding box center [125, 16] width 153 height 22
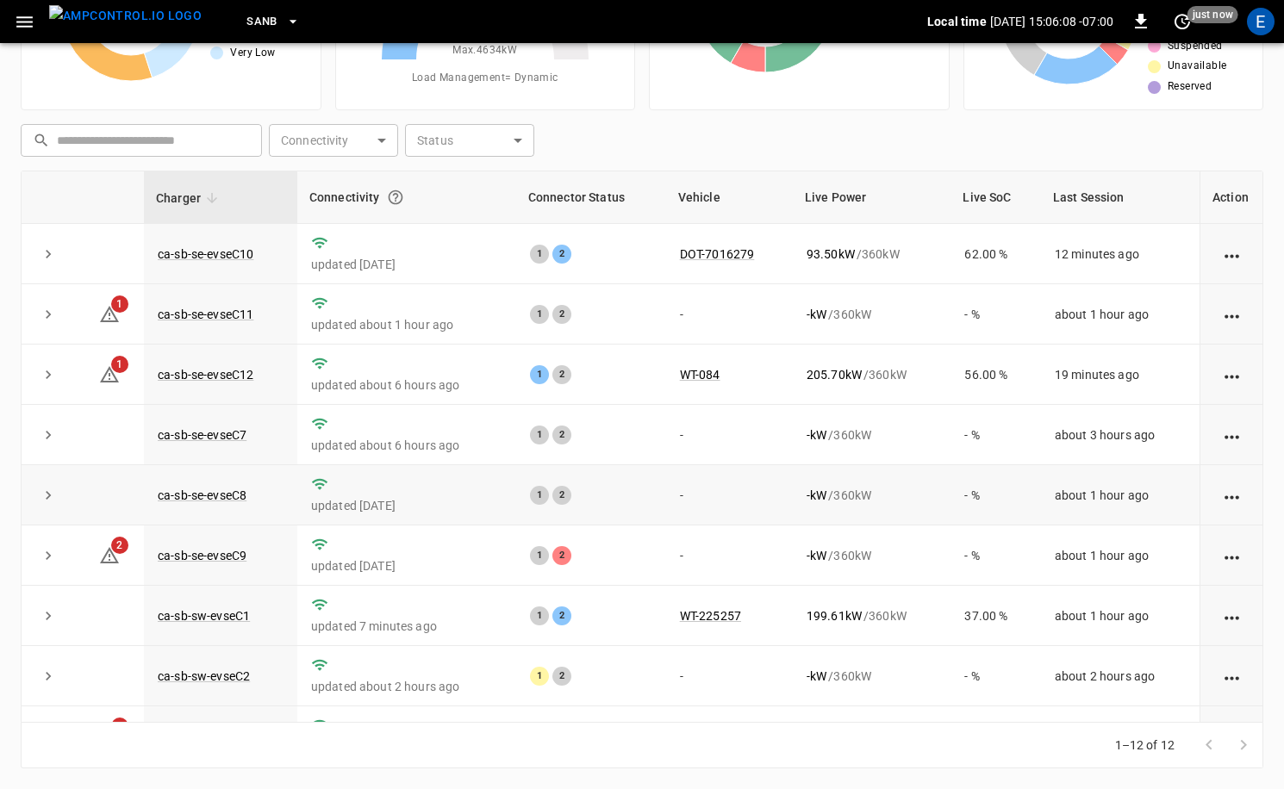
scroll to position [226, 0]
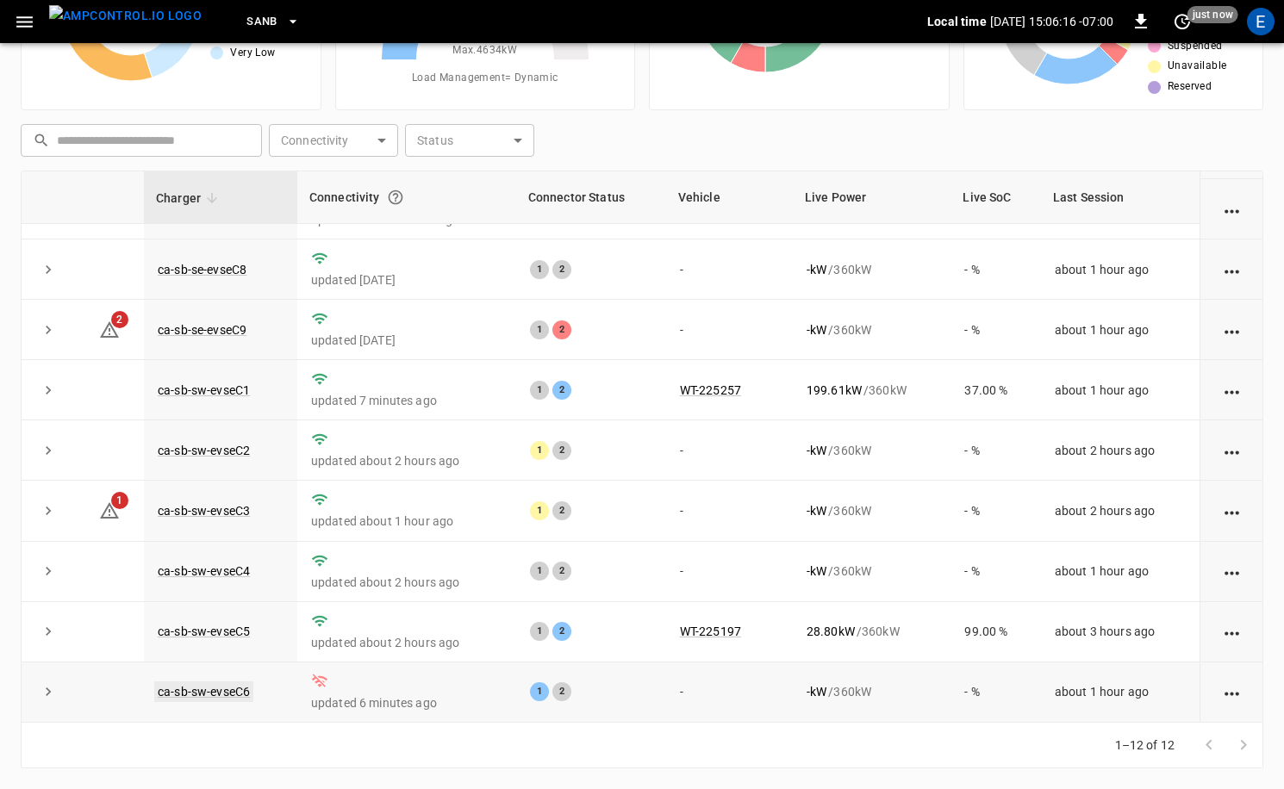
click at [232, 687] on link "ca-sb-sw-evseC6" at bounding box center [203, 692] width 99 height 21
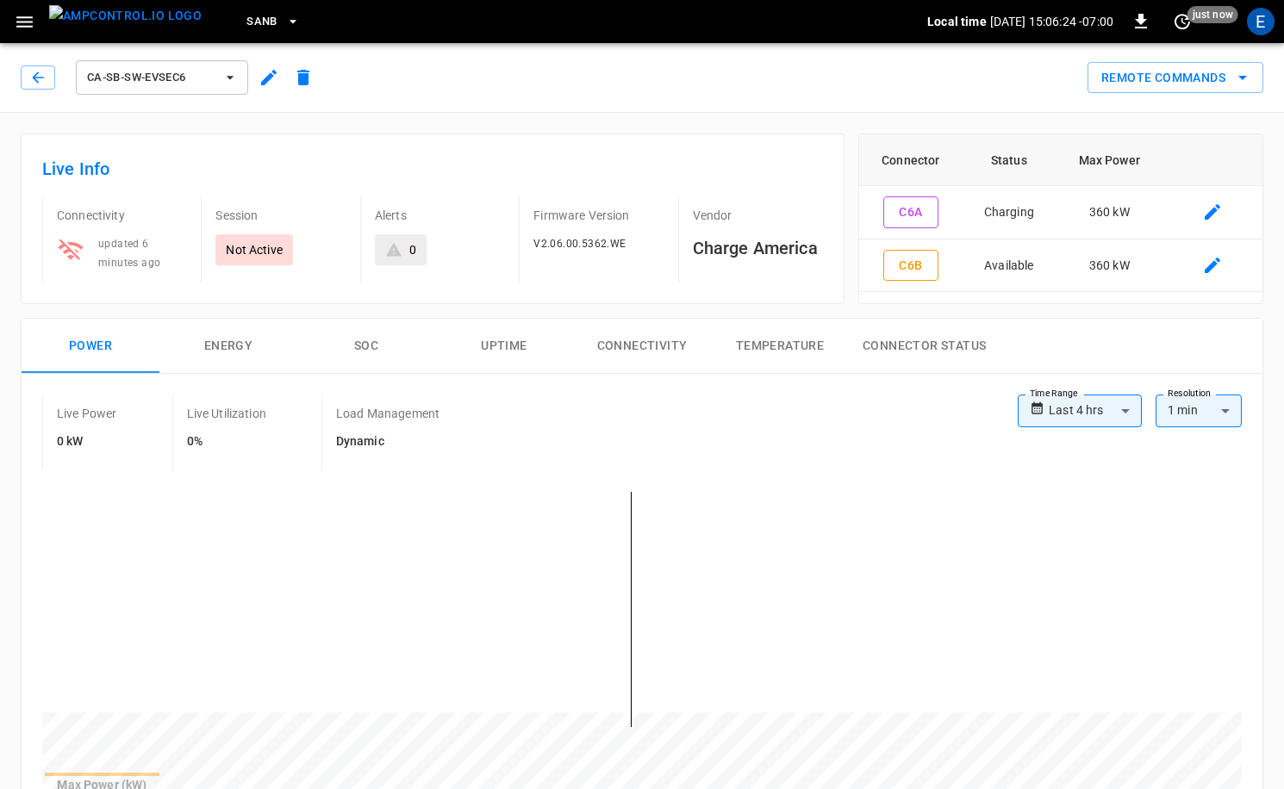
click at [117, 22] on img "menu" at bounding box center [125, 16] width 153 height 22
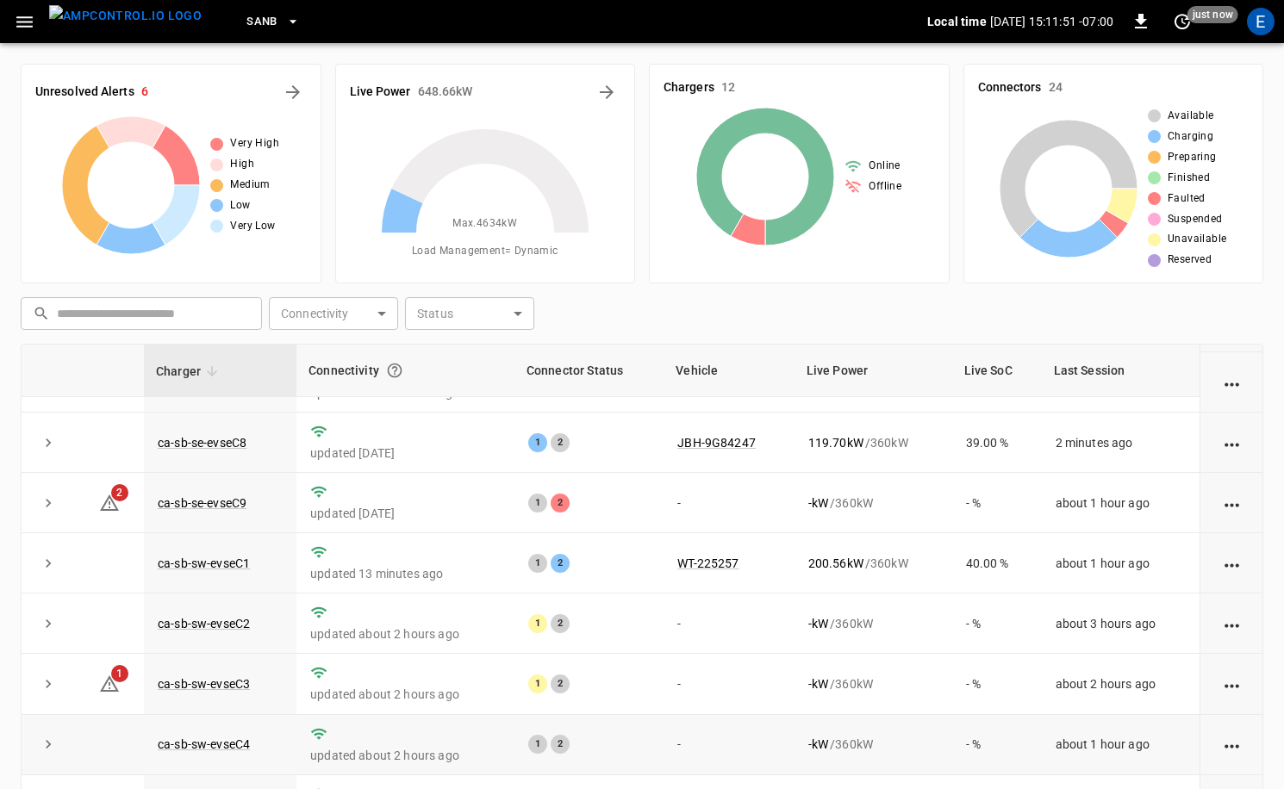
scroll to position [173, 0]
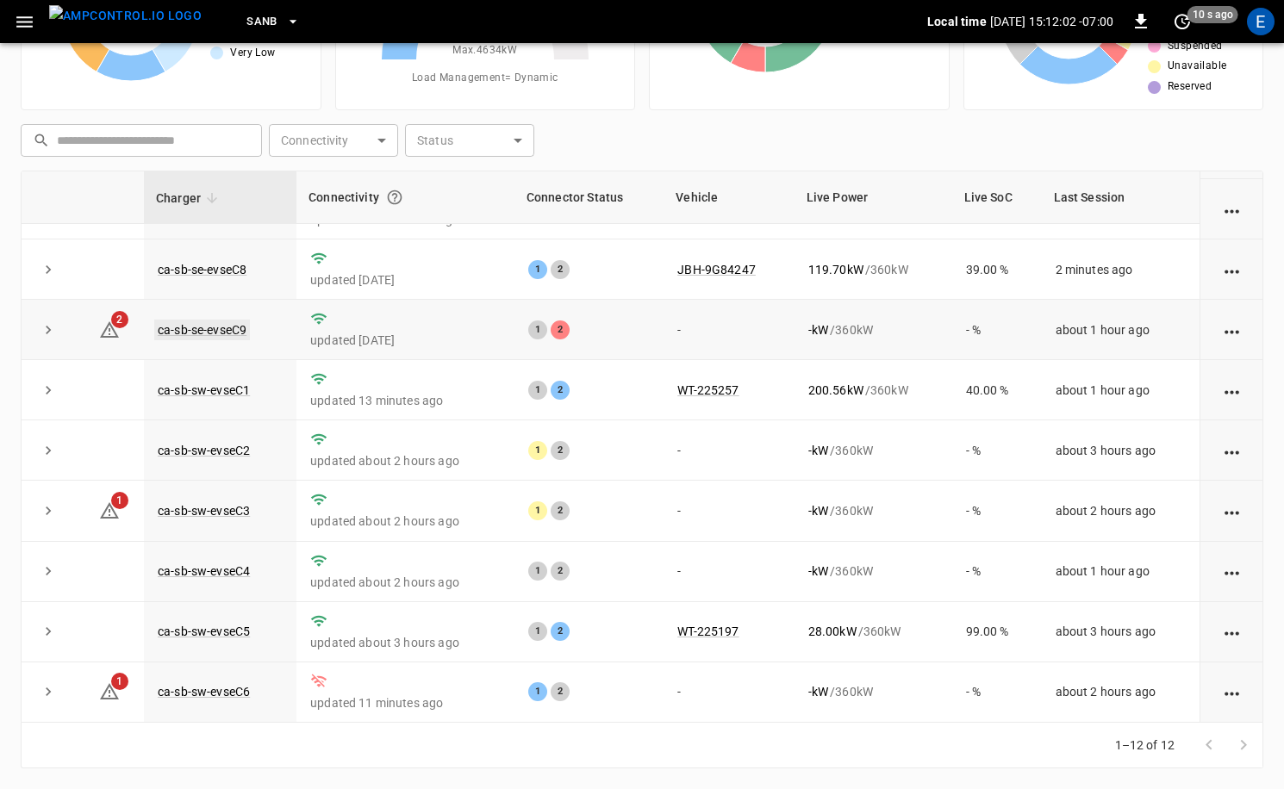
click at [202, 327] on link "ca-sb-se-evseC9" at bounding box center [202, 330] width 96 height 21
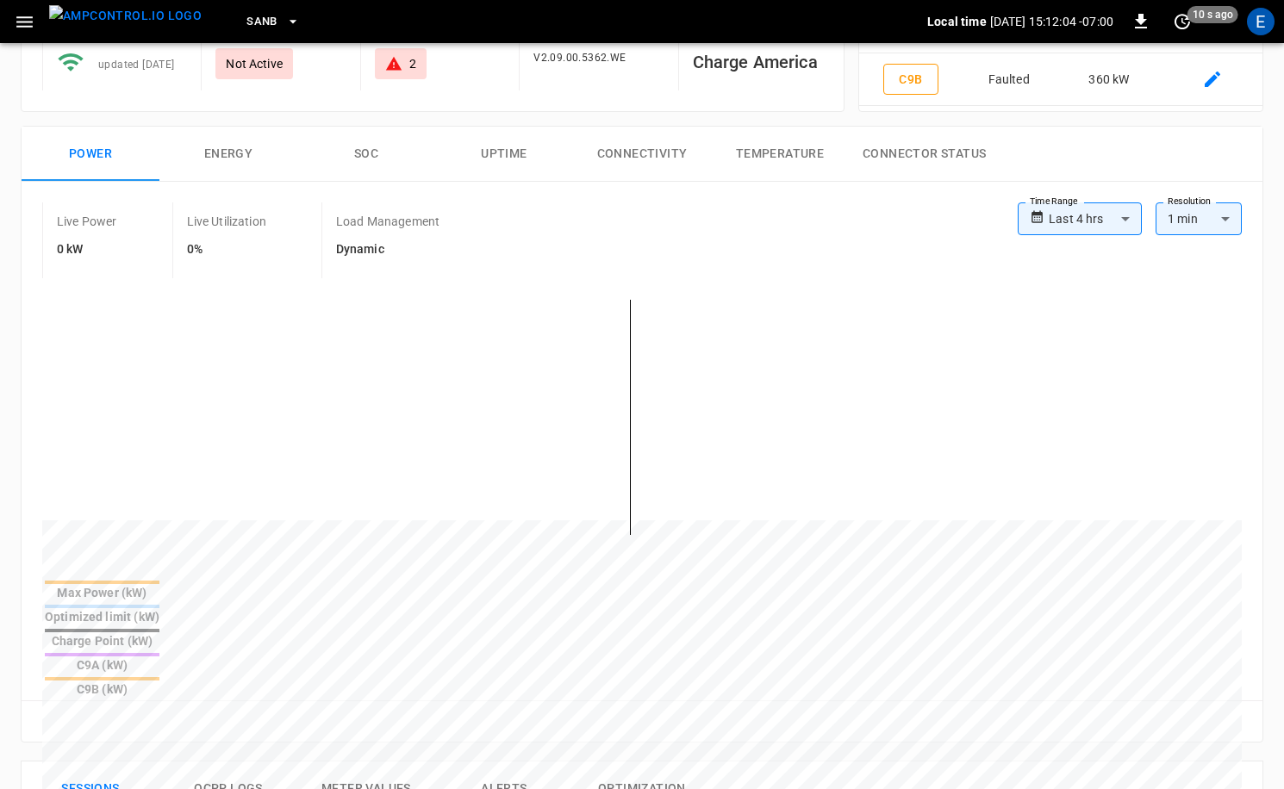
scroll to position [556, 0]
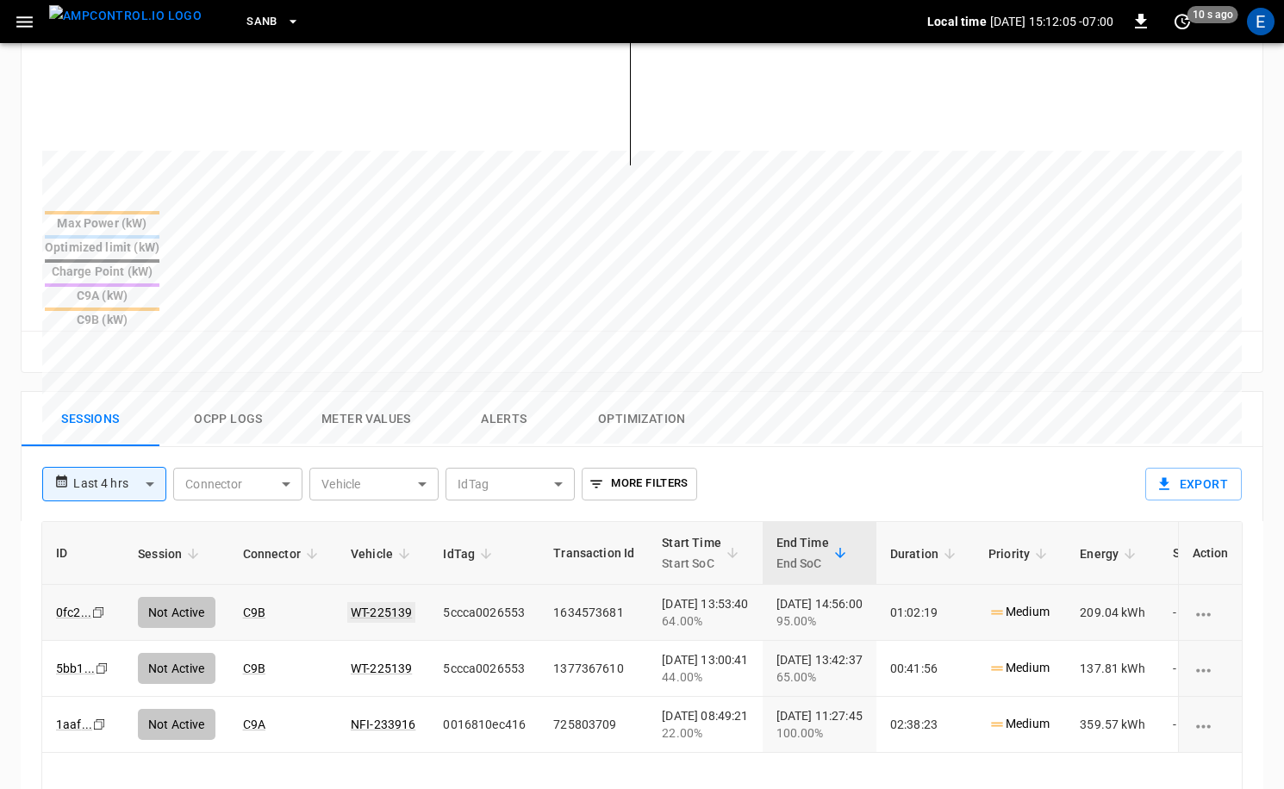
click at [391, 602] on link "WT-225139" at bounding box center [381, 612] width 68 height 21
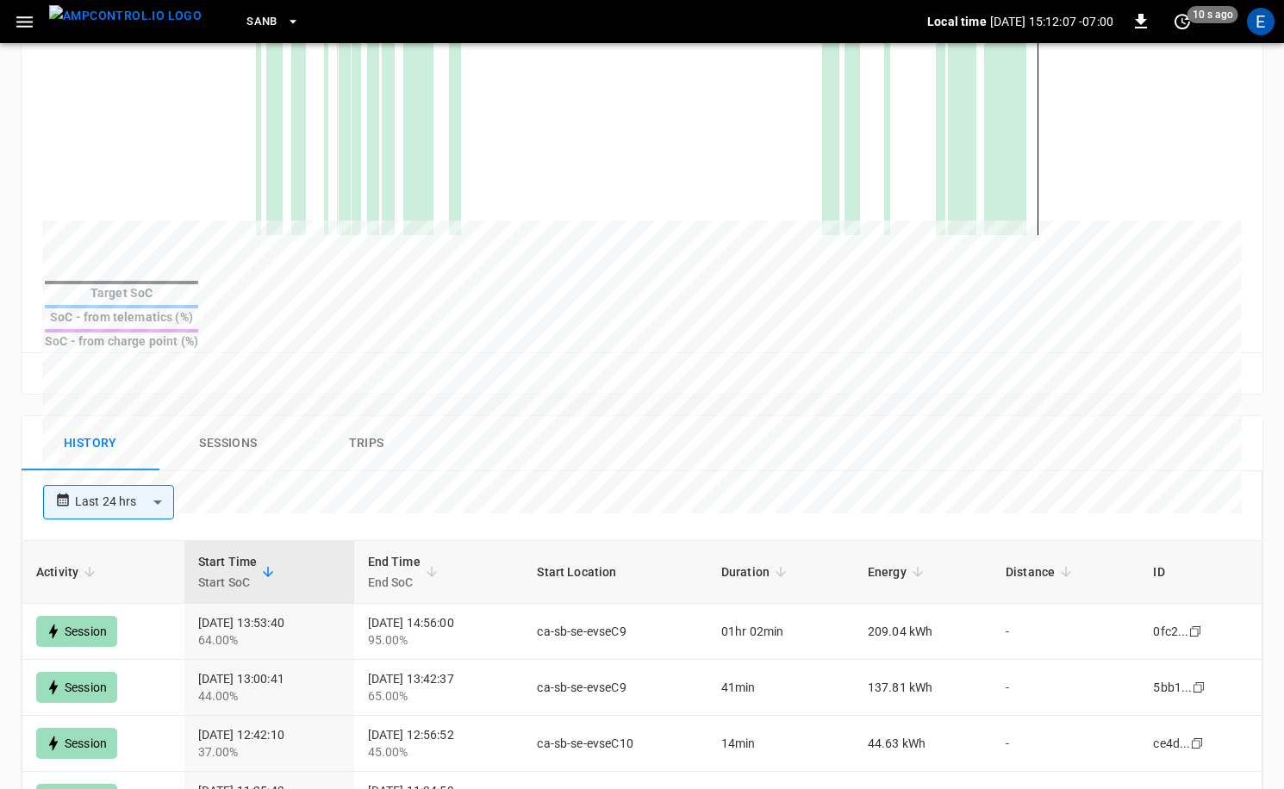
scroll to position [555, 0]
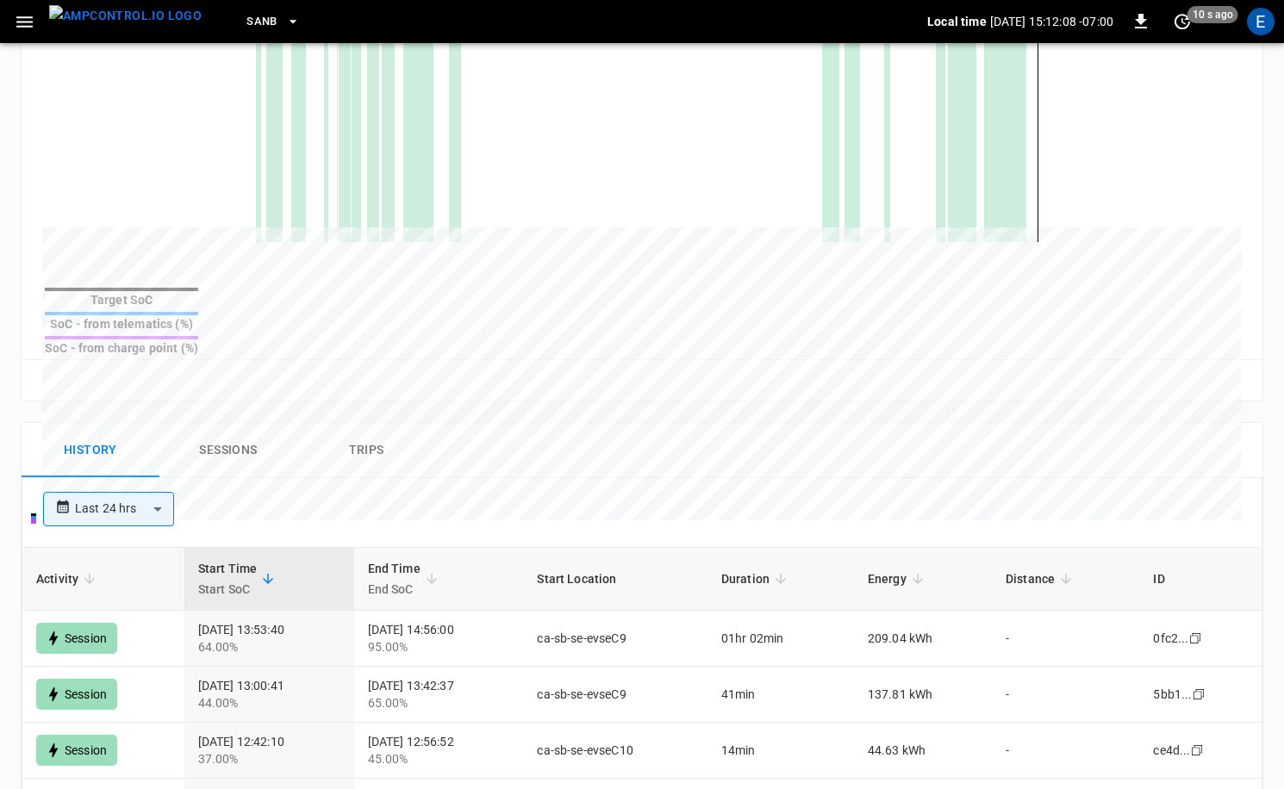
click at [145, 14] on img "menu" at bounding box center [125, 16] width 153 height 22
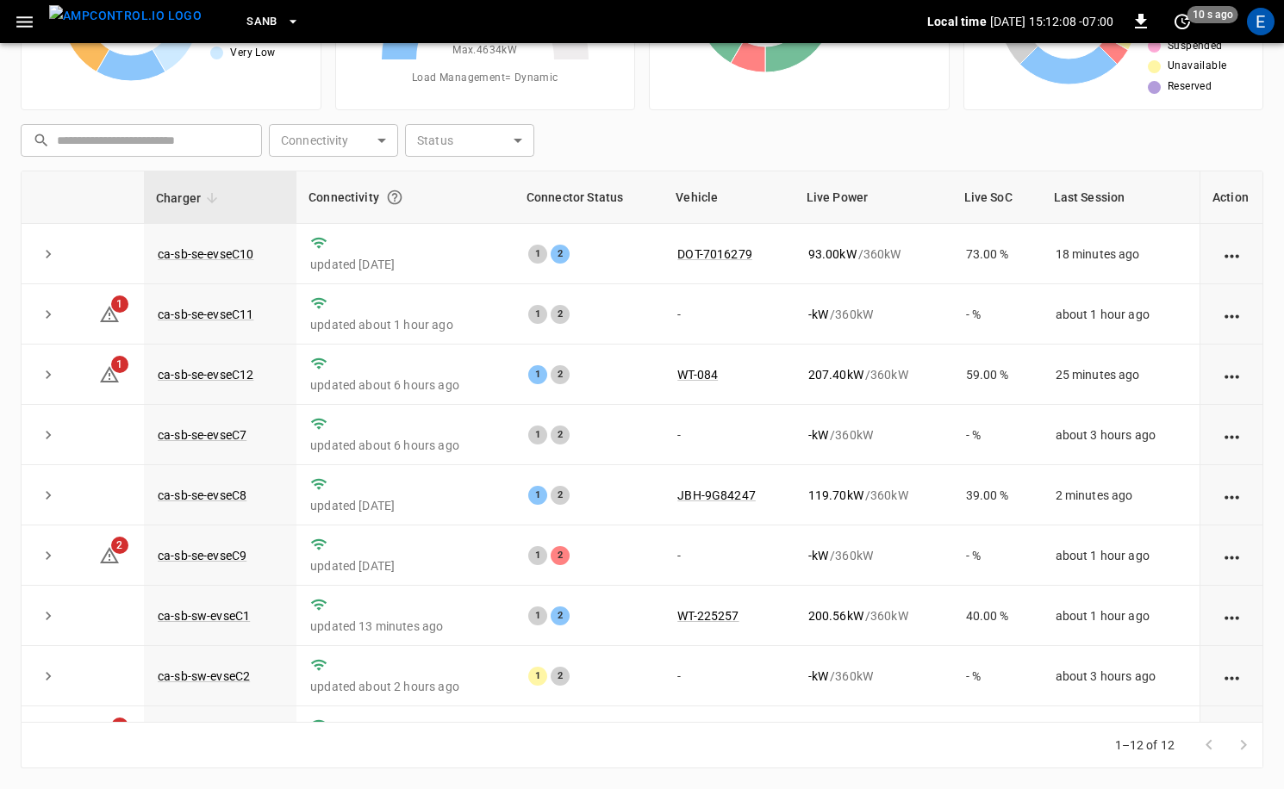
scroll to position [173, 0]
